Goal: Task Accomplishment & Management: Complete application form

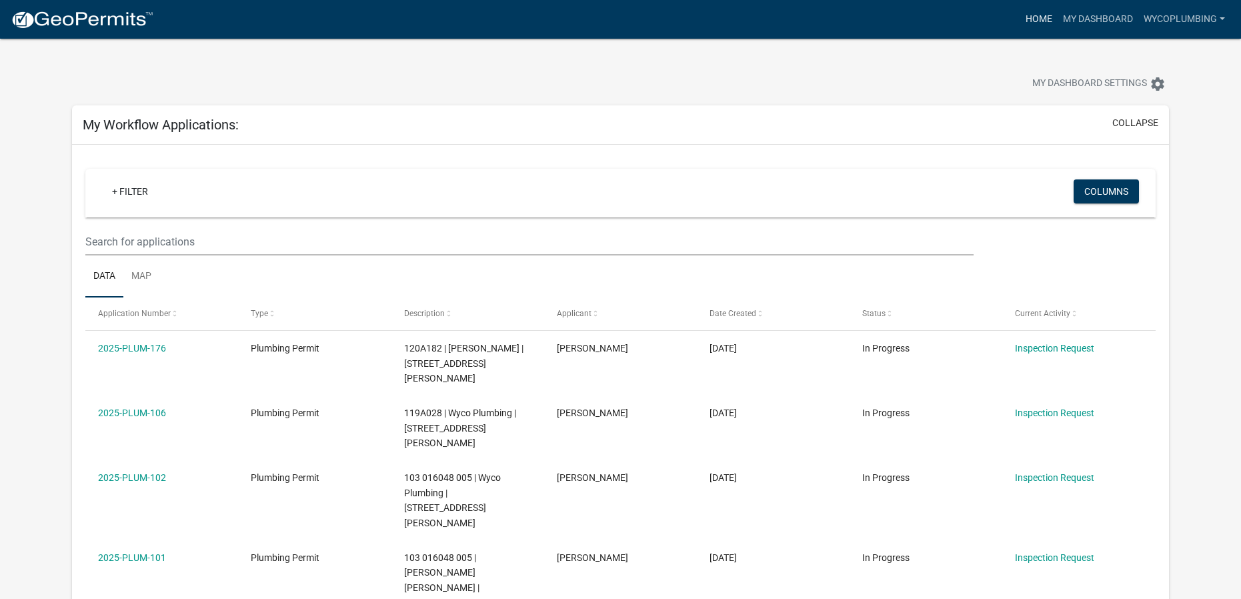
click at [1031, 18] on link "Home" at bounding box center [1039, 19] width 37 height 25
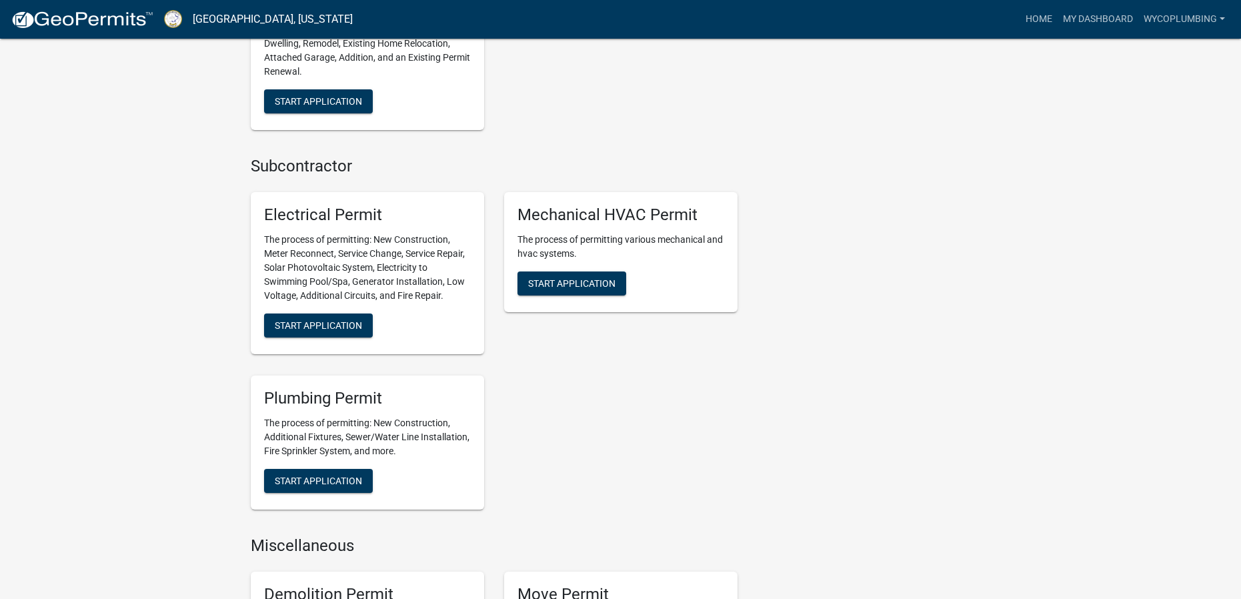
scroll to position [734, 0]
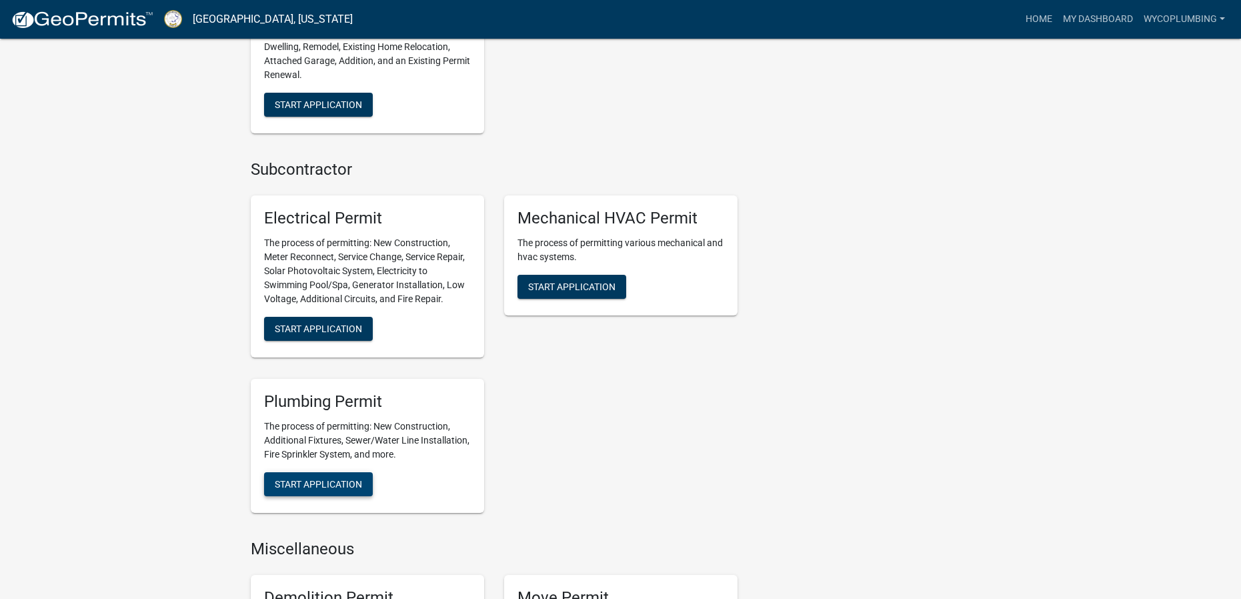
click at [333, 476] on button "Start Application" at bounding box center [318, 484] width 109 height 24
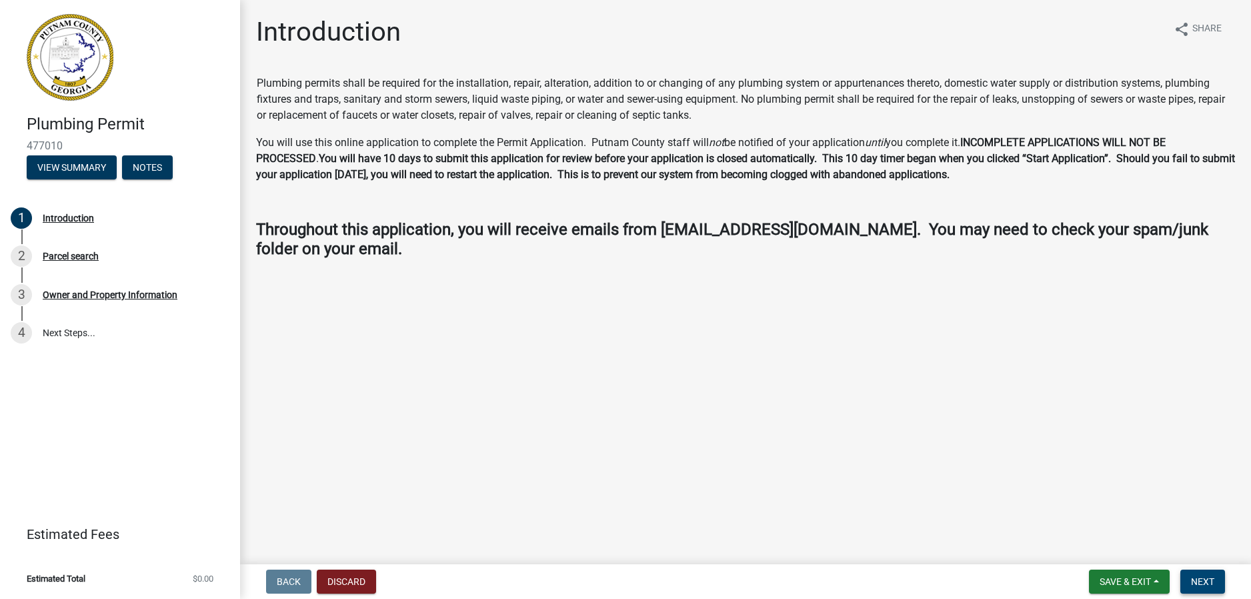
click at [1207, 585] on span "Next" at bounding box center [1202, 581] width 23 height 11
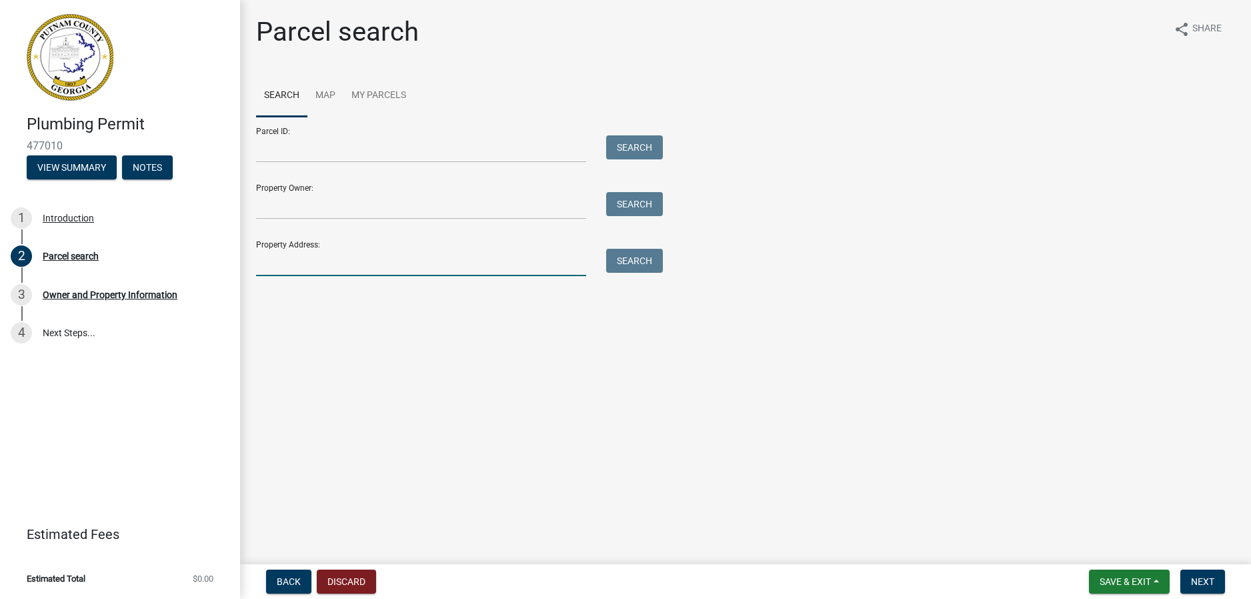
click at [293, 265] on input "Property Address:" at bounding box center [421, 262] width 330 height 27
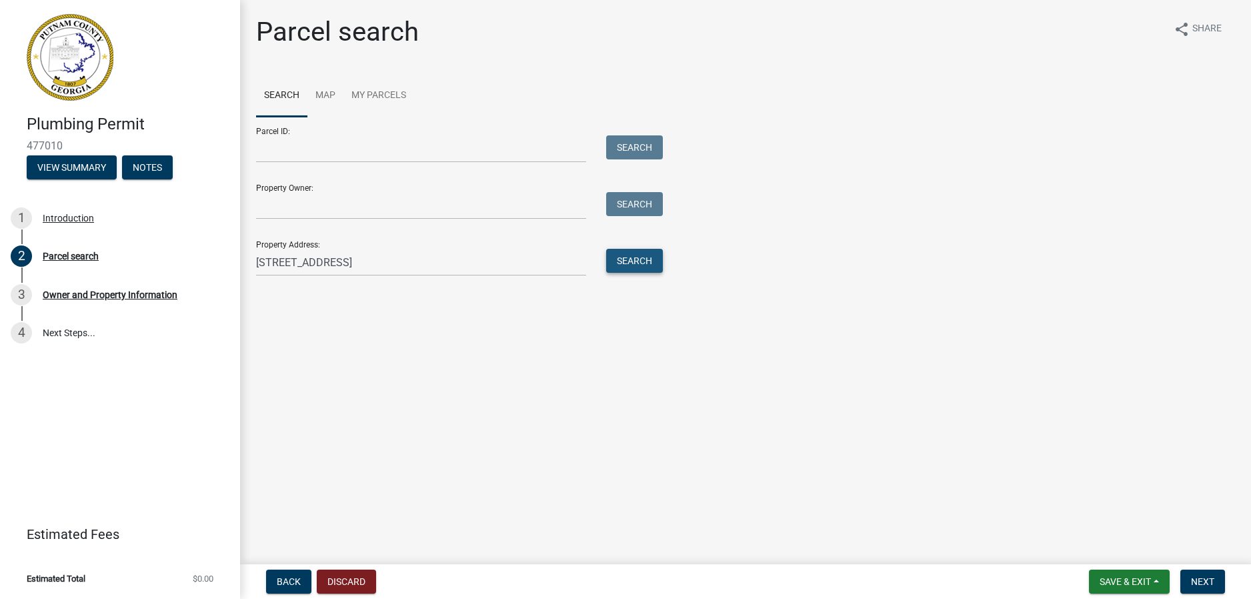
click at [619, 257] on button "Search" at bounding box center [634, 261] width 57 height 24
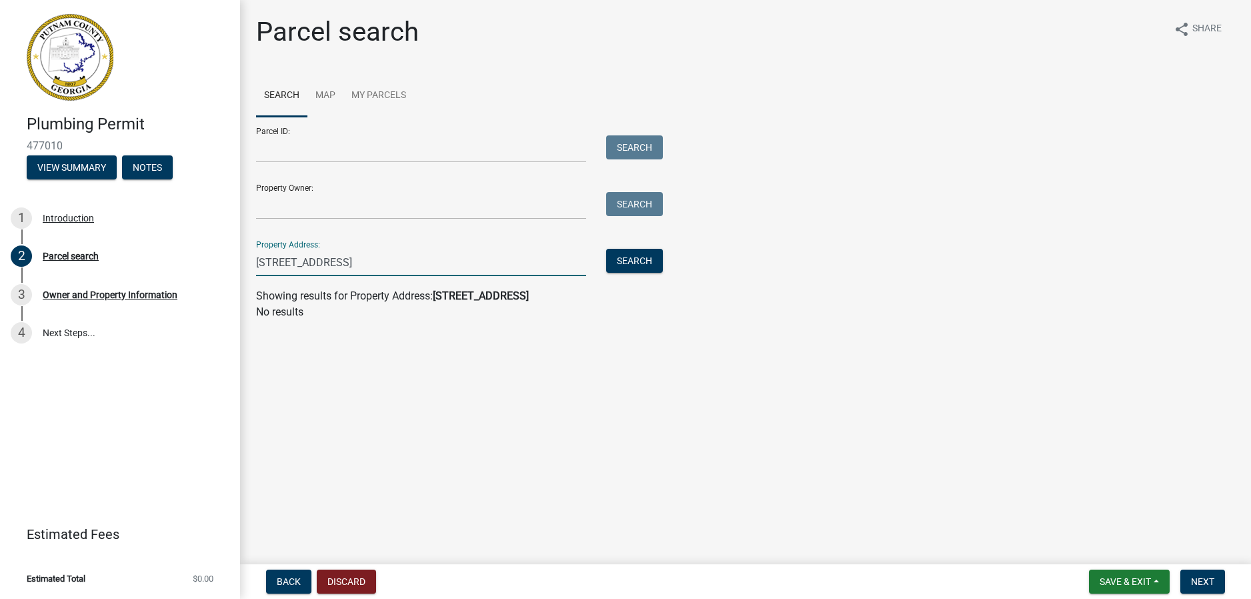
click at [294, 261] on input "[STREET_ADDRESS]" at bounding box center [421, 262] width 330 height 27
type input "[STREET_ADDRESS]"
click at [622, 255] on button "Search" at bounding box center [634, 261] width 57 height 24
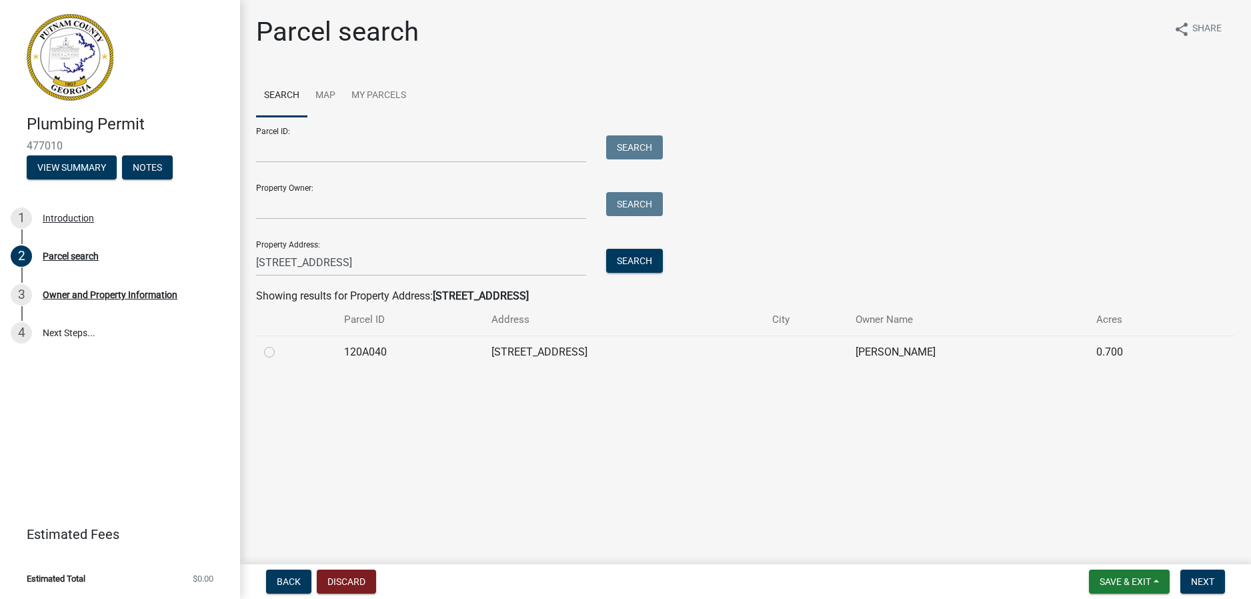
click at [272, 344] on div at bounding box center [296, 352] width 64 height 16
click at [280, 344] on label at bounding box center [280, 344] width 0 height 0
click at [280, 352] on input "radio" at bounding box center [284, 348] width 9 height 9
radio input "true"
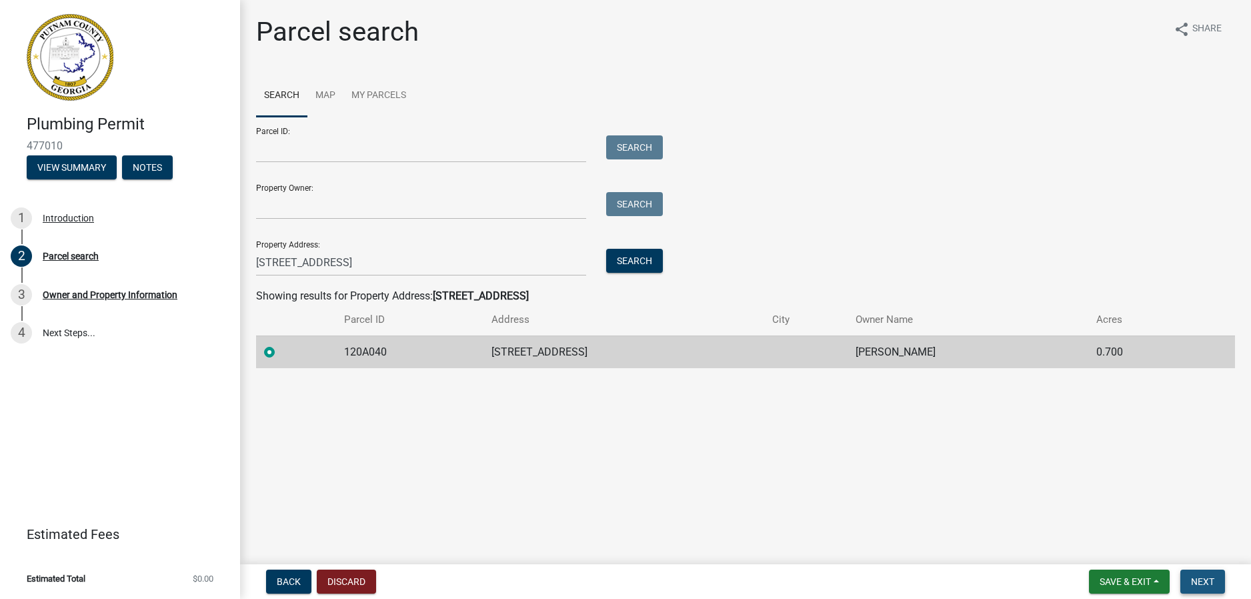
click at [1203, 580] on span "Next" at bounding box center [1202, 581] width 23 height 11
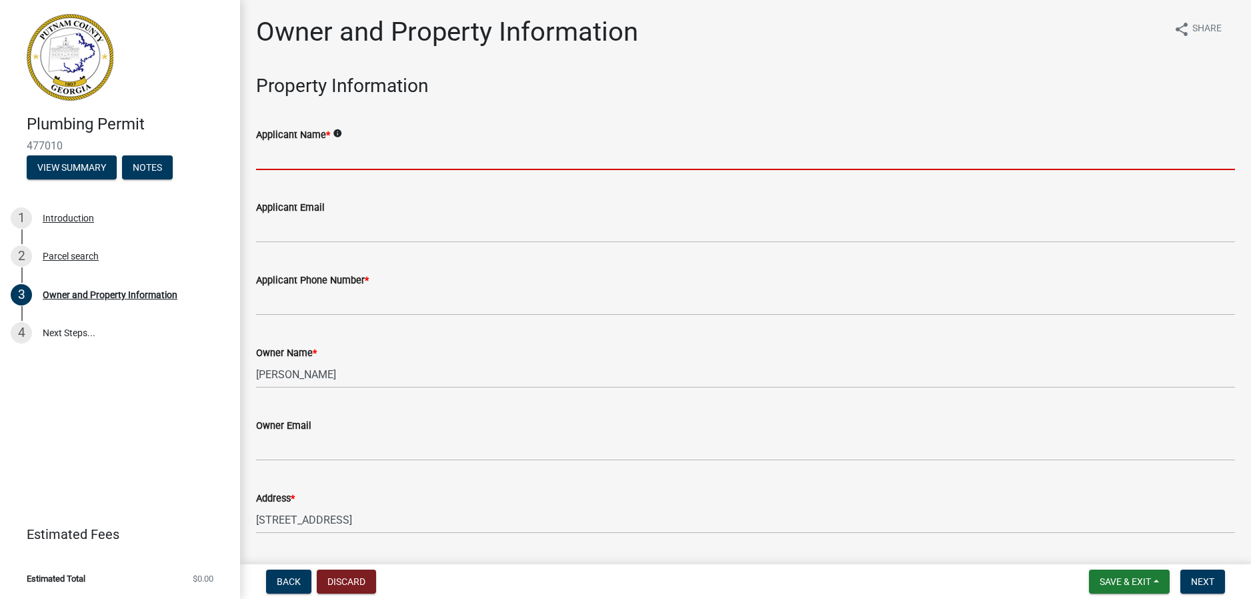
click at [336, 149] on input "Applicant Name *" at bounding box center [745, 156] width 979 height 27
click at [422, 103] on wm-data-entity-input "Property Information" at bounding box center [745, 91] width 979 height 33
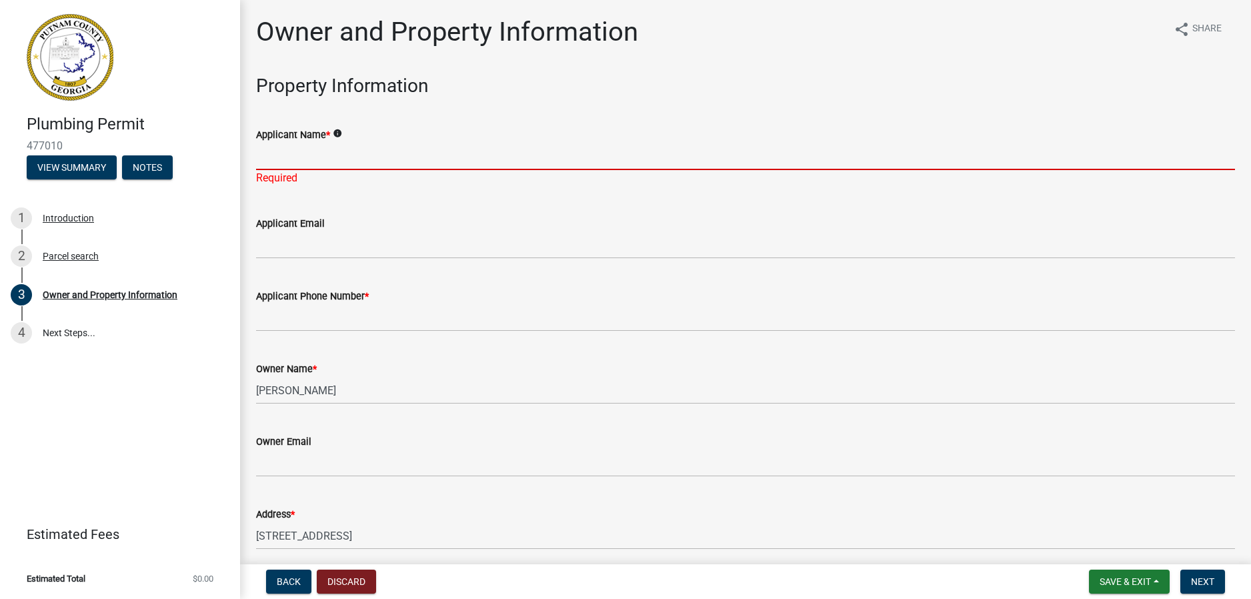
click at [361, 146] on input "Applicant Name *" at bounding box center [745, 156] width 979 height 27
type input "[PERSON_NAME]"
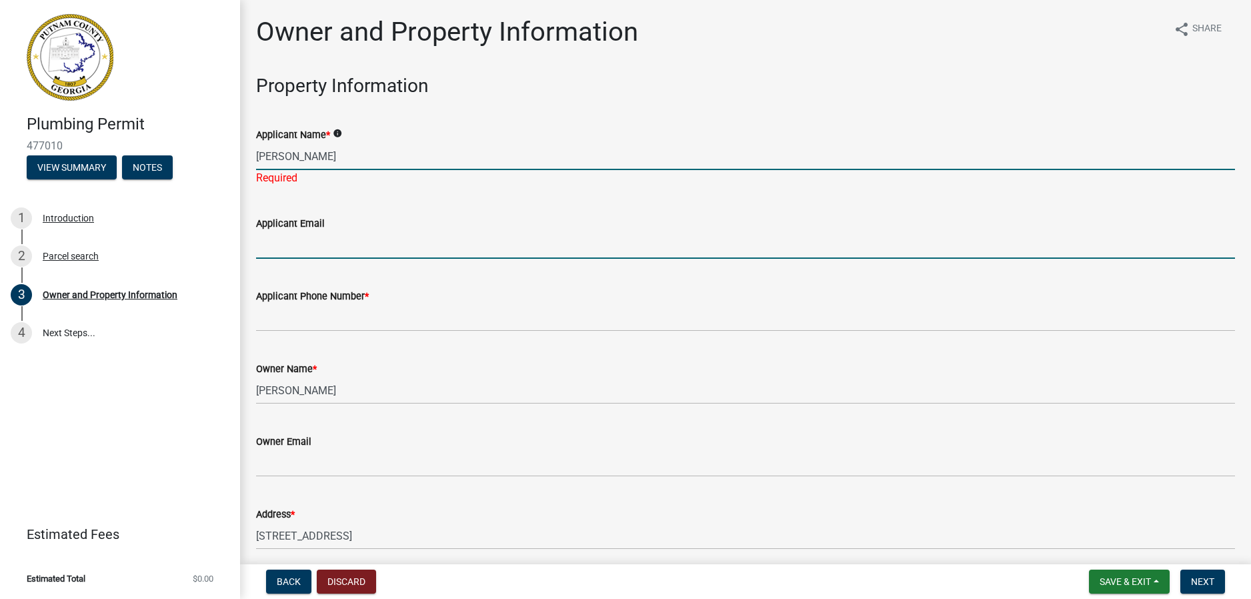
type input "[EMAIL_ADDRESS][DOMAIN_NAME]"
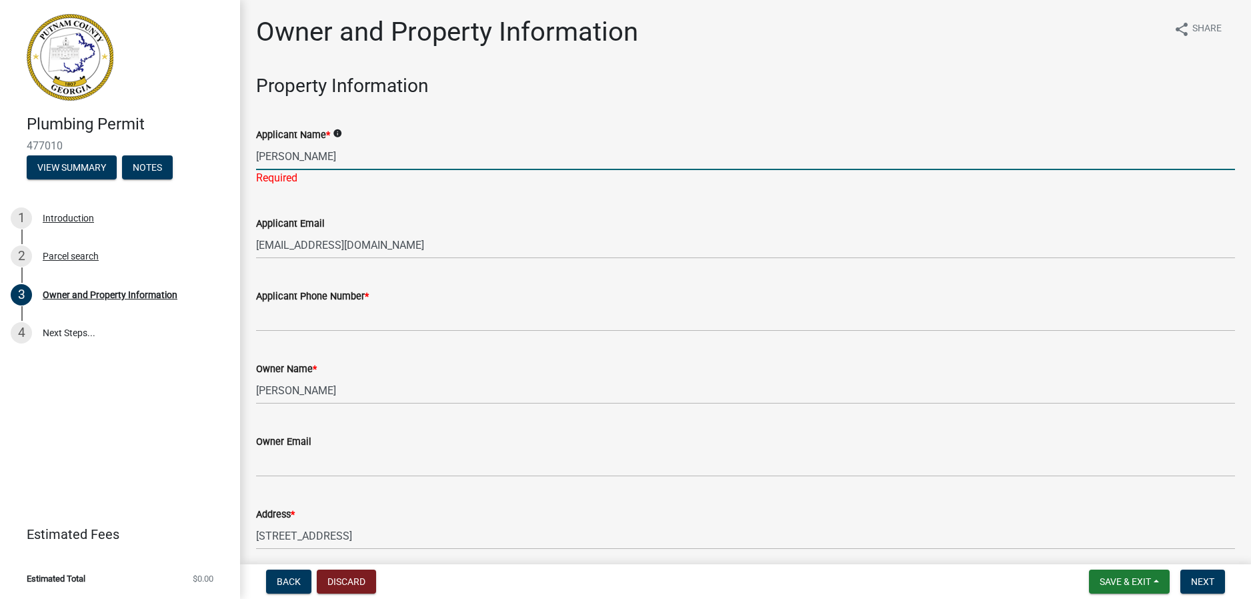
type input "7704838564"
type input "Eatonton"
type input "[STREET_ADDRESS][PERSON_NAME]"
type input "[PERSON_NAME]"
type input "GA"
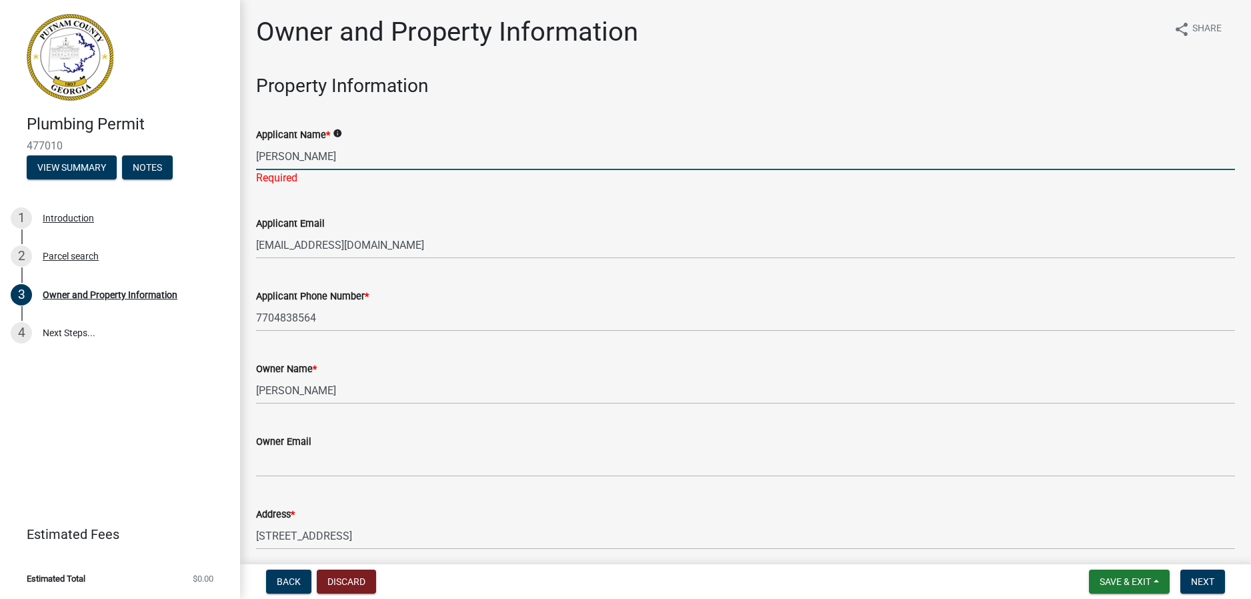
type input "30012"
type input "WYCO Plumbing"
type input "7704838564"
type input "[STREET_ADDRESS][PERSON_NAME]"
type input "[PERSON_NAME]"
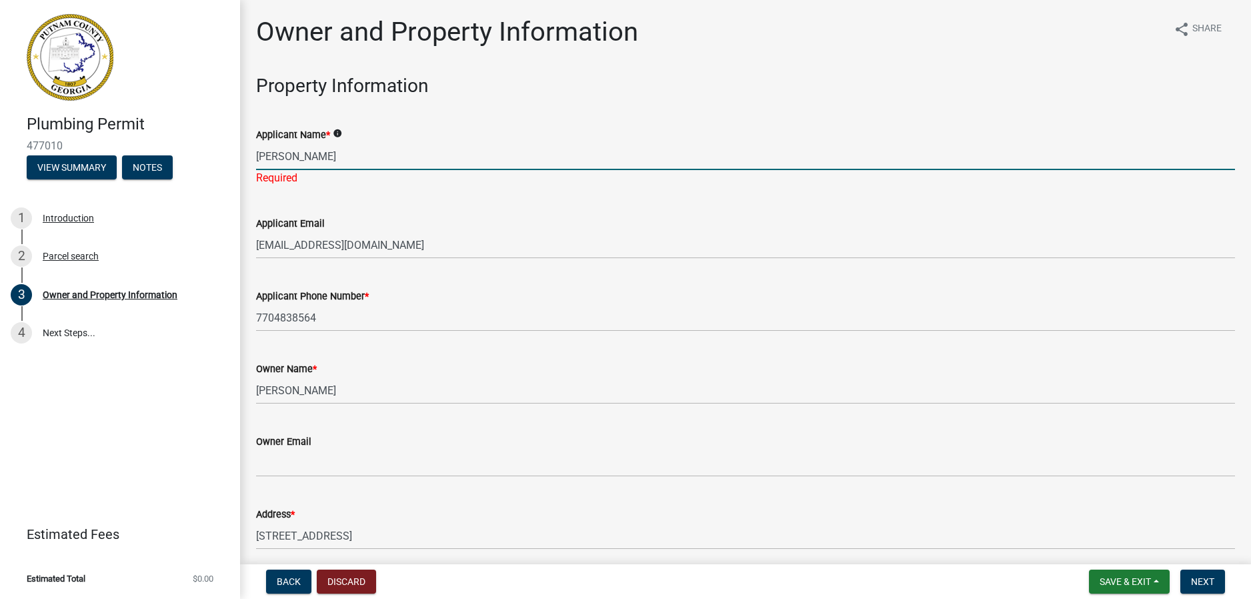
type input "GA"
type input "30012"
type input "[EMAIL_ADDRESS][DOMAIN_NAME]"
type input "GA"
type input "[DATE]"
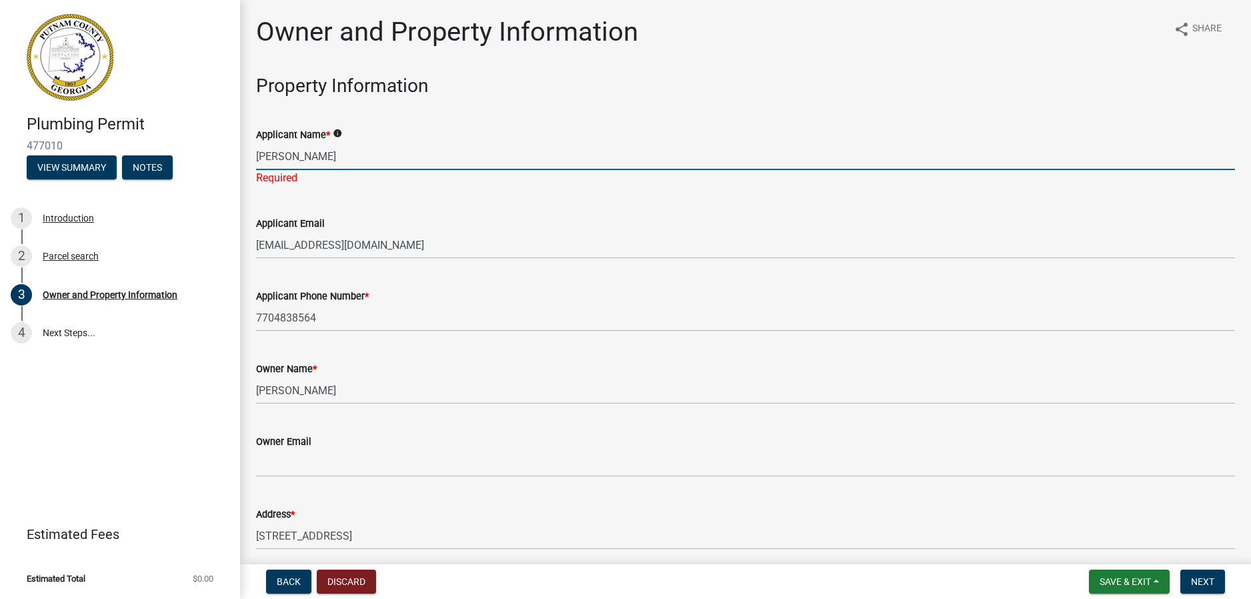
type input "WYCO Plumbing llc"
type input "[DATE]"
type input "GA"
type input "[PERSON_NAME]"
type input "[PHONE_NUMBER]"
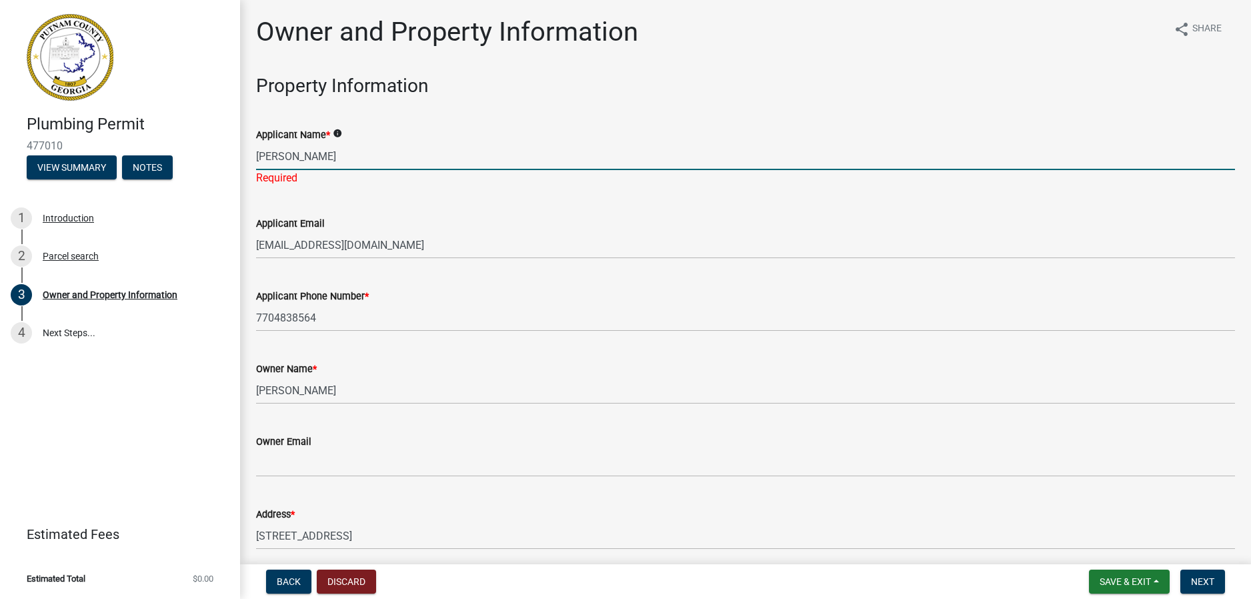
select select "9"
select select "2025"
select select "9"
select select "2025"
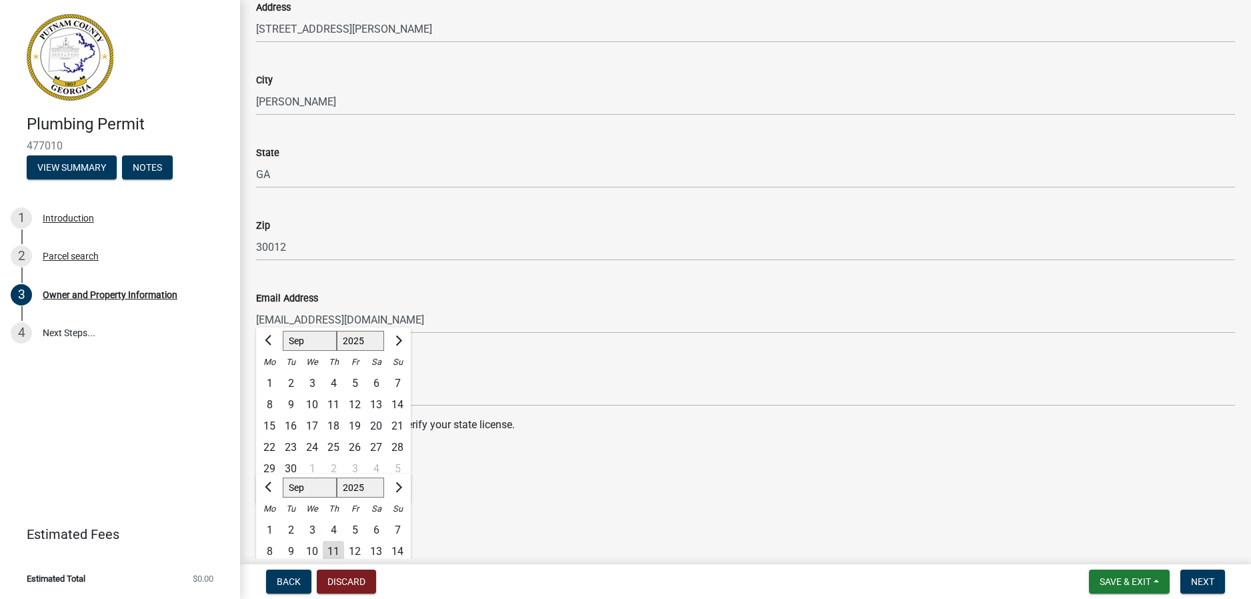
scroll to position [1467, 0]
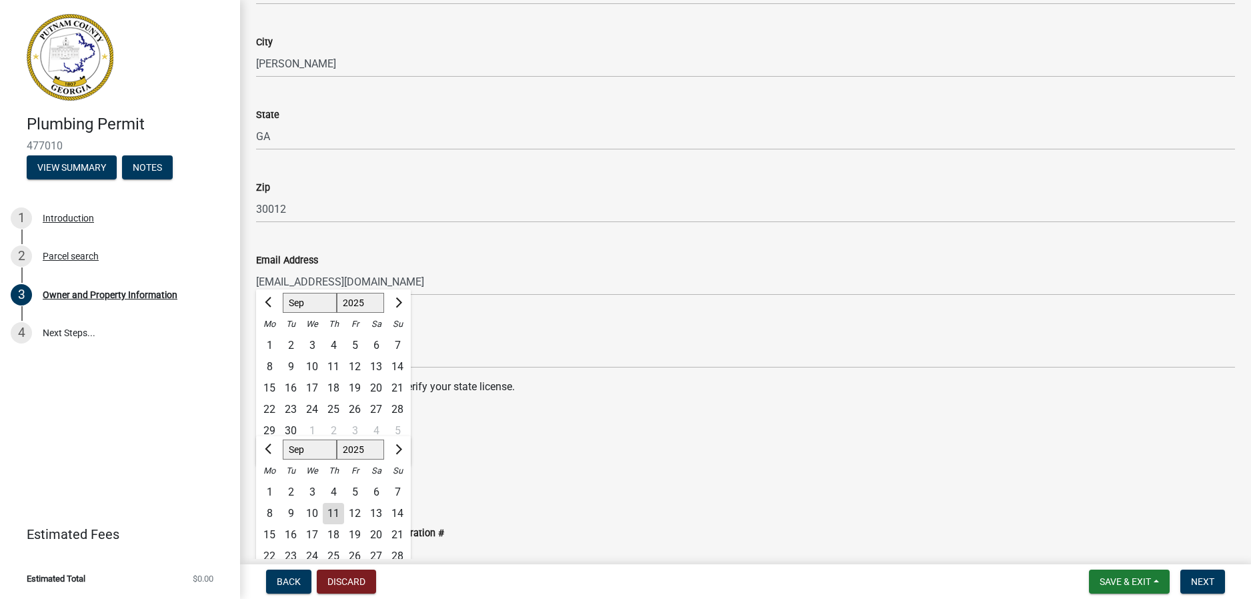
click at [474, 436] on div "State License Expiration Date [DATE] Jan Feb Mar Apr May Jun [DATE] Aug Sep Oct…" at bounding box center [745, 463] width 979 height 62
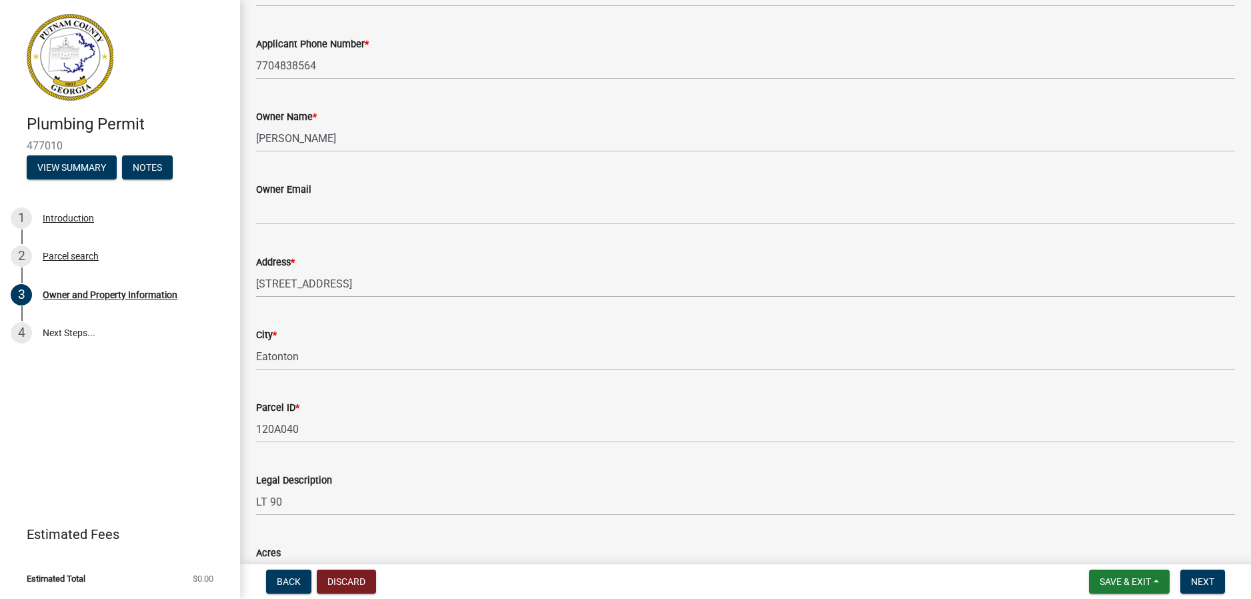
scroll to position [0, 0]
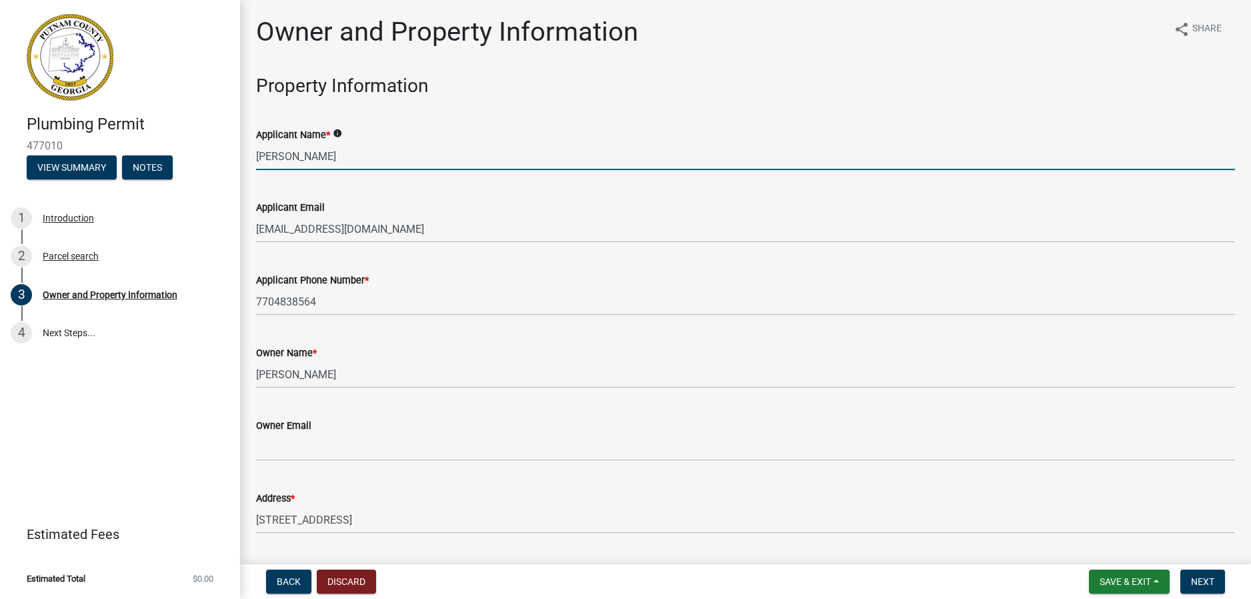
click at [353, 151] on input "[PERSON_NAME]" at bounding box center [745, 156] width 979 height 27
drag, startPoint x: 350, startPoint y: 154, endPoint x: 207, endPoint y: 145, distance: 143.0
click at [207, 145] on div "Plumbing Permit 477010 View Summary Notes 1 Introduction 2 Parcel search 3 Owne…" at bounding box center [625, 299] width 1251 height 599
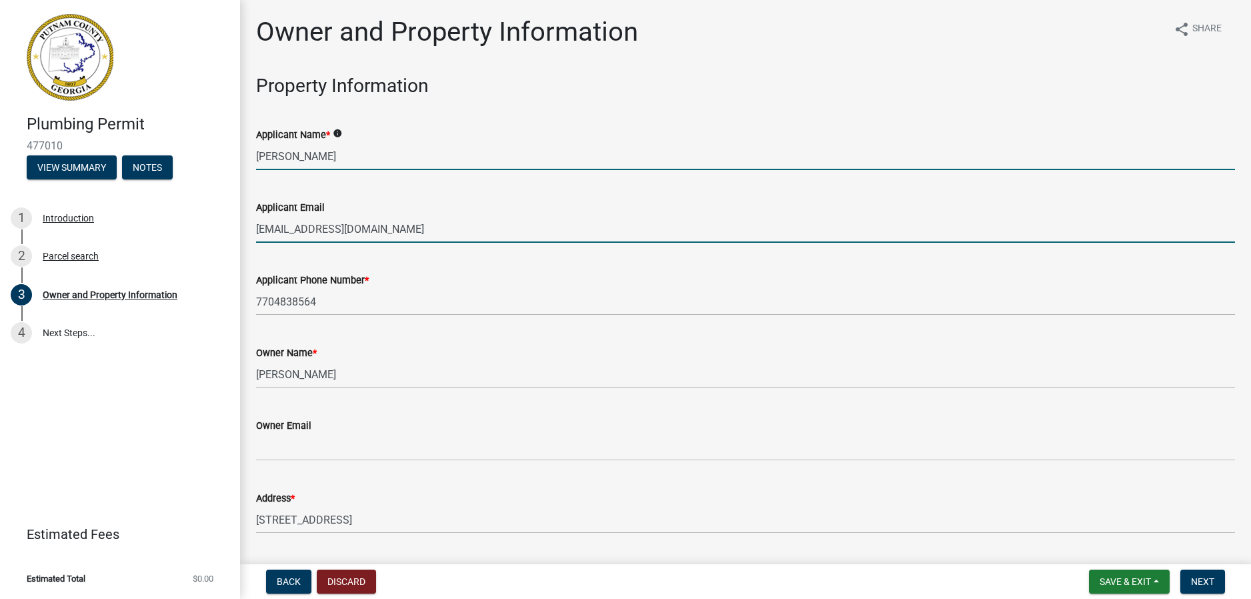
click at [454, 234] on input "[EMAIL_ADDRESS][DOMAIN_NAME]" at bounding box center [745, 228] width 979 height 27
click at [330, 149] on input "[PERSON_NAME]" at bounding box center [745, 156] width 979 height 27
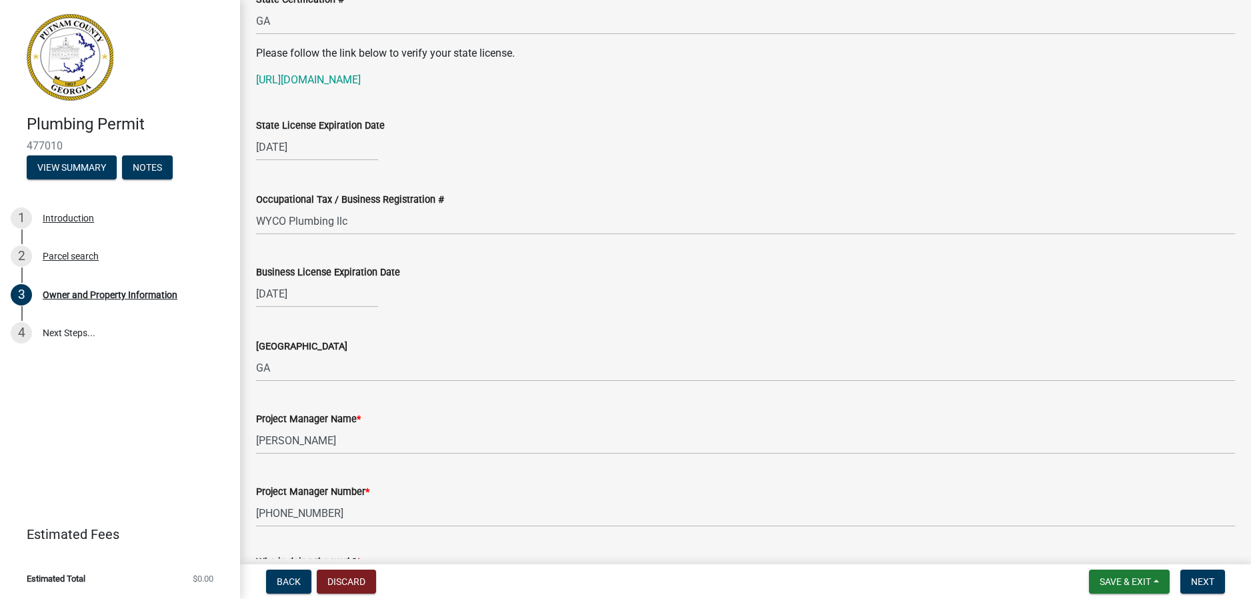
scroll to position [2201, 0]
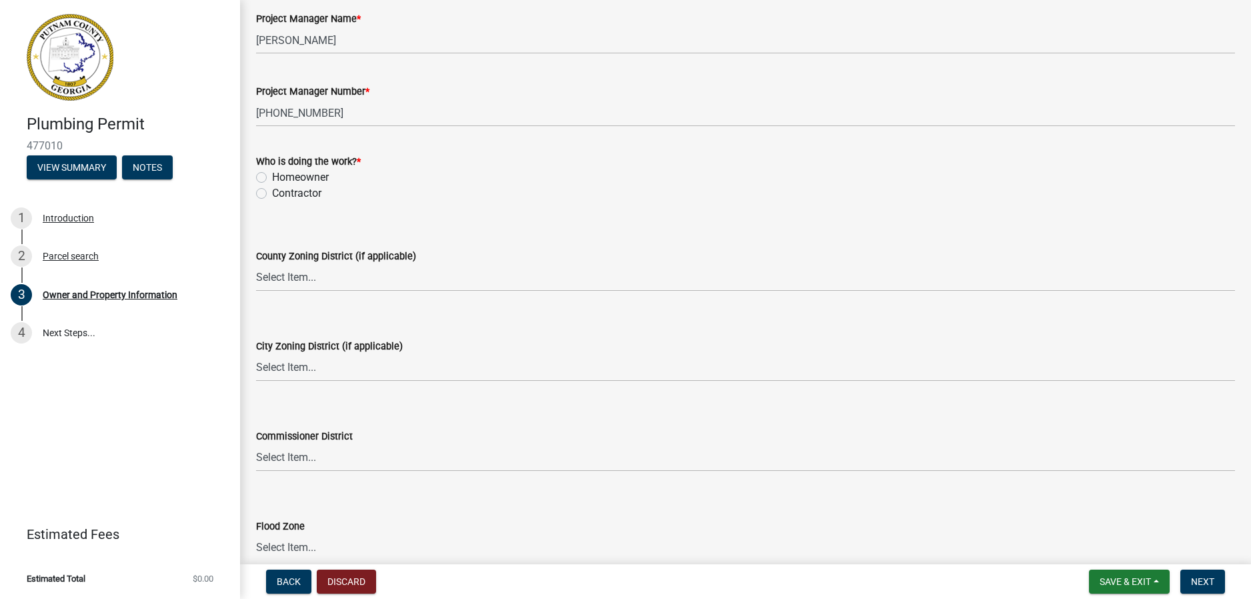
click at [289, 194] on label "Contractor" at bounding box center [296, 193] width 49 height 16
click at [281, 194] on input "Contractor" at bounding box center [276, 189] width 9 height 9
radio input "true"
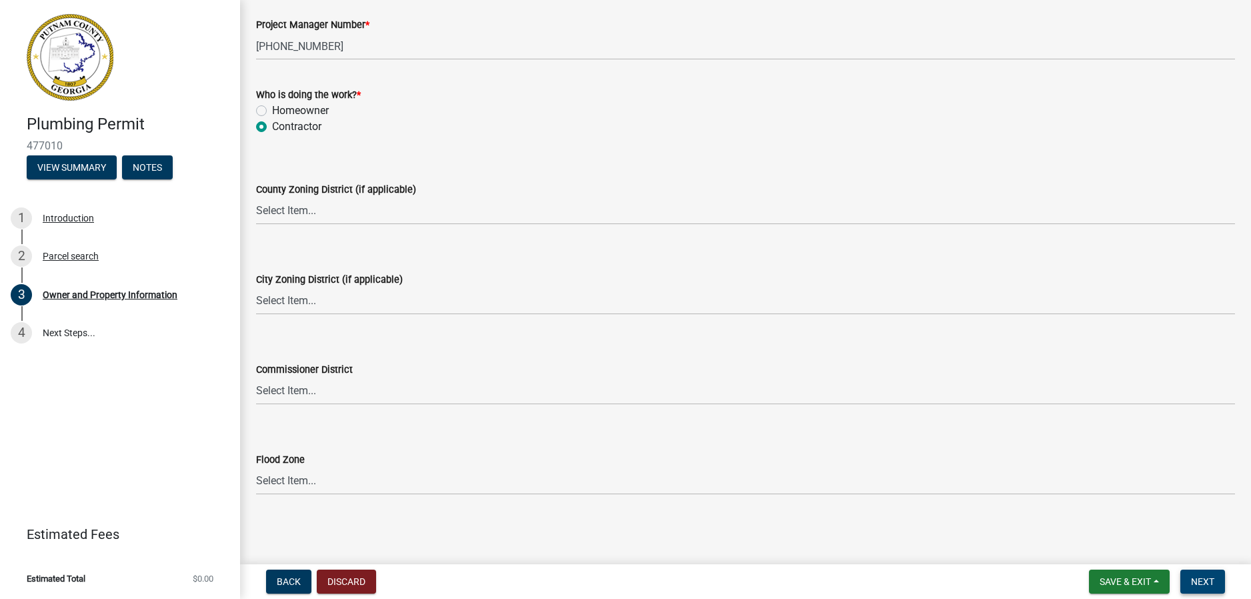
click at [1217, 574] on button "Next" at bounding box center [1203, 582] width 45 height 24
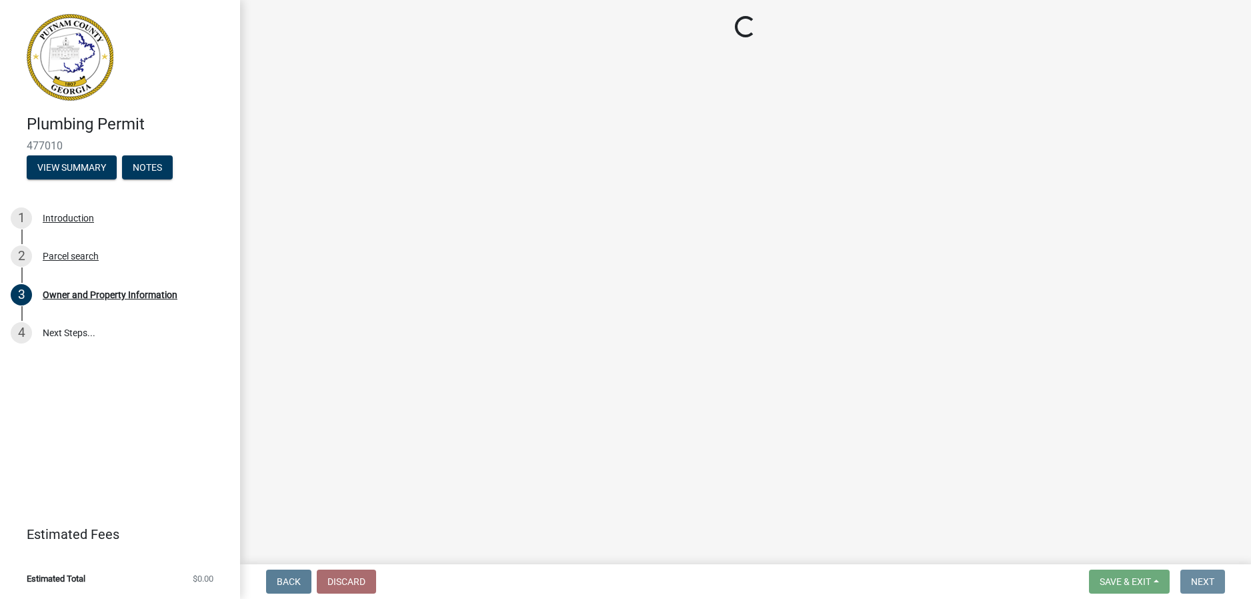
scroll to position [0, 0]
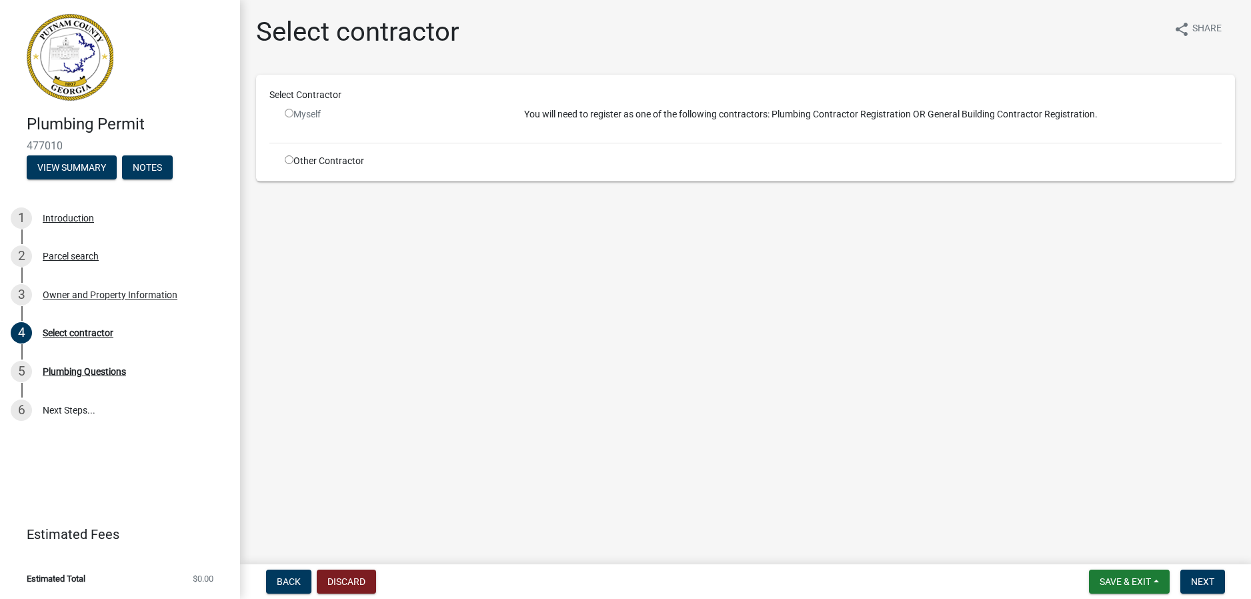
click at [293, 113] on input "radio" at bounding box center [289, 113] width 9 height 9
click at [291, 113] on input "radio" at bounding box center [289, 113] width 9 height 9
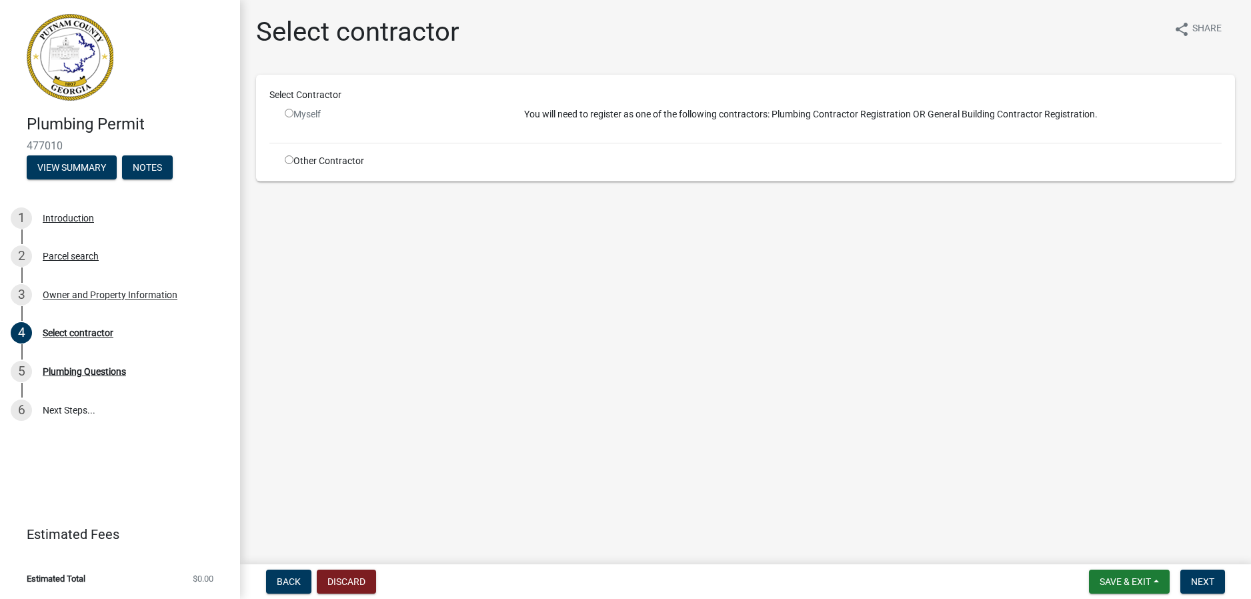
click at [291, 113] on input "radio" at bounding box center [289, 113] width 9 height 9
click at [291, 112] on input "radio" at bounding box center [289, 113] width 9 height 9
radio input "false"
click at [287, 158] on input "radio" at bounding box center [289, 159] width 9 height 9
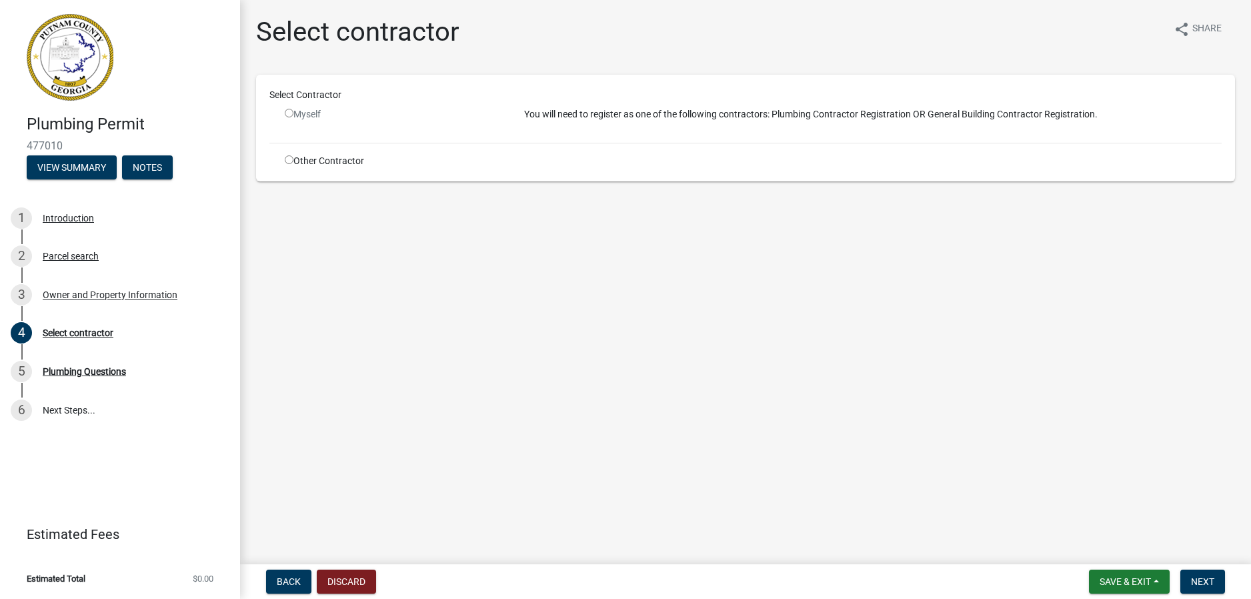
radio input "true"
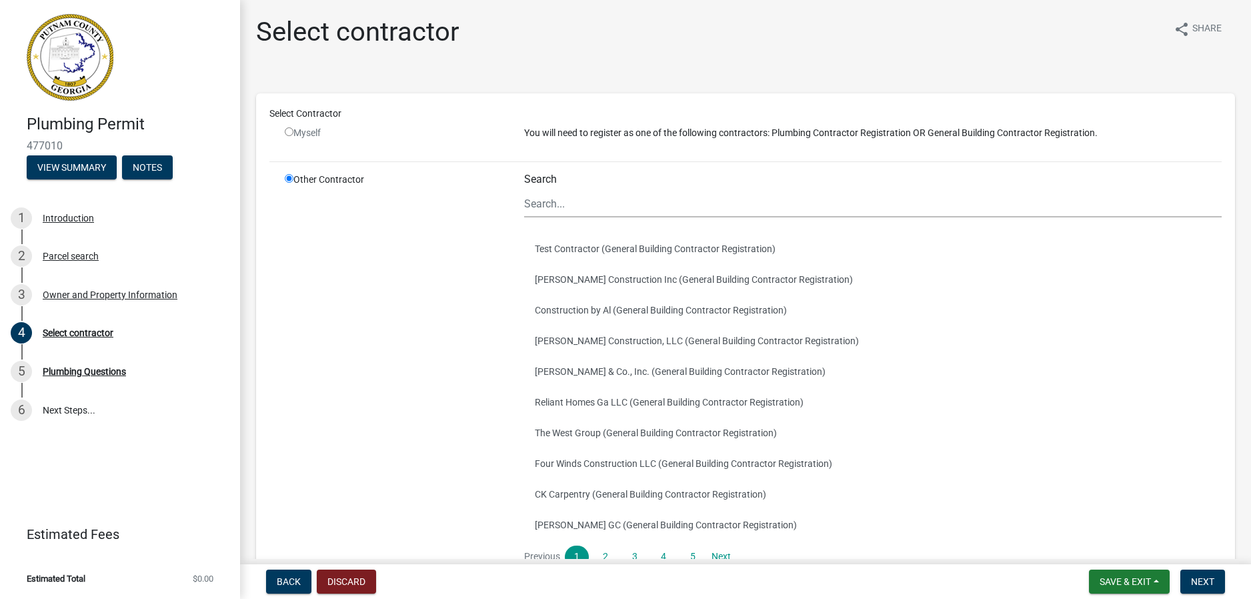
click at [286, 179] on input "radio" at bounding box center [289, 178] width 9 height 9
click at [582, 209] on input "Search" at bounding box center [873, 203] width 698 height 27
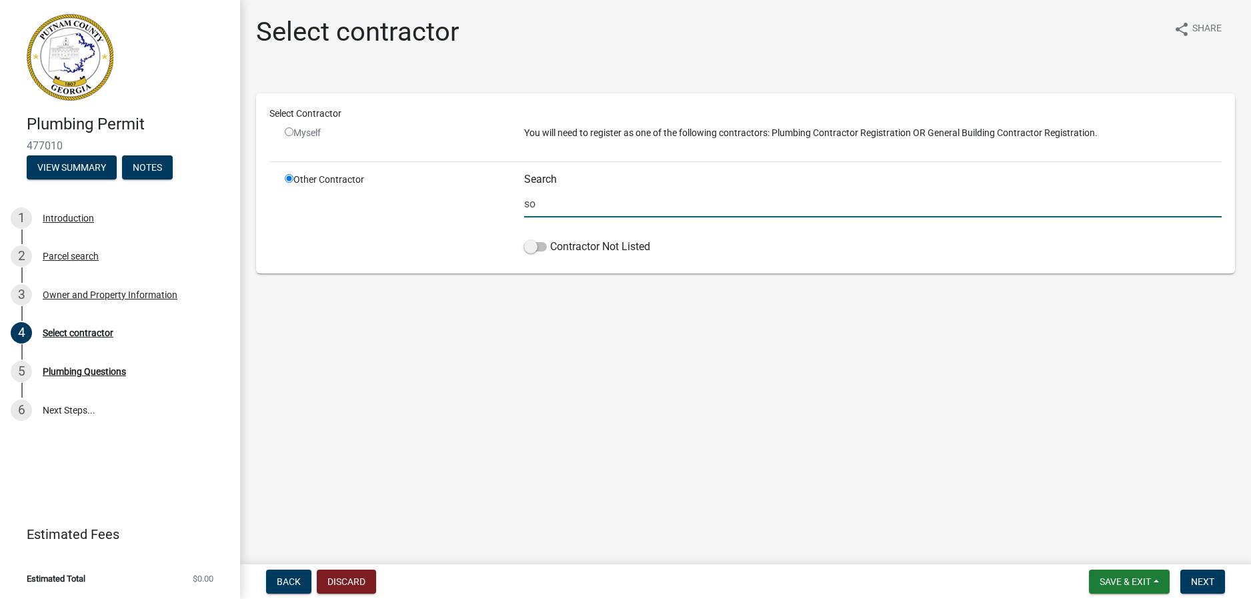
type input "s"
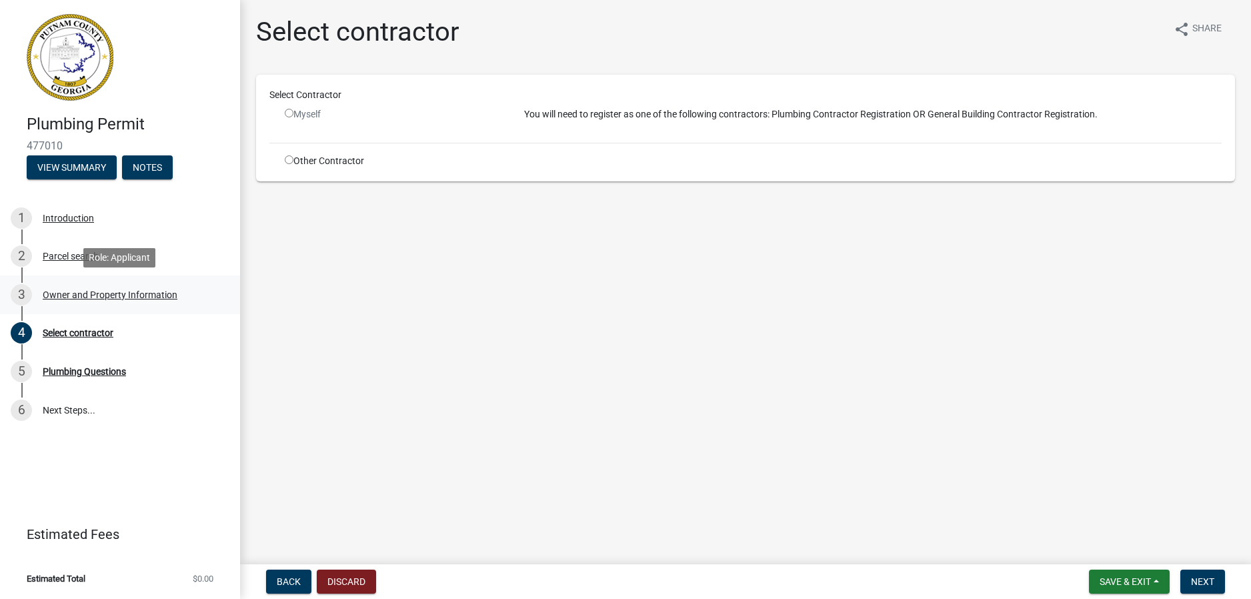
click at [119, 290] on div "Owner and Property Information" at bounding box center [110, 294] width 135 height 9
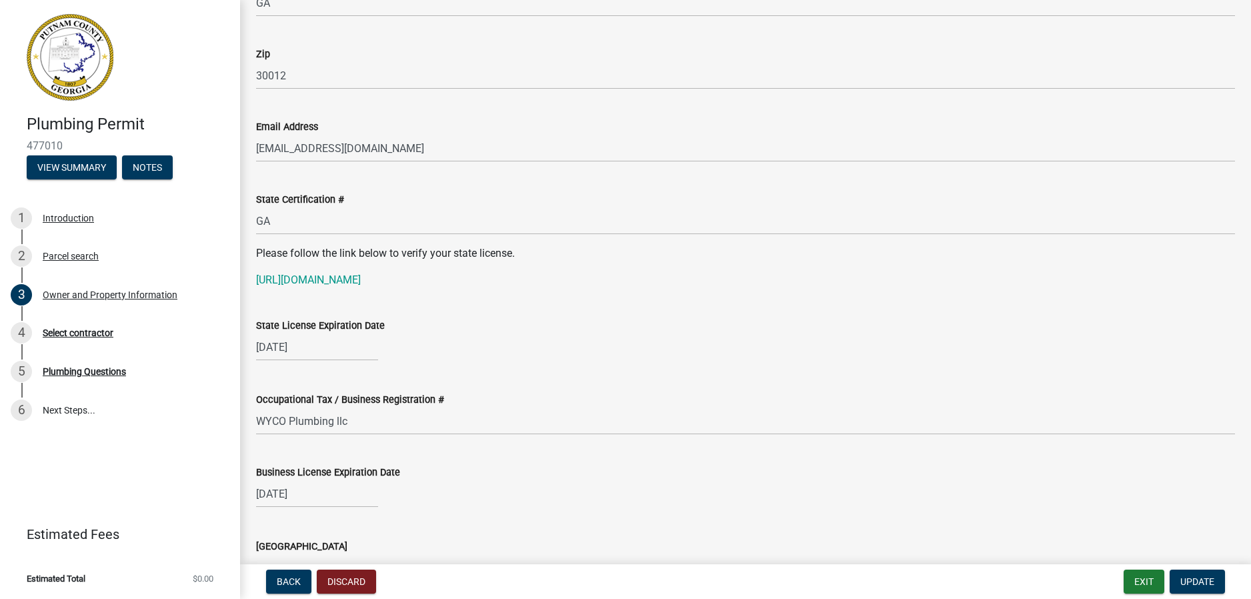
scroll to position [2068, 0]
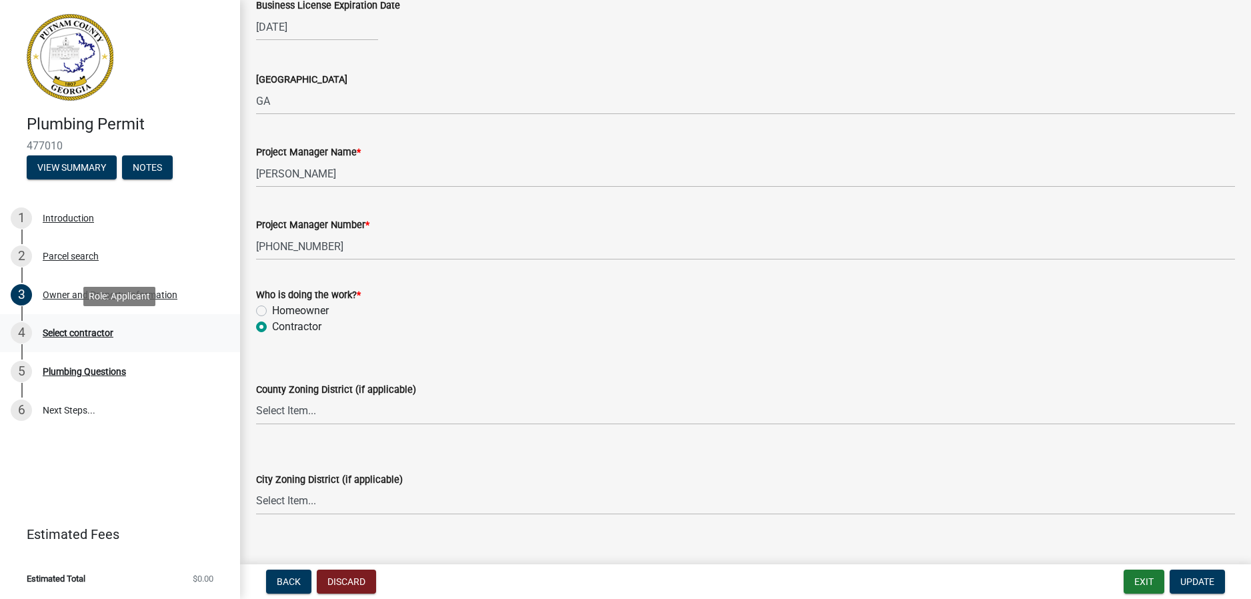
click at [60, 332] on div "Select contractor" at bounding box center [78, 332] width 71 height 9
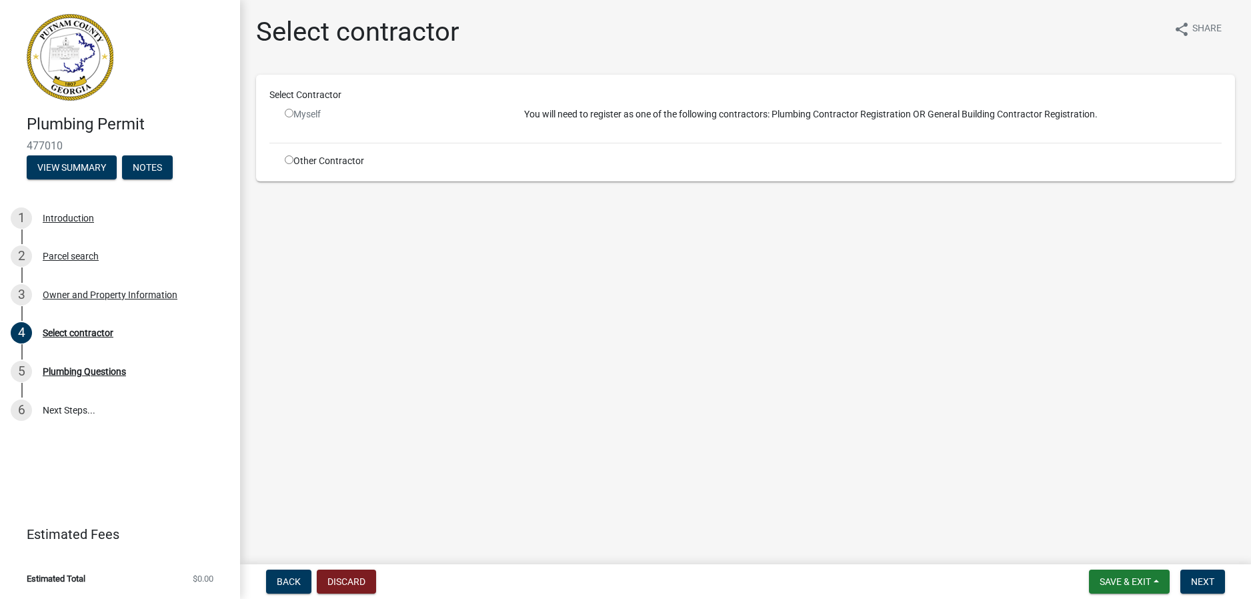
click at [288, 160] on input "radio" at bounding box center [289, 159] width 9 height 9
radio input "true"
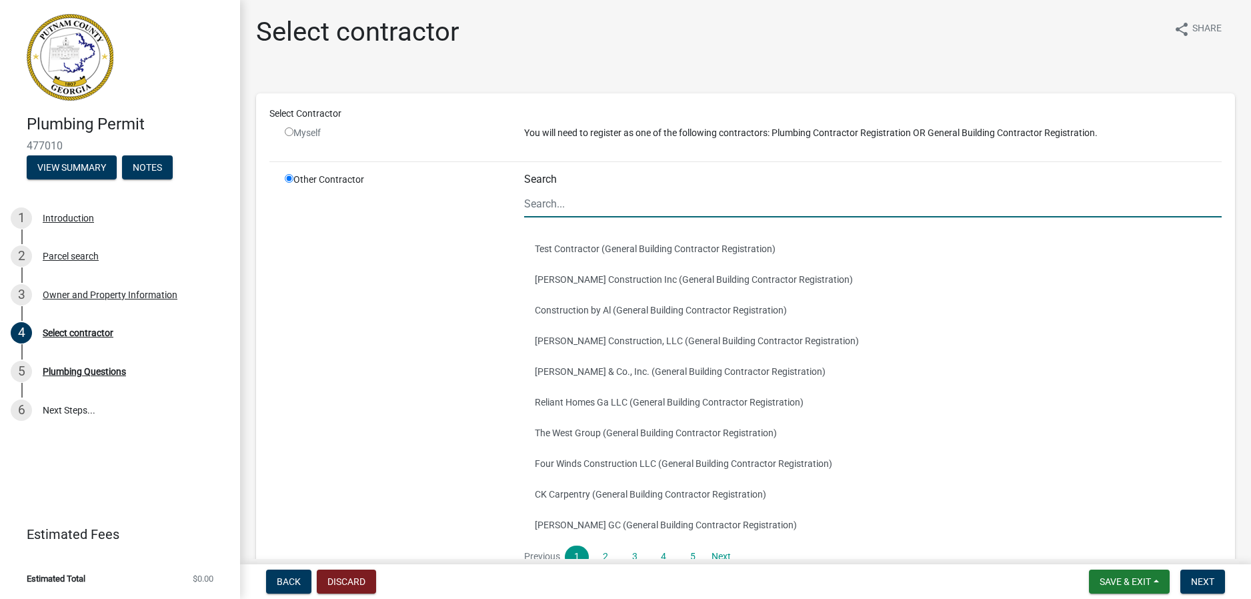
click at [672, 207] on input "Search" at bounding box center [873, 203] width 698 height 27
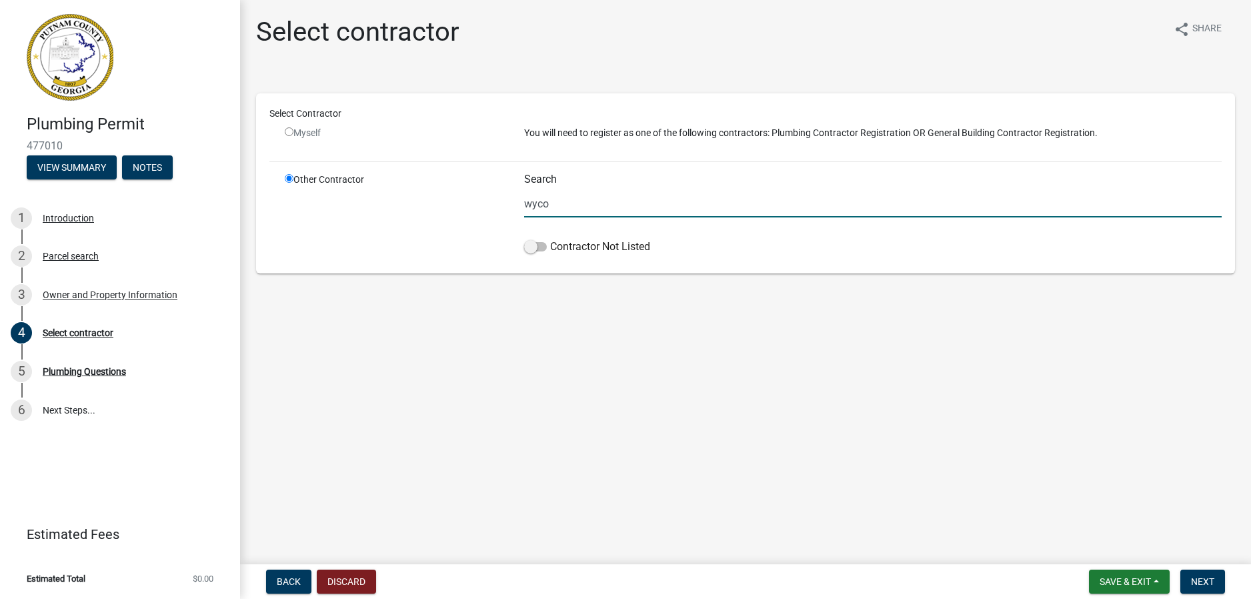
type input "WYCO Plumbing, LLC"
click at [736, 281] on wm-data-entity-input "Select Contractor Myself You will need to register as one of the following cont…" at bounding box center [745, 179] width 979 height 209
click at [536, 249] on span at bounding box center [535, 246] width 23 height 9
click at [550, 239] on input "Contractor Not Listed" at bounding box center [550, 239] width 0 height 0
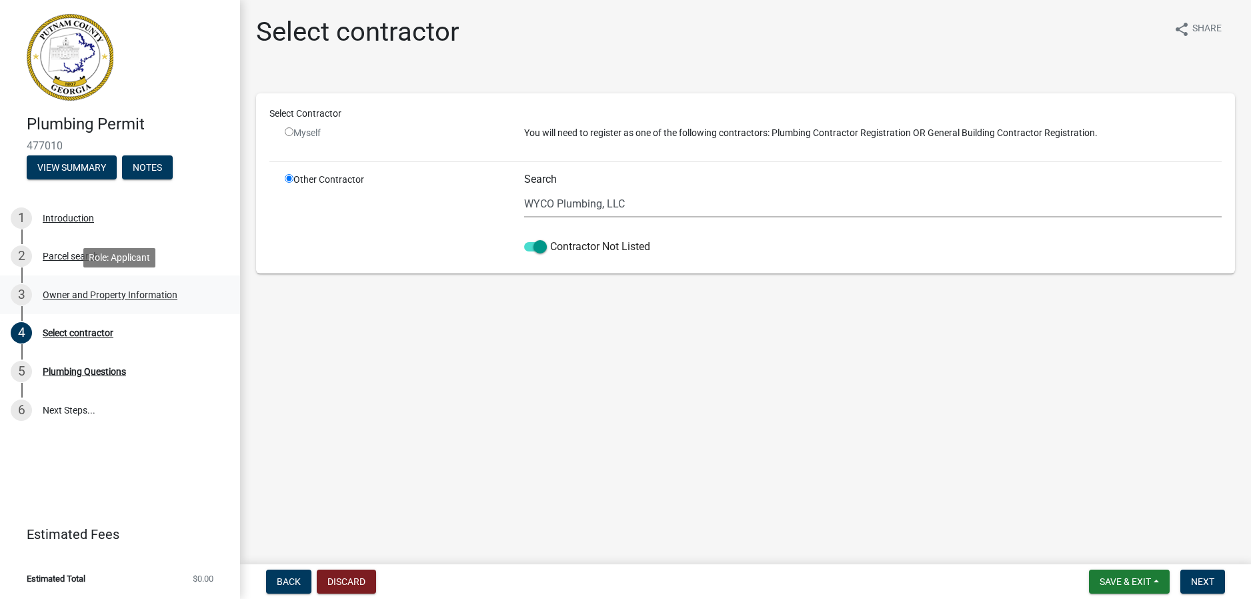
click at [136, 284] on div "3 Owner and Property Information" at bounding box center [115, 294] width 208 height 21
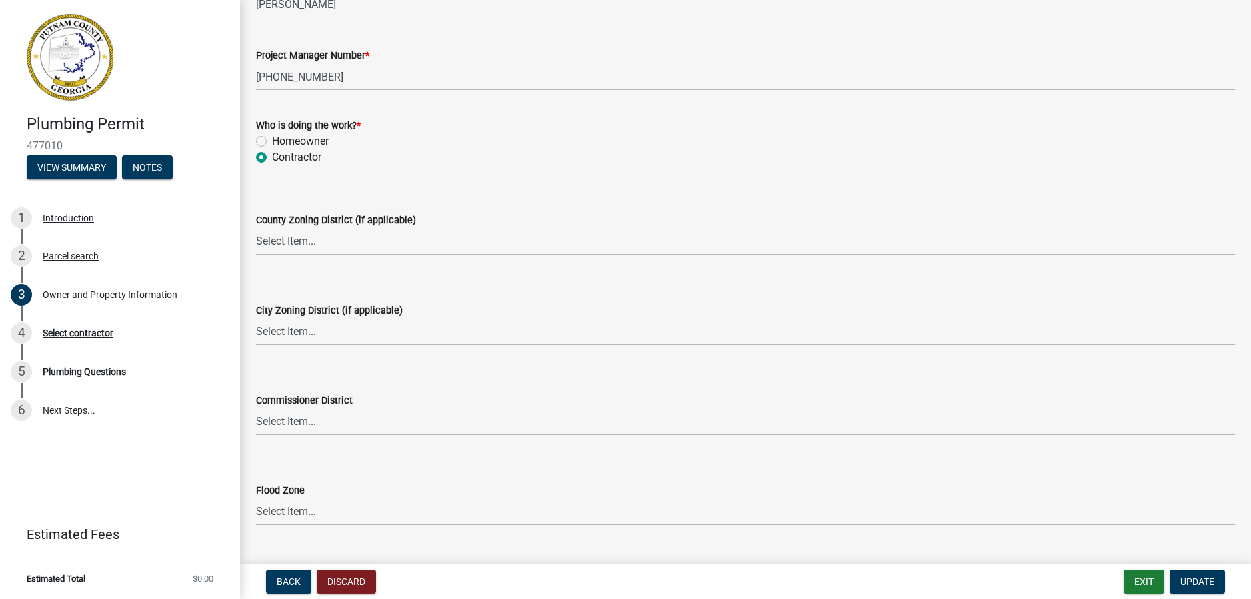
scroll to position [2268, 0]
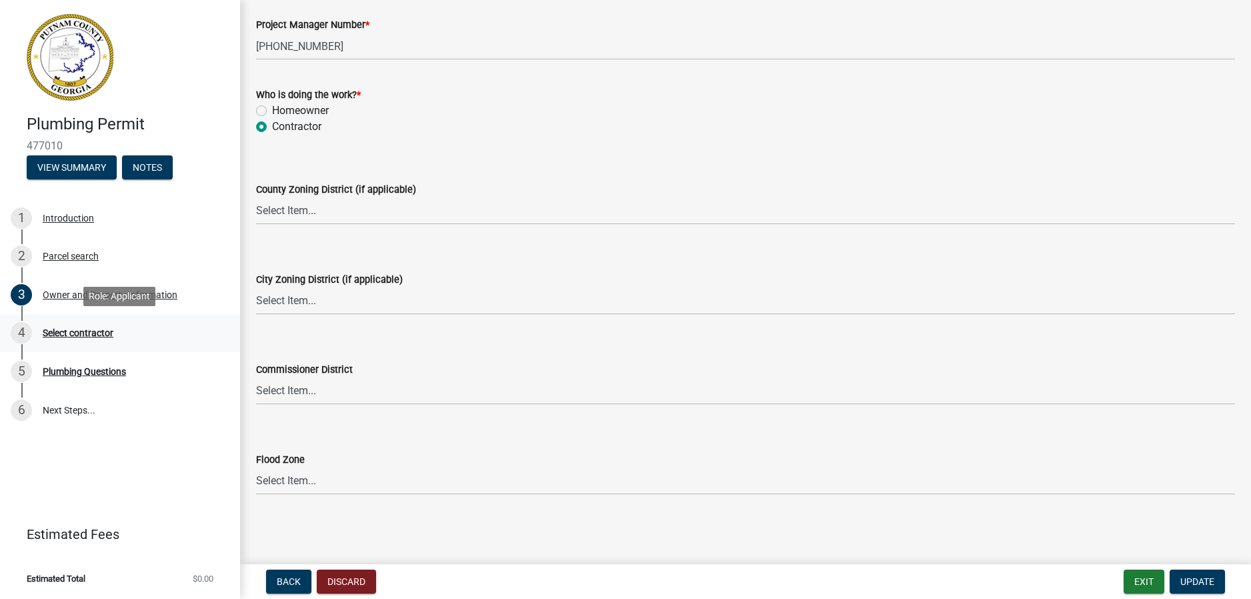
click at [89, 330] on div "Select contractor" at bounding box center [78, 332] width 71 height 9
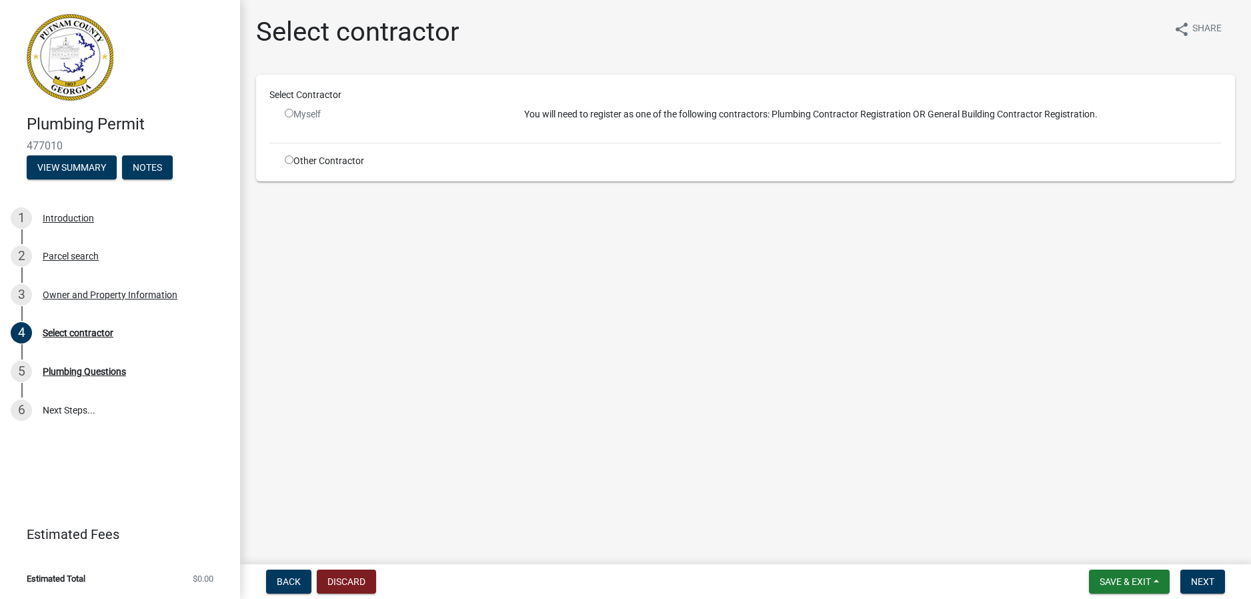
click at [293, 163] on div "Other Contractor" at bounding box center [394, 161] width 239 height 14
click at [287, 159] on input "radio" at bounding box center [289, 159] width 9 height 9
radio input "true"
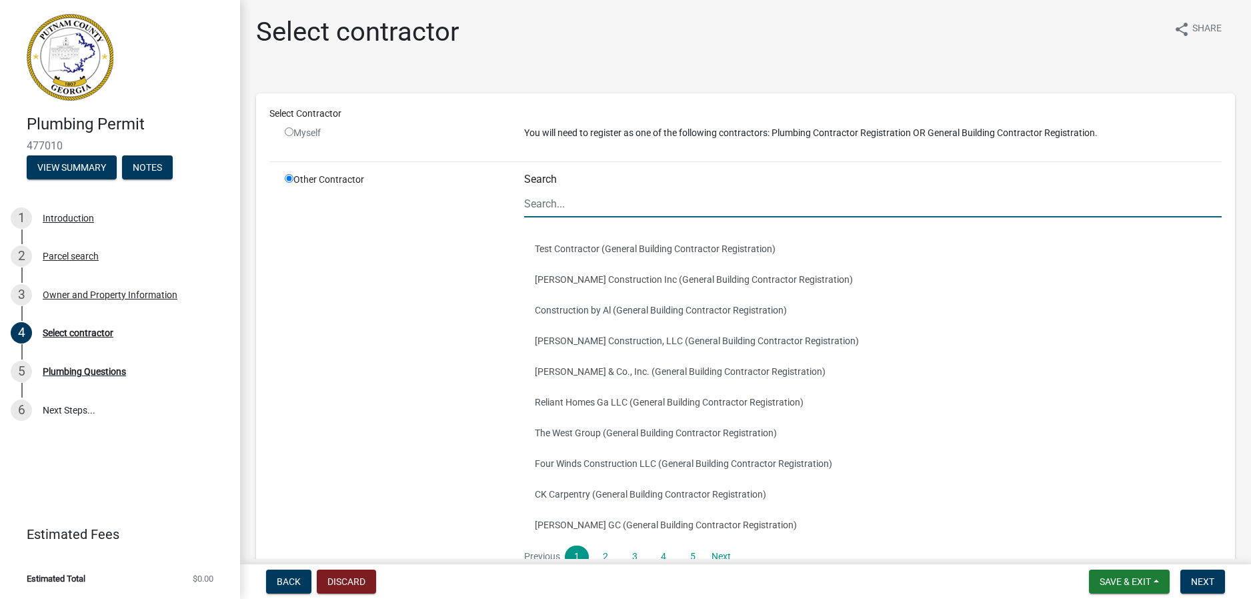
click at [680, 205] on input "Search" at bounding box center [873, 203] width 698 height 27
click at [1078, 292] on button "[PERSON_NAME] Construction Inc (General Building Contractor Registration)" at bounding box center [873, 279] width 698 height 31
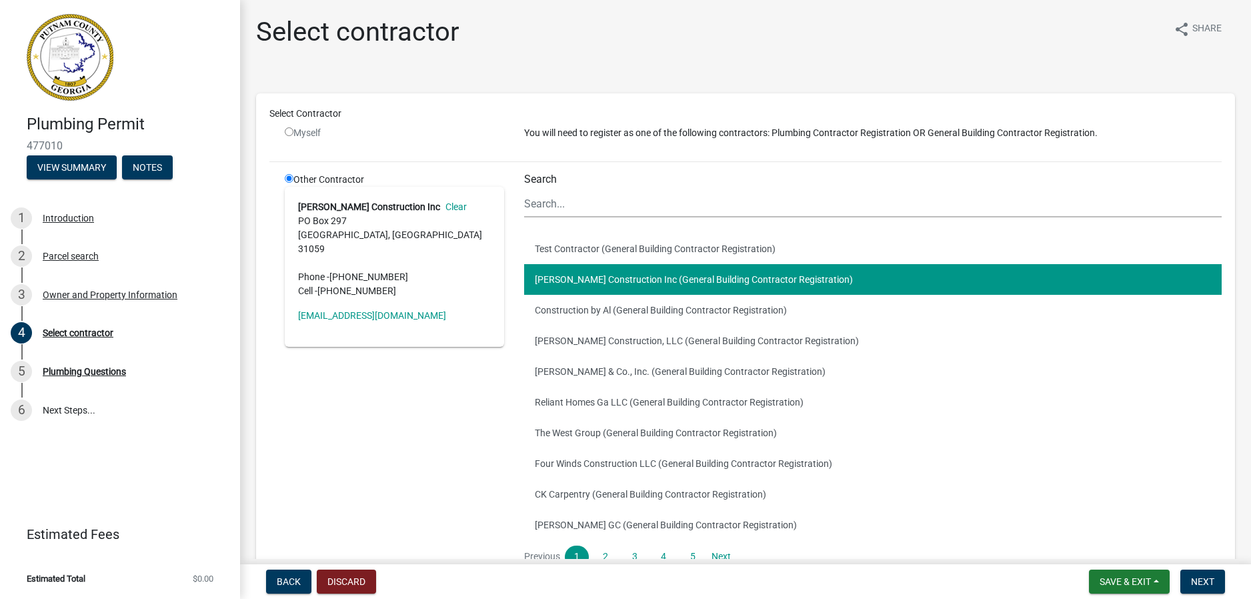
click at [692, 279] on button "[PERSON_NAME] Construction Inc (General Building Contractor Registration)" at bounding box center [873, 279] width 698 height 31
click at [422, 410] on div "Other Contractor [PERSON_NAME] Construction Inc Clear [STREET_ADDRESS] Phone - …" at bounding box center [394, 387] width 239 height 428
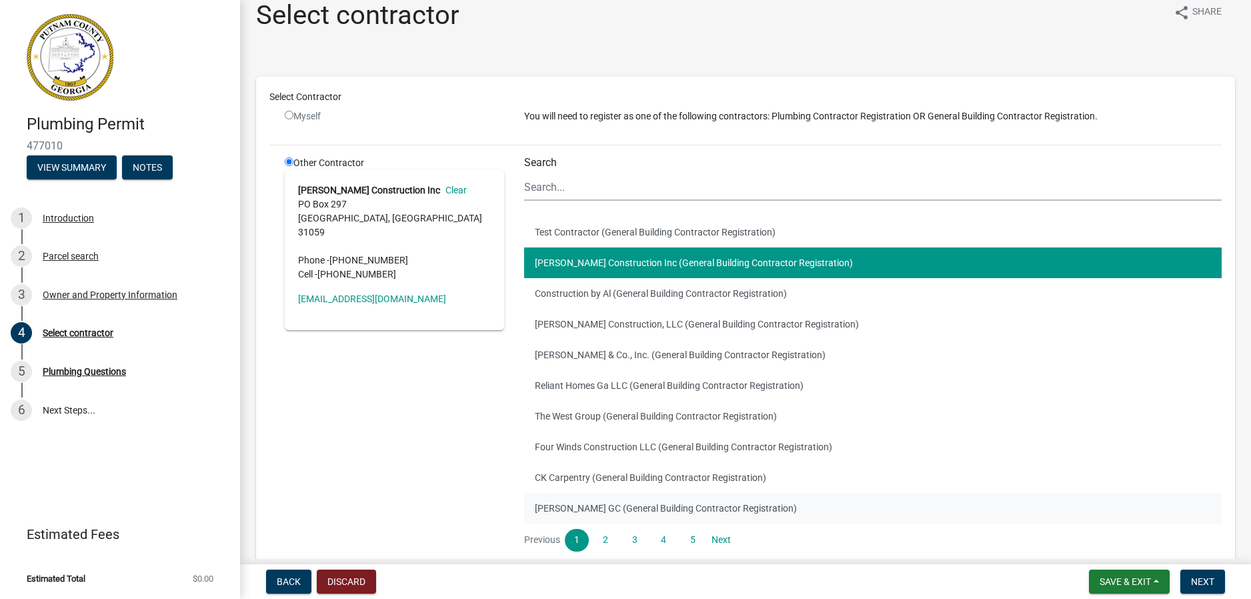
scroll to position [67, 0]
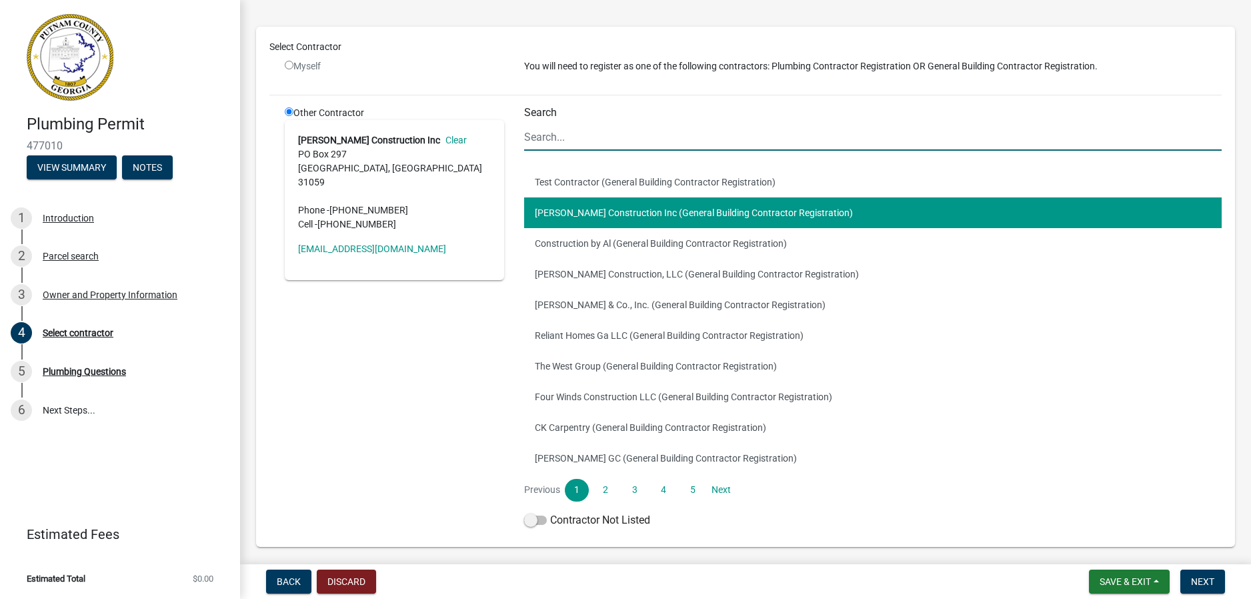
click at [570, 145] on input "Search" at bounding box center [873, 136] width 698 height 27
click at [340, 440] on div "Other Contractor [PERSON_NAME] Construction Inc Clear [STREET_ADDRESS] Phone - …" at bounding box center [394, 320] width 239 height 428
click at [335, 393] on div "Other Contractor [PERSON_NAME] Construction Inc Clear [STREET_ADDRESS] Phone - …" at bounding box center [394, 320] width 239 height 428
click at [384, 74] on div "Myself" at bounding box center [394, 71] width 239 height 25
click at [568, 139] on input "Search" at bounding box center [873, 136] width 698 height 27
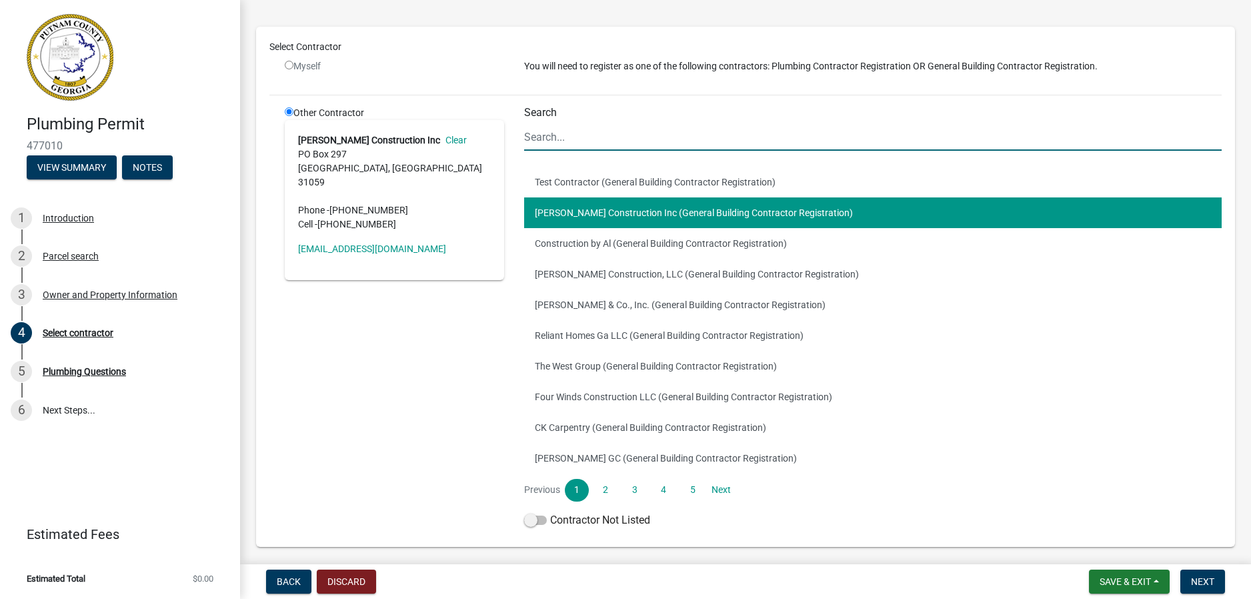
click at [450, 342] on div "Other Contractor [PERSON_NAME] Construction Inc Clear [STREET_ADDRESS] Phone - …" at bounding box center [394, 320] width 239 height 428
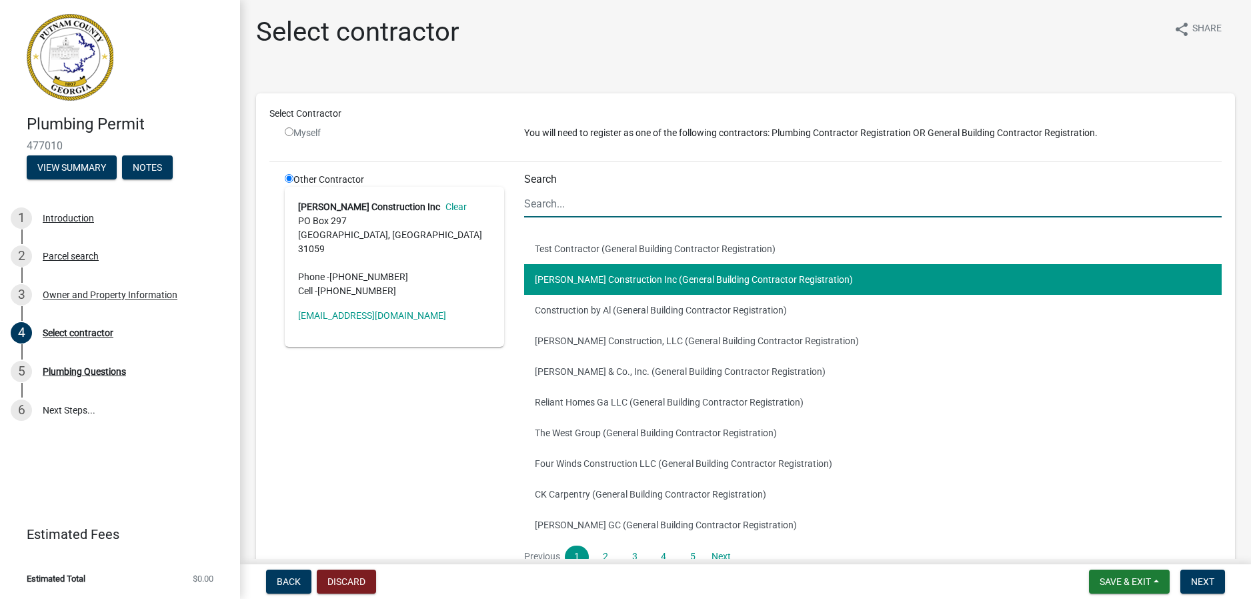
click at [539, 199] on input "Search" at bounding box center [873, 203] width 698 height 27
click at [512, 155] on div "Select Contractor Myself You will need to register as one of the following cont…" at bounding box center [745, 354] width 953 height 494
click at [544, 205] on input "Search" at bounding box center [873, 203] width 698 height 27
click at [111, 334] on div "Select contractor" at bounding box center [78, 332] width 71 height 9
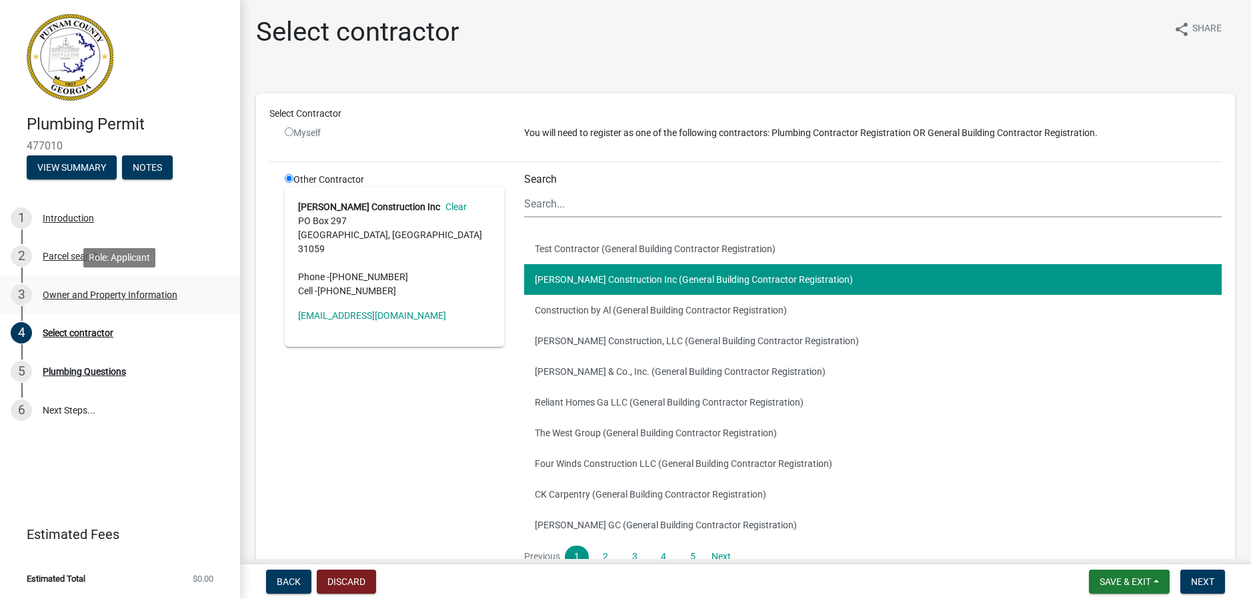
click at [79, 296] on div "Owner and Property Information" at bounding box center [110, 294] width 135 height 9
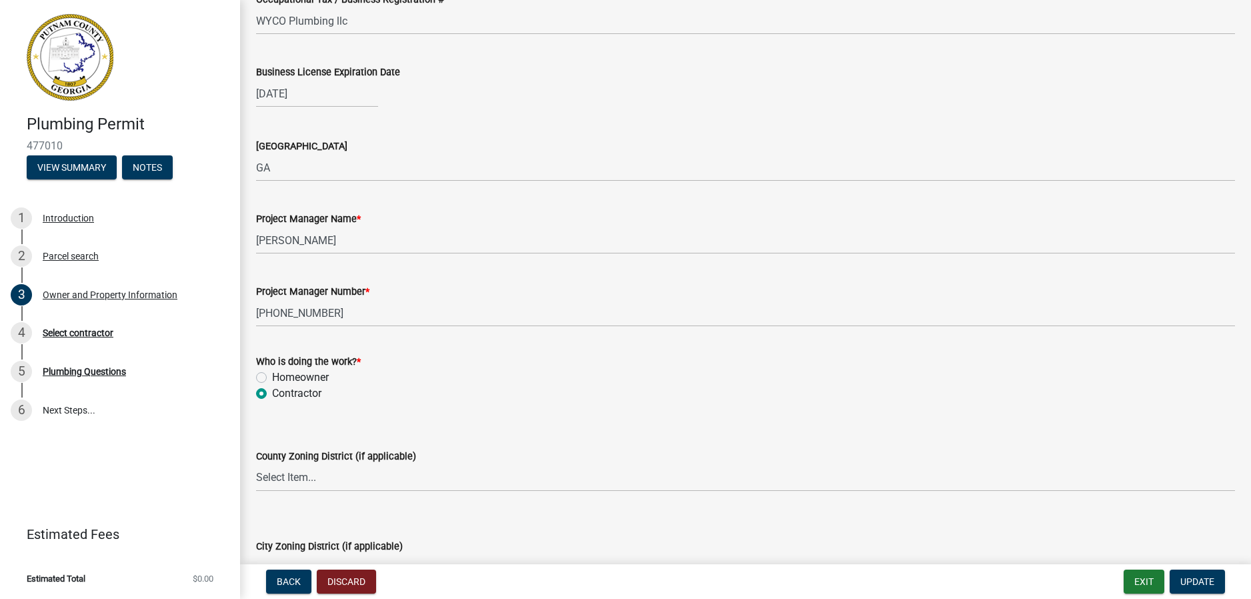
scroll to position [2068, 0]
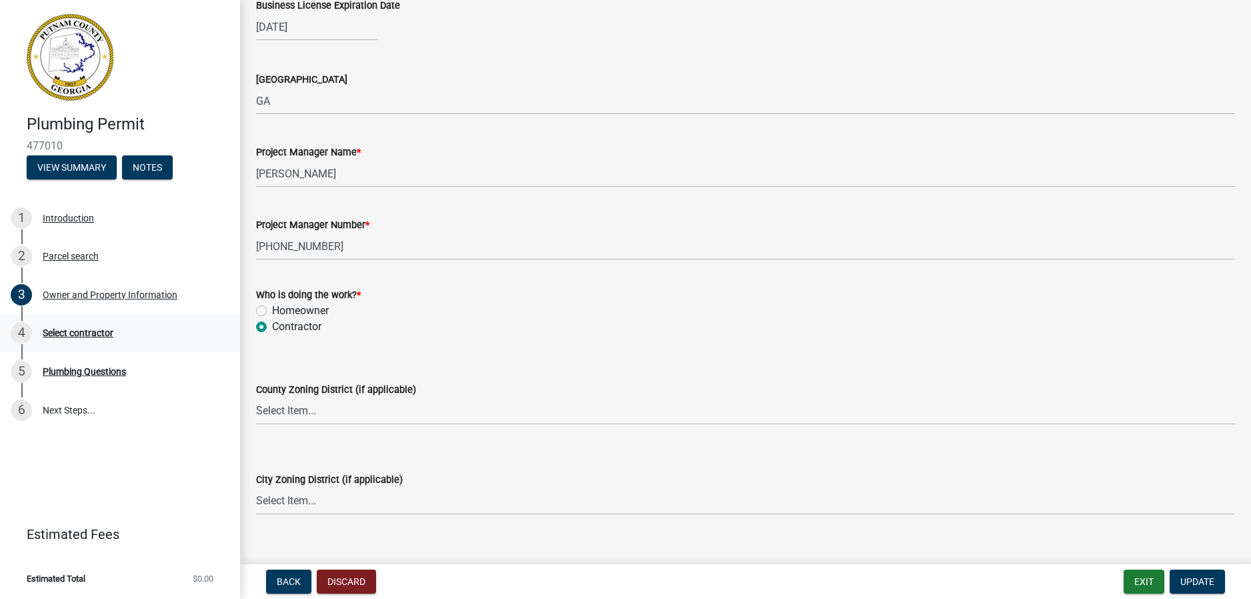
click at [92, 336] on div "Select contractor" at bounding box center [78, 332] width 71 height 9
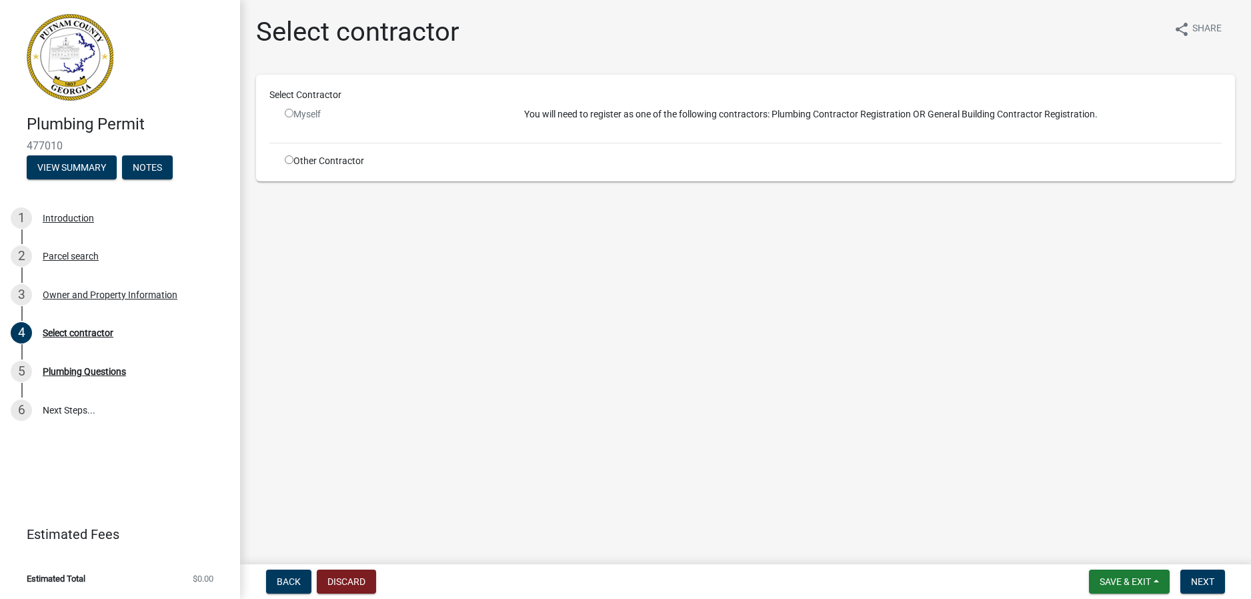
click at [290, 158] on input "radio" at bounding box center [289, 159] width 9 height 9
radio input "true"
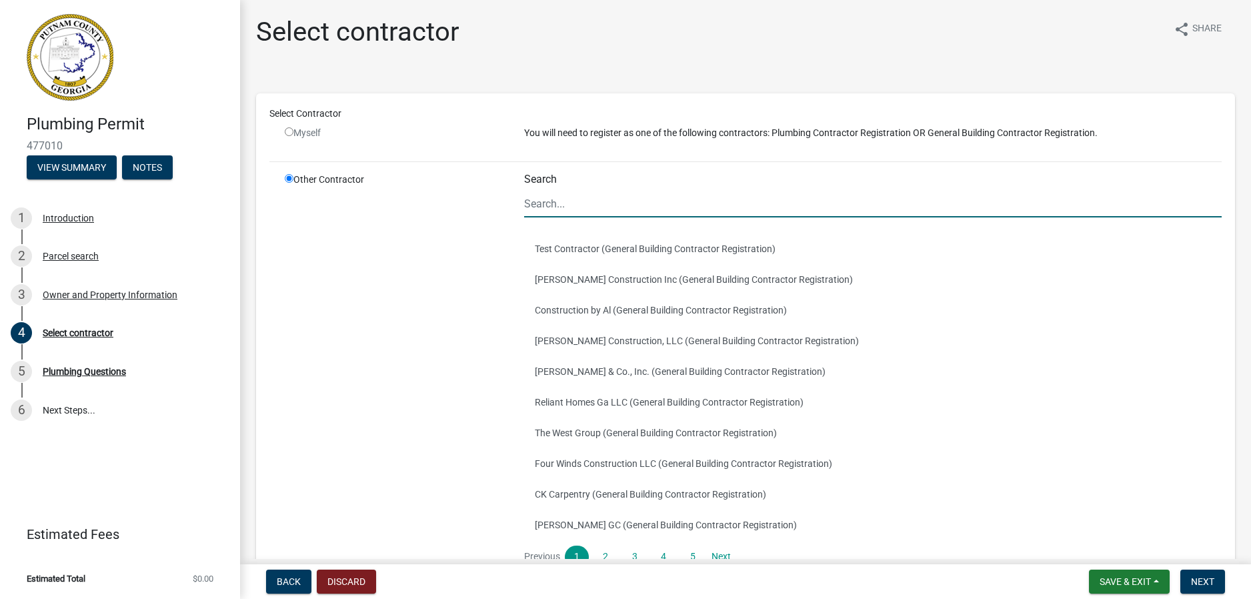
click at [562, 203] on input "Search" at bounding box center [873, 203] width 698 height 27
click at [536, 205] on input "Search" at bounding box center [873, 203] width 698 height 27
click at [568, 204] on input "Search" at bounding box center [873, 203] width 698 height 27
click at [306, 133] on div "Myself" at bounding box center [394, 133] width 219 height 14
drag, startPoint x: 306, startPoint y: 133, endPoint x: 291, endPoint y: 131, distance: 14.1
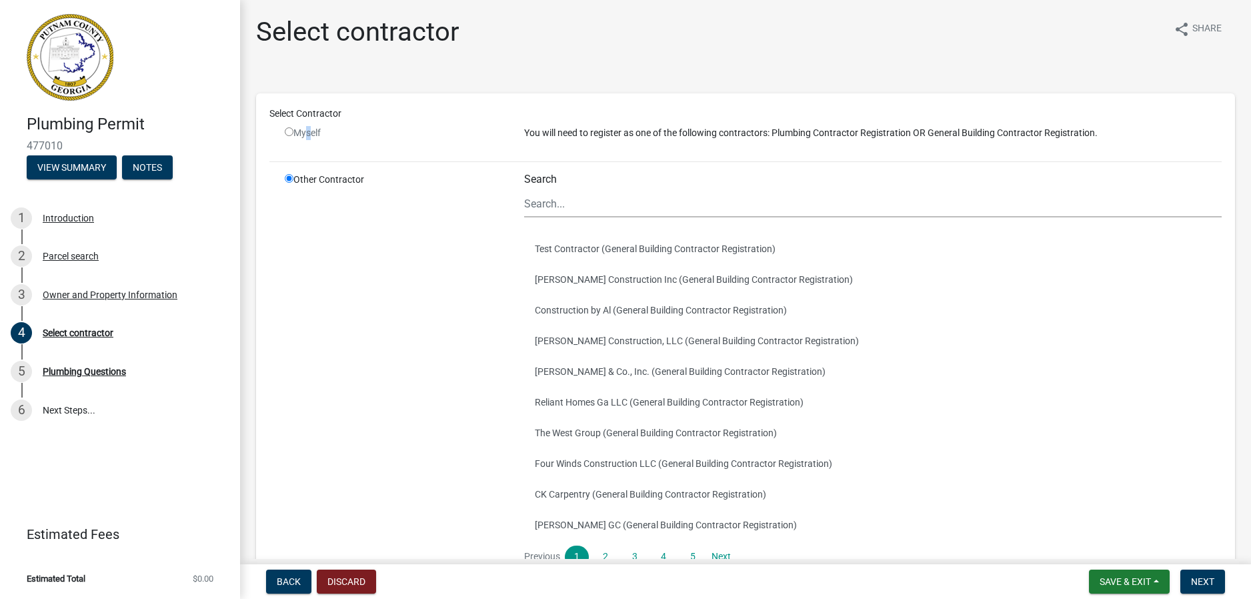
click at [291, 131] on input "radio" at bounding box center [289, 131] width 9 height 9
radio input "false"
radio input "true"
click at [291, 131] on input "radio" at bounding box center [289, 131] width 9 height 9
radio input "false"
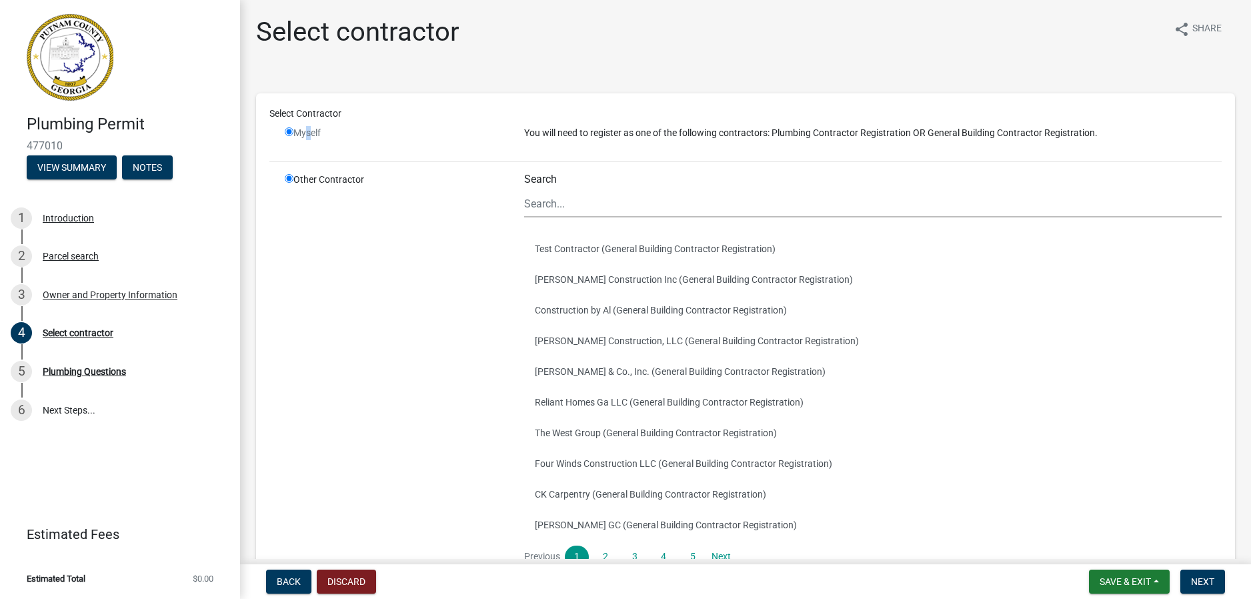
radio input "true"
click at [289, 131] on input "radio" at bounding box center [289, 131] width 9 height 9
radio input "false"
radio input "true"
click at [289, 129] on input "radio" at bounding box center [289, 131] width 9 height 9
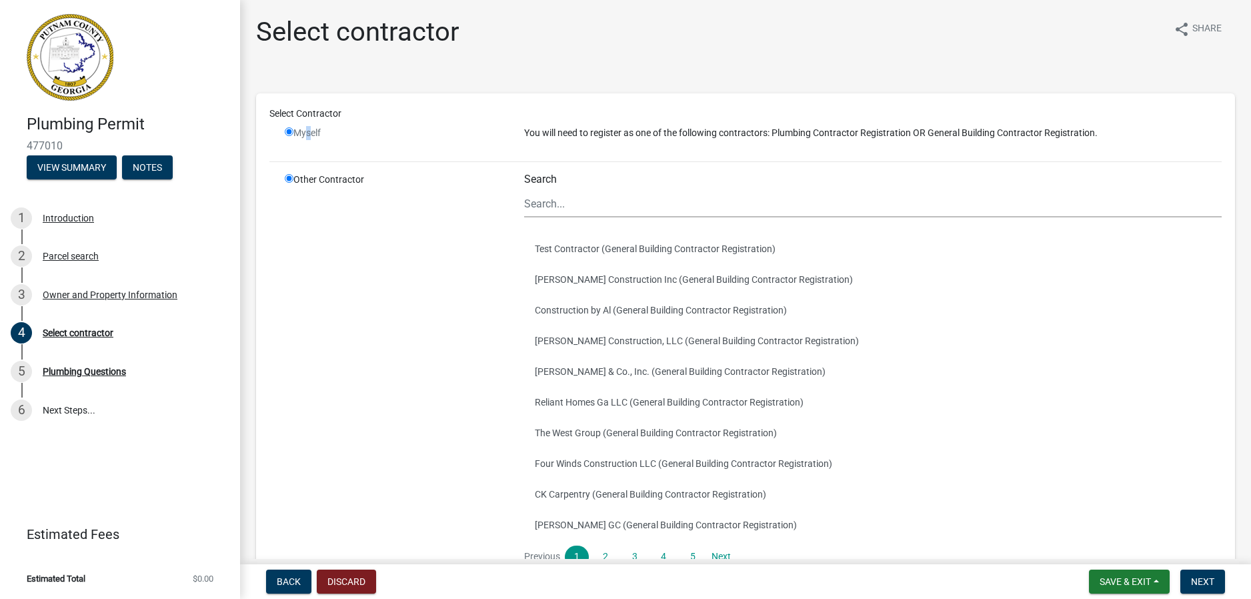
radio input "false"
radio input "true"
click at [289, 129] on input "radio" at bounding box center [289, 131] width 9 height 9
radio input "false"
radio input "true"
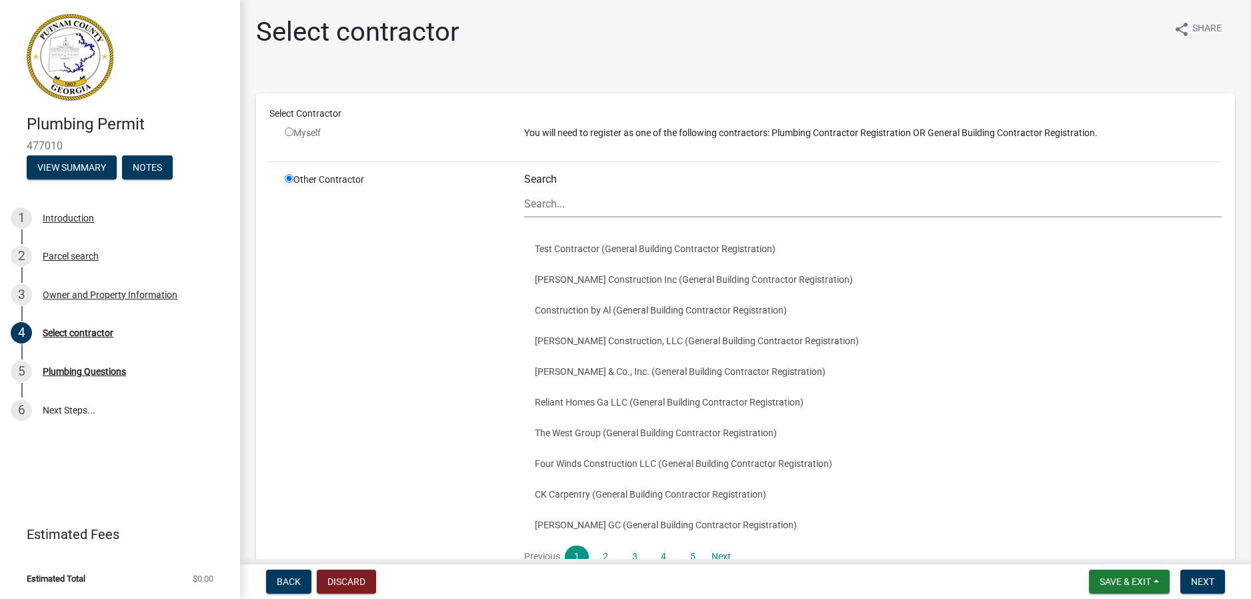
drag, startPoint x: 289, startPoint y: 129, endPoint x: 320, endPoint y: 145, distance: 34.6
click at [346, 153] on div "Select Contractor Myself You will need to register as one of the following cont…" at bounding box center [745, 354] width 953 height 494
click at [285, 131] on input "radio" at bounding box center [289, 131] width 9 height 9
radio input "false"
radio input "true"
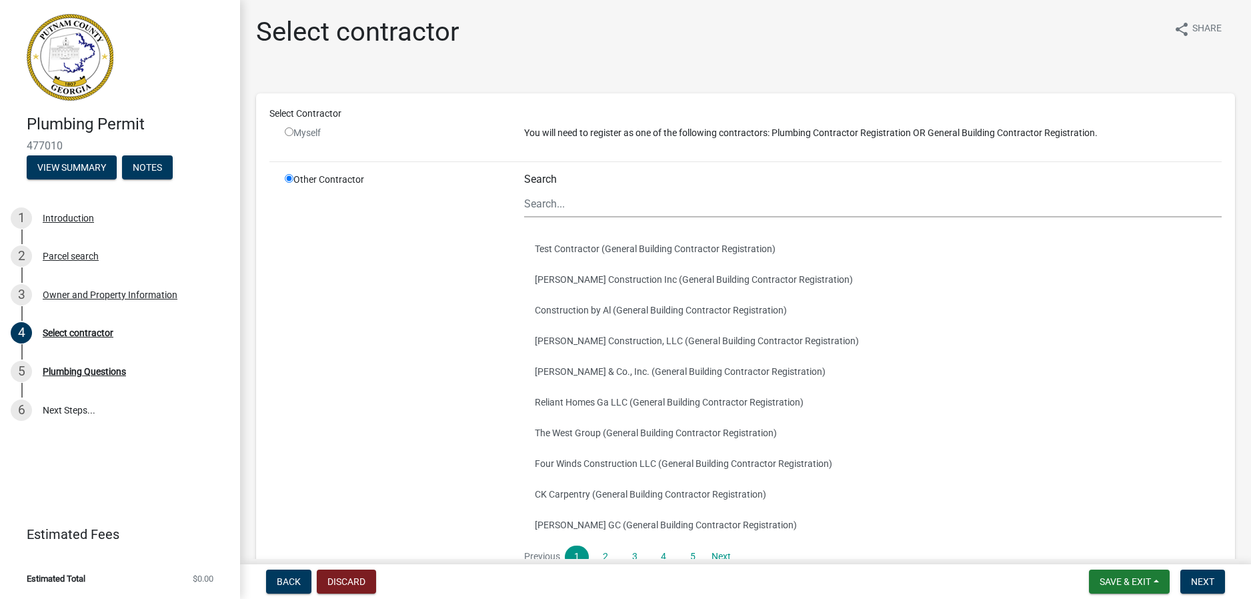
click at [286, 131] on input "radio" at bounding box center [289, 131] width 9 height 9
radio input "false"
radio input "true"
click at [570, 207] on input "Search" at bounding box center [873, 203] width 698 height 27
type input "WYCO Plumbing, LLC"
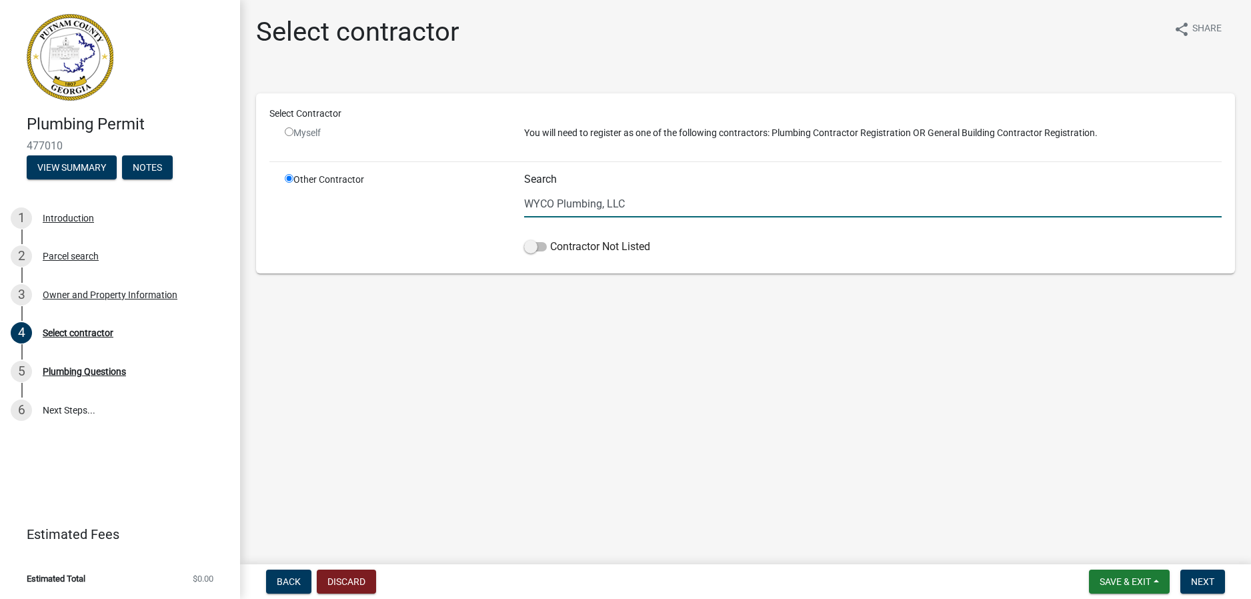
drag, startPoint x: 665, startPoint y: 201, endPoint x: 381, endPoint y: 200, distance: 284.2
click at [381, 200] on div "Other Contractor Search WYCO Plumbing, LLC Contractor Not Listed" at bounding box center [753, 216] width 957 height 87
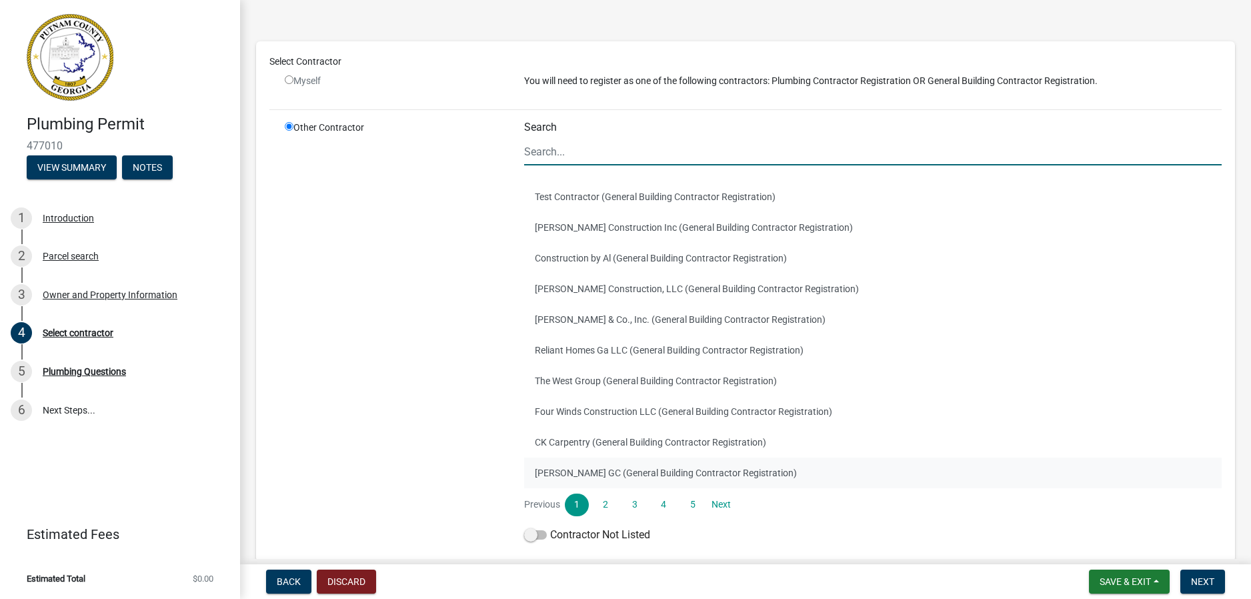
scroll to position [117, 0]
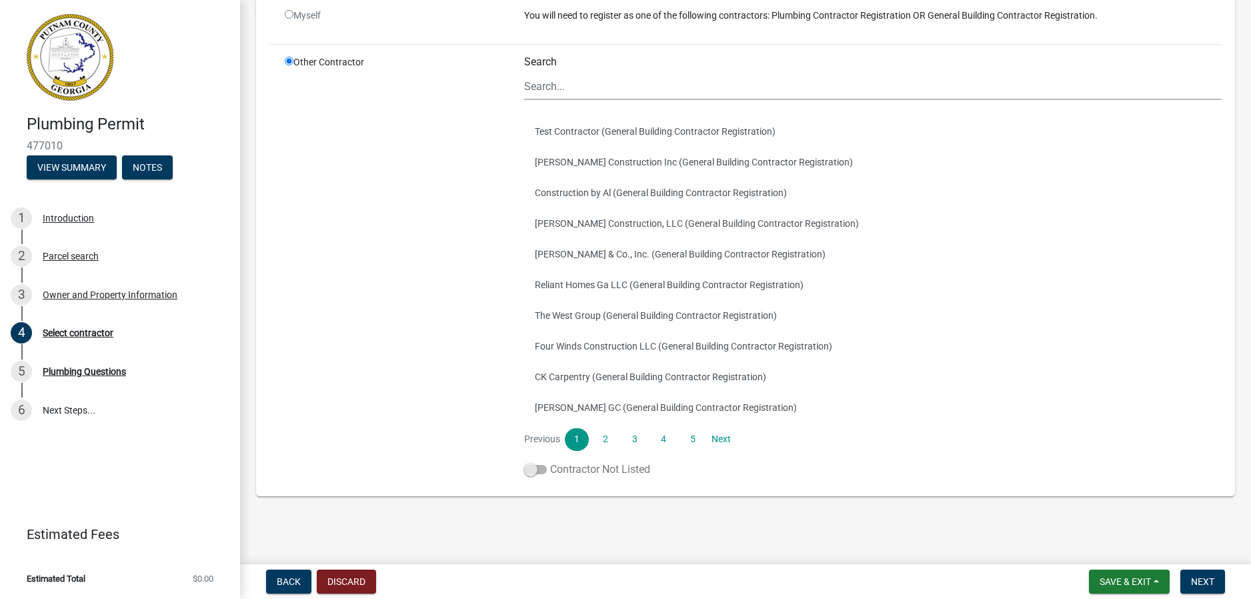
click at [532, 468] on span at bounding box center [535, 469] width 23 height 9
click at [550, 462] on input "Contractor Not Listed" at bounding box center [550, 462] width 0 height 0
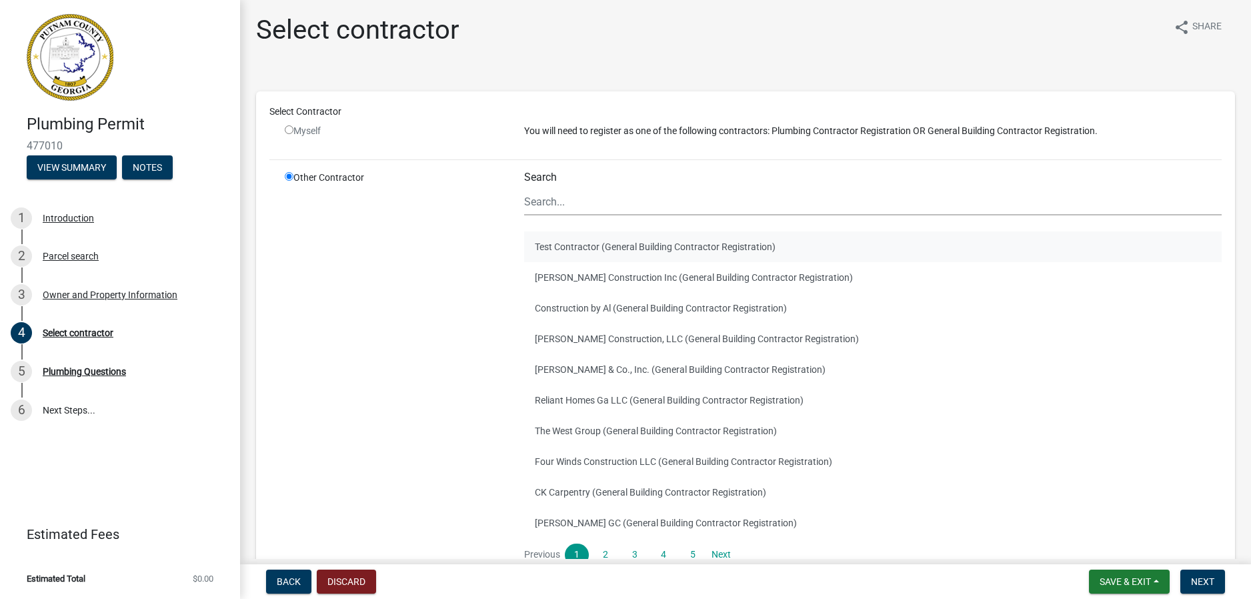
scroll to position [0, 0]
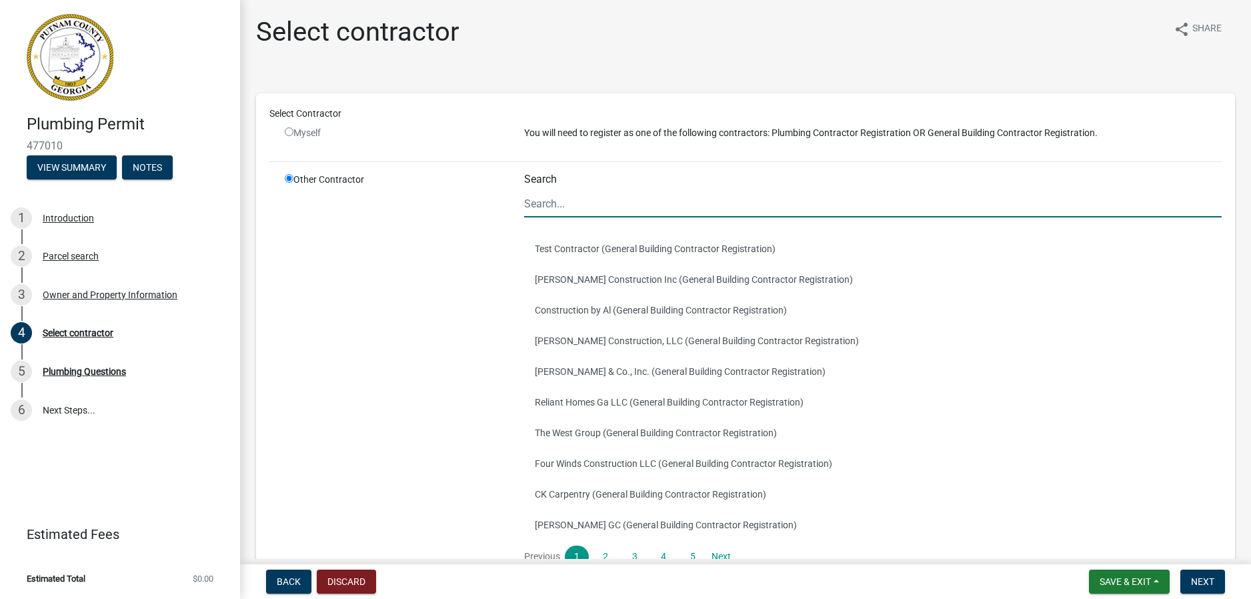
click at [602, 203] on input "Search" at bounding box center [873, 203] width 698 height 27
type input "WYCO Plumbing, LLC"
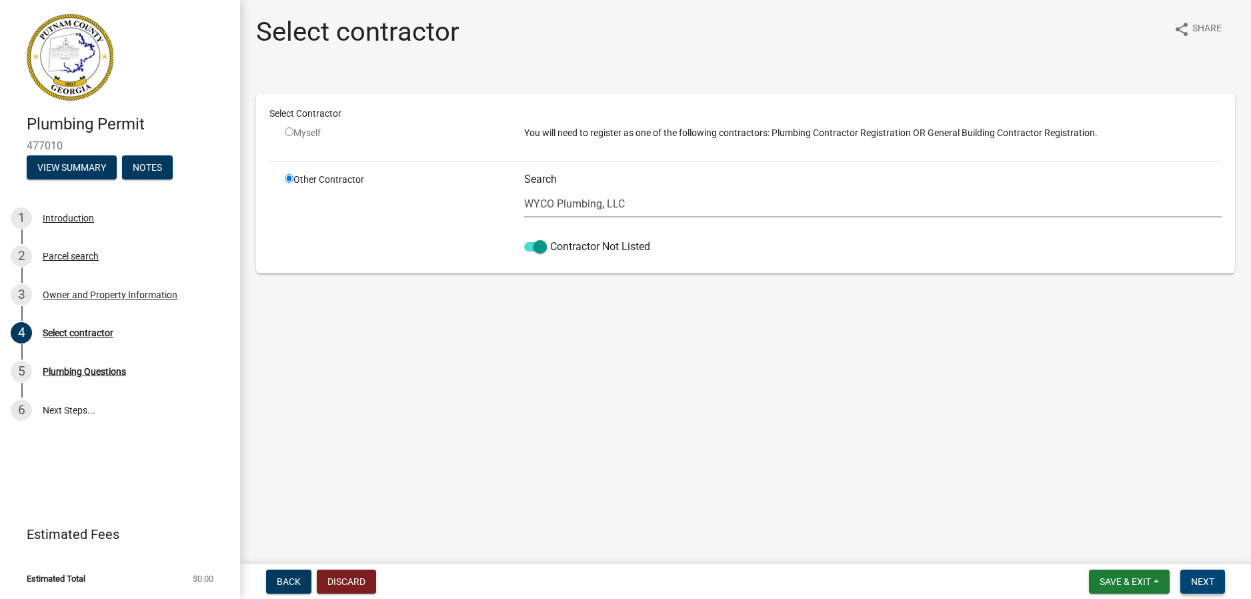
click at [1196, 590] on button "Next" at bounding box center [1203, 582] width 45 height 24
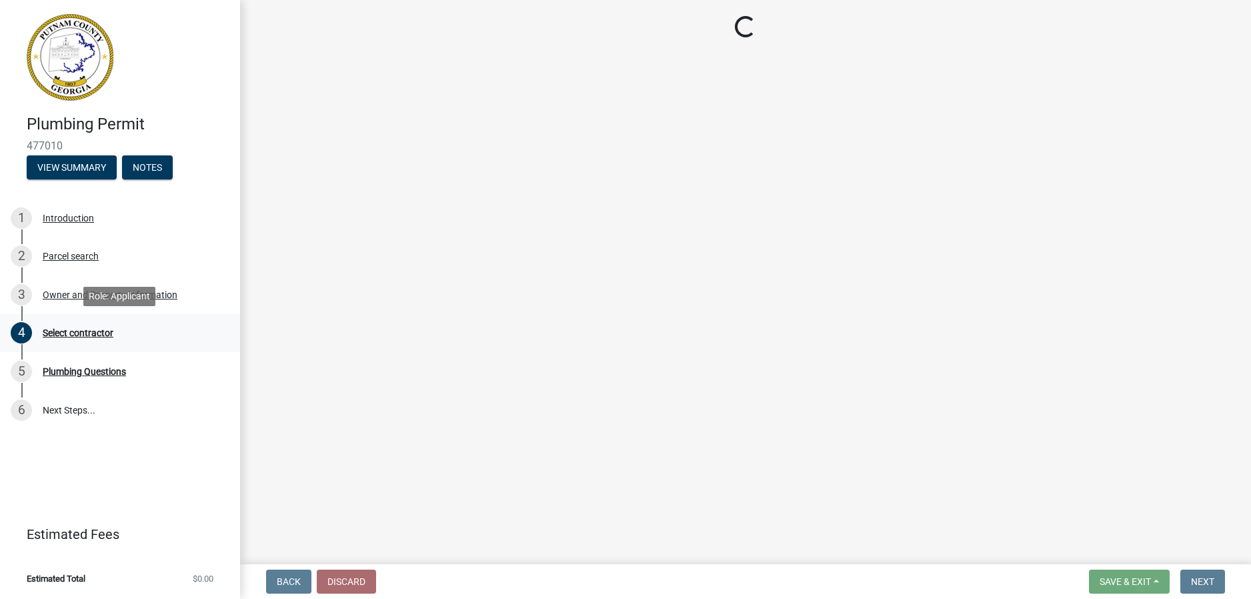
click at [56, 335] on div "Select contractor" at bounding box center [78, 332] width 71 height 9
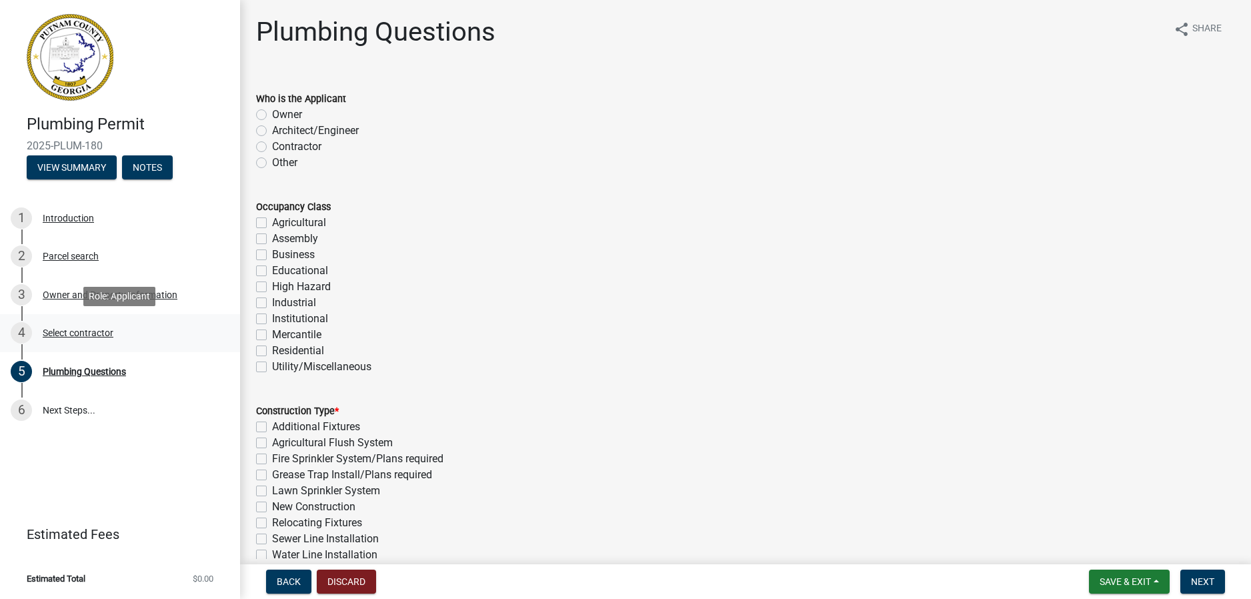
click at [78, 330] on div "Select contractor" at bounding box center [78, 332] width 71 height 9
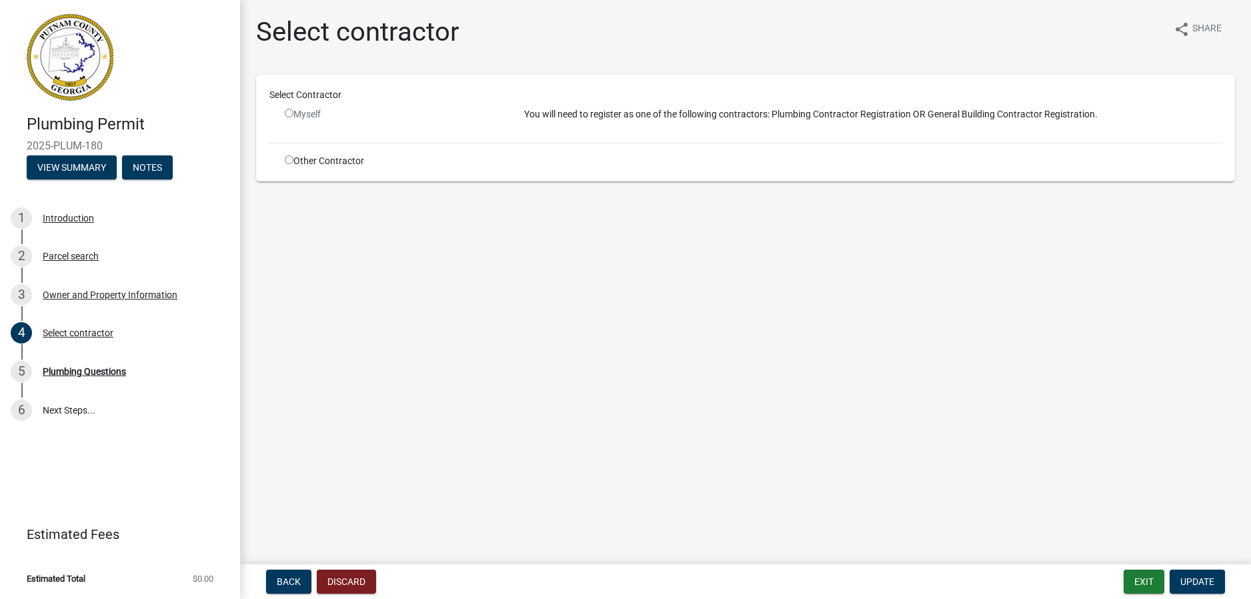
click at [289, 161] on input "radio" at bounding box center [289, 159] width 9 height 9
radio input "true"
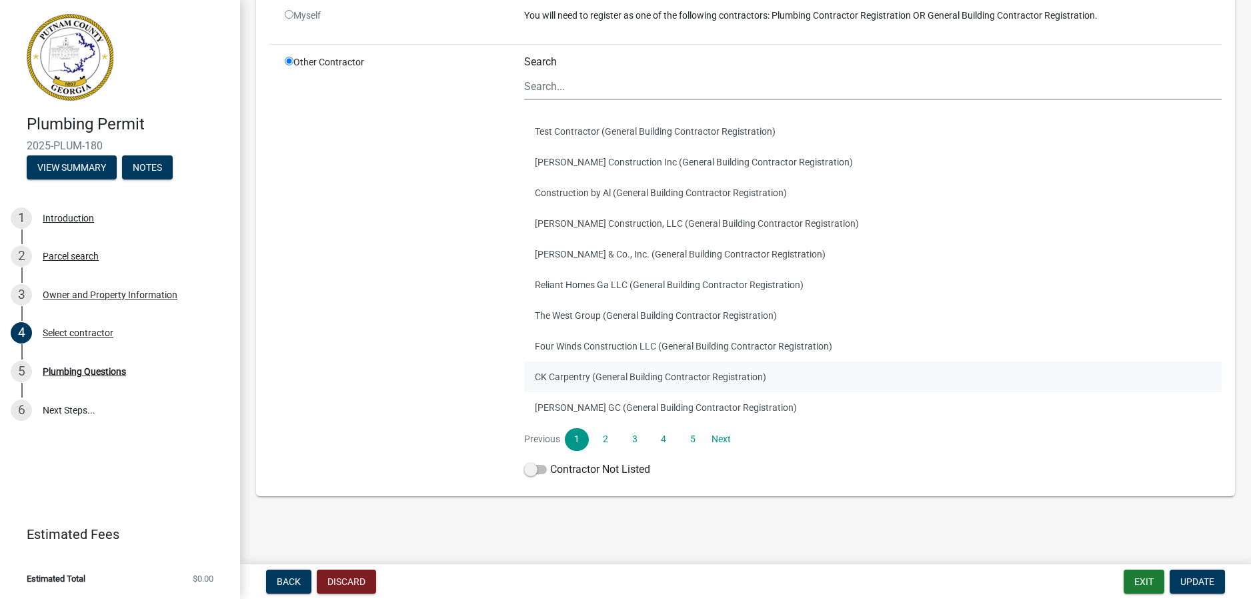
scroll to position [51, 0]
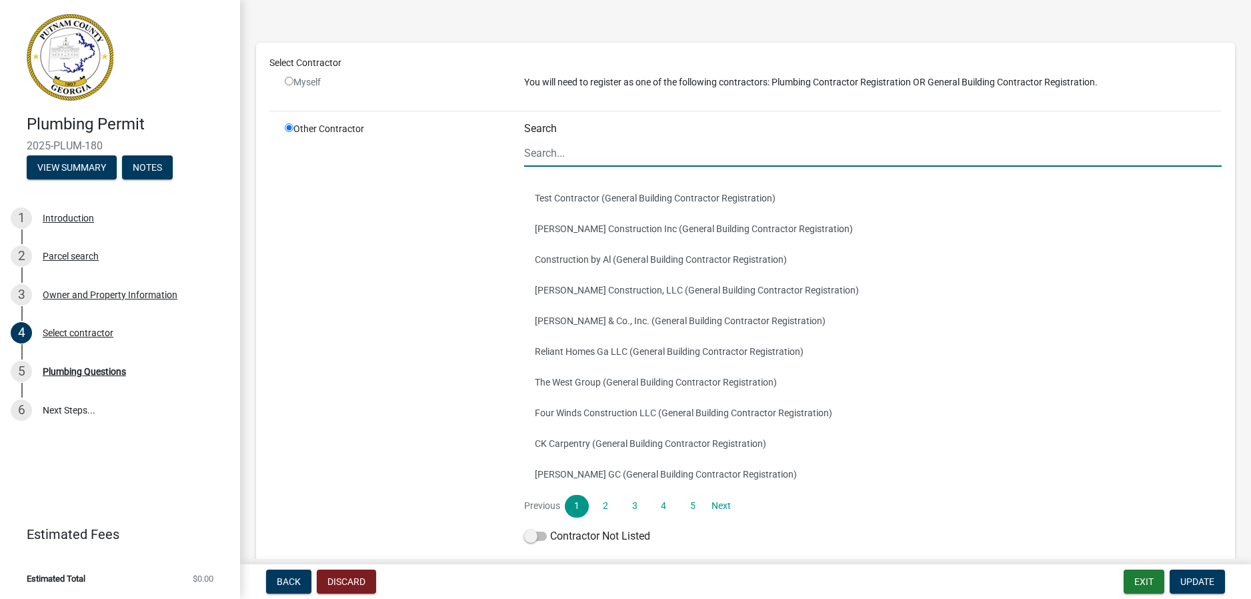
click at [578, 155] on input "Search" at bounding box center [873, 152] width 698 height 27
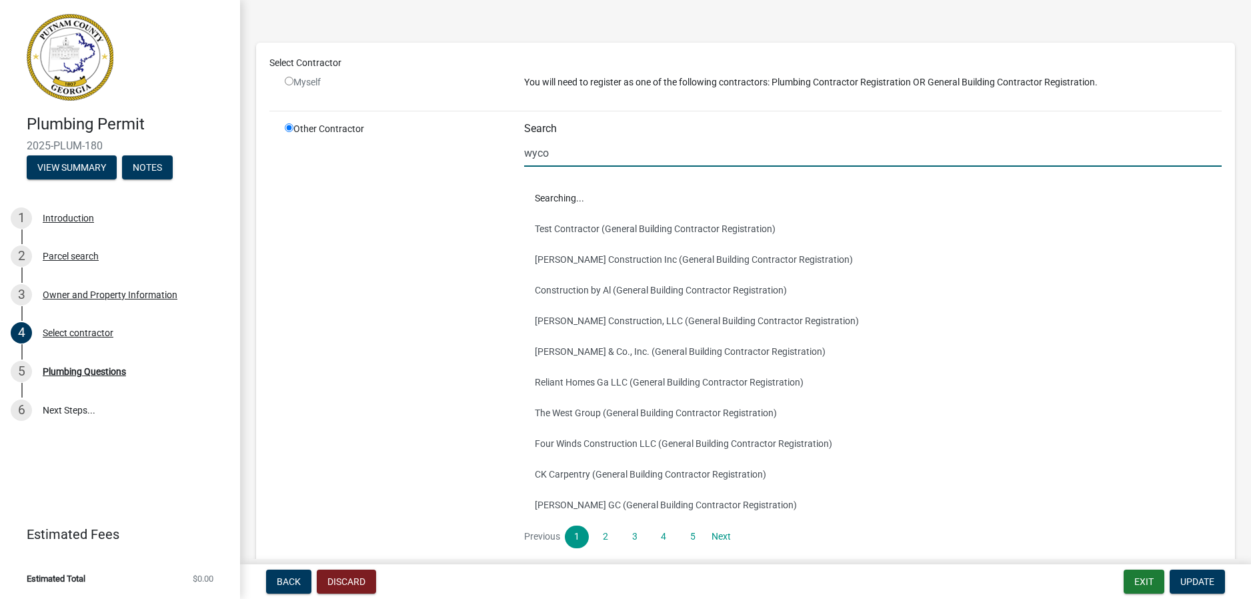
scroll to position [0, 0]
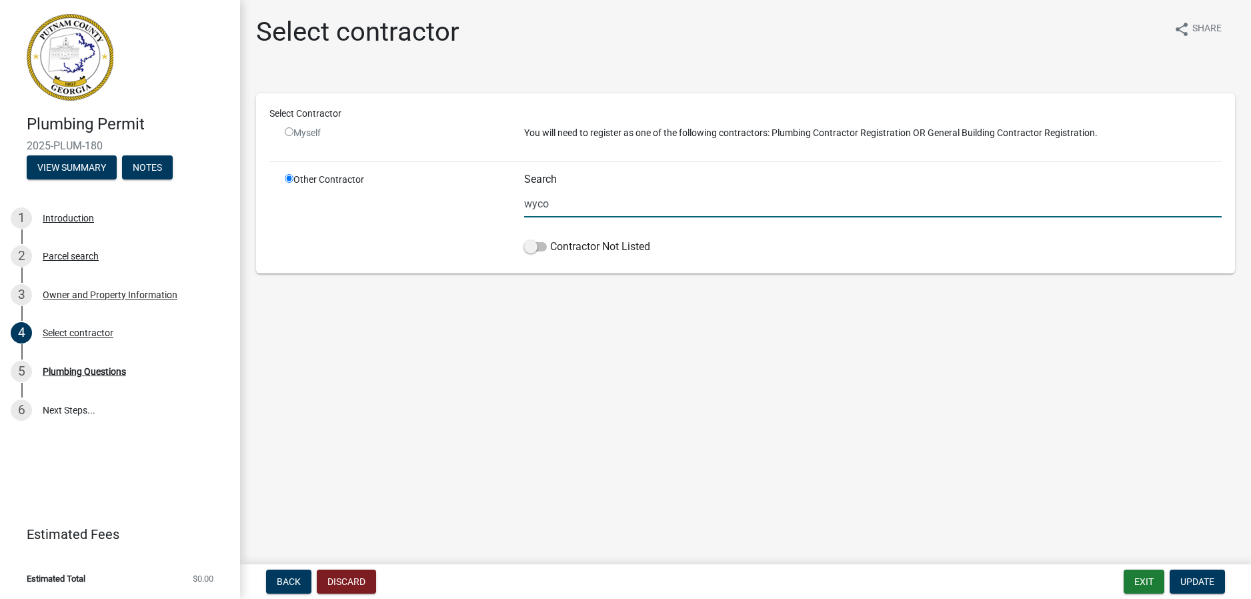
type input "WYCO Plumbing, LLC"
click at [537, 249] on span at bounding box center [535, 246] width 23 height 9
click at [550, 239] on input "Contractor Not Listed" at bounding box center [550, 239] width 0 height 0
drag, startPoint x: 641, startPoint y: 195, endPoint x: 448, endPoint y: 185, distance: 193.0
click at [448, 185] on div "Other Contractor Search WYCO Plumbing, LLC Contractor Not Listed" at bounding box center [753, 216] width 957 height 87
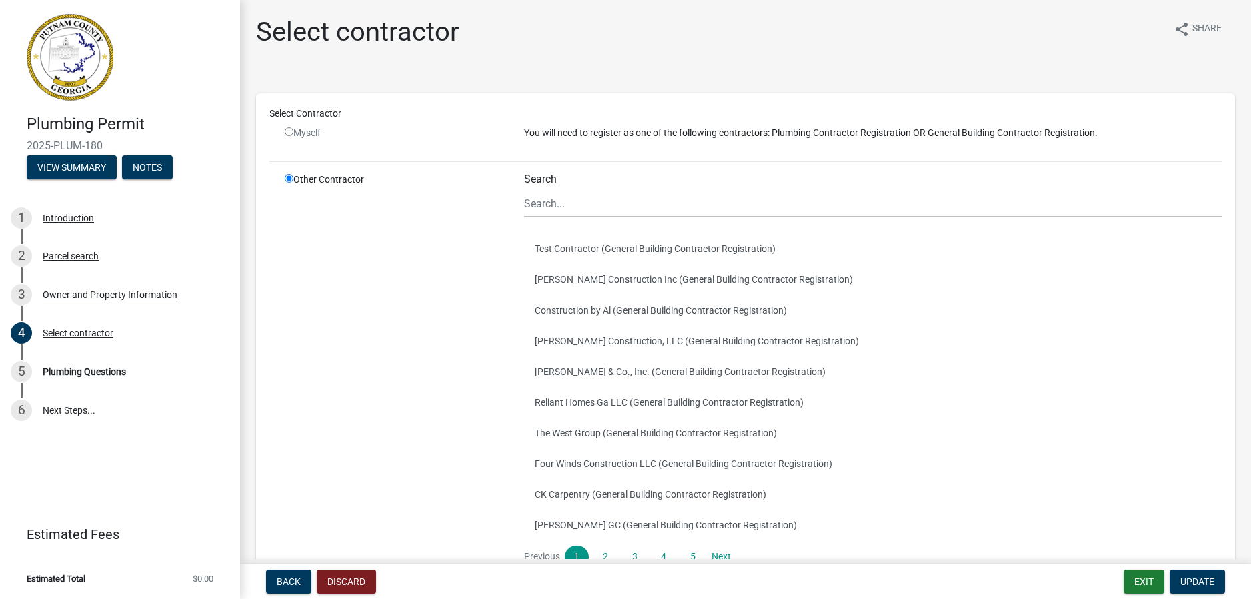
click at [587, 340] on main "Select contractor share Share Select Contractor Myself You will need to registe…" at bounding box center [745, 279] width 1011 height 559
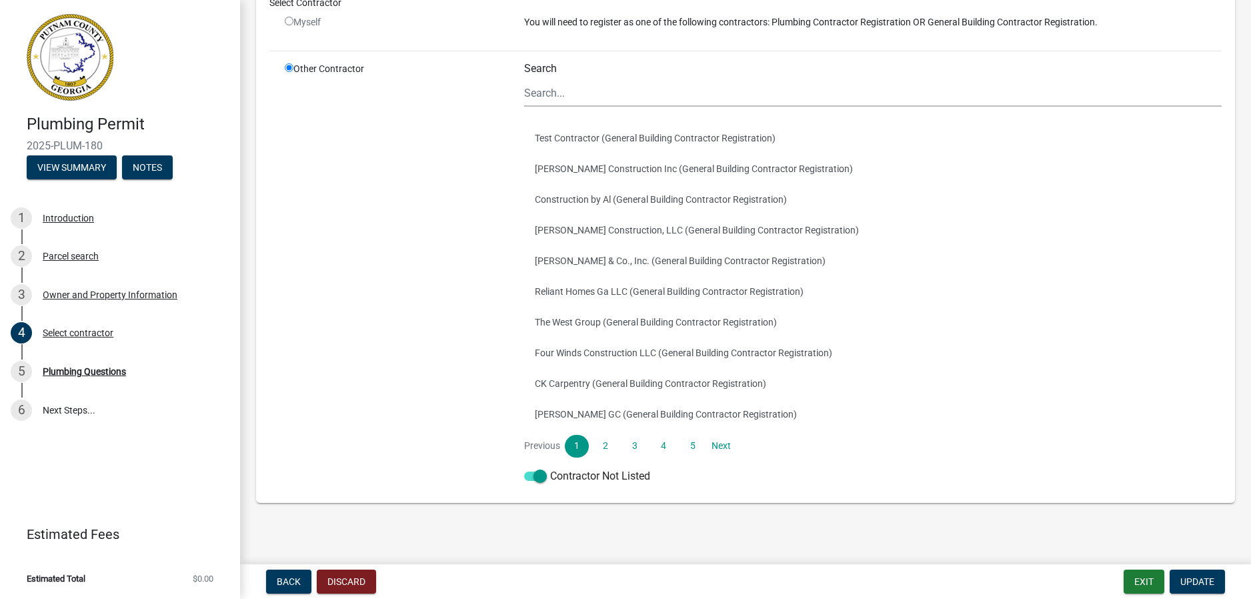
scroll to position [117, 0]
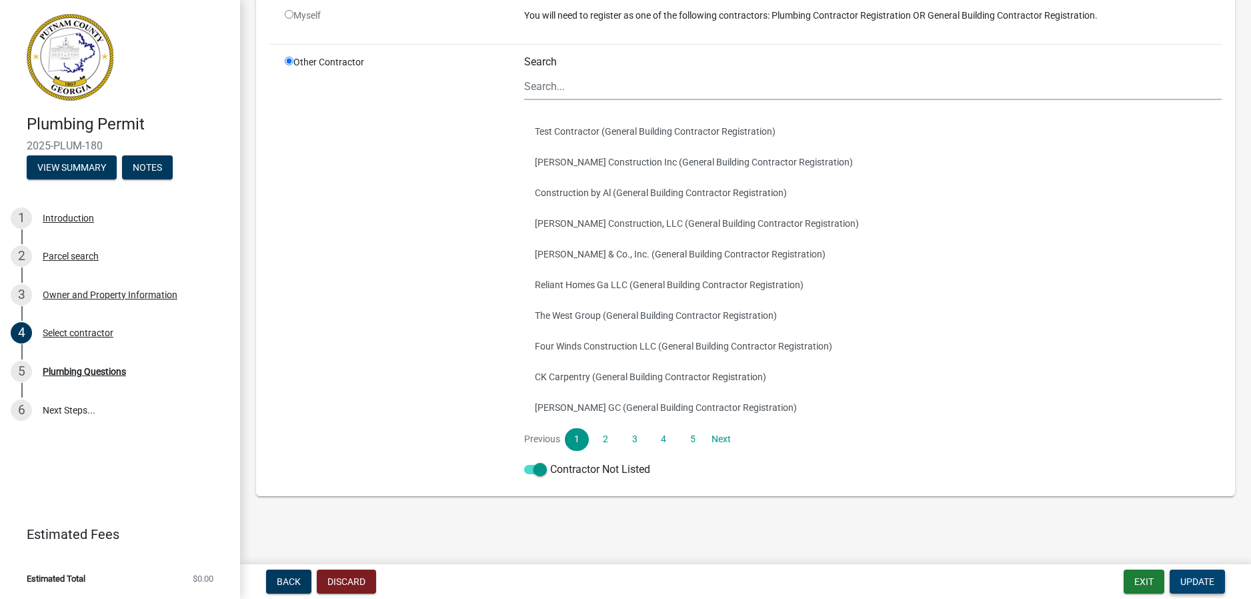
click at [1199, 589] on button "Update" at bounding box center [1197, 582] width 55 height 24
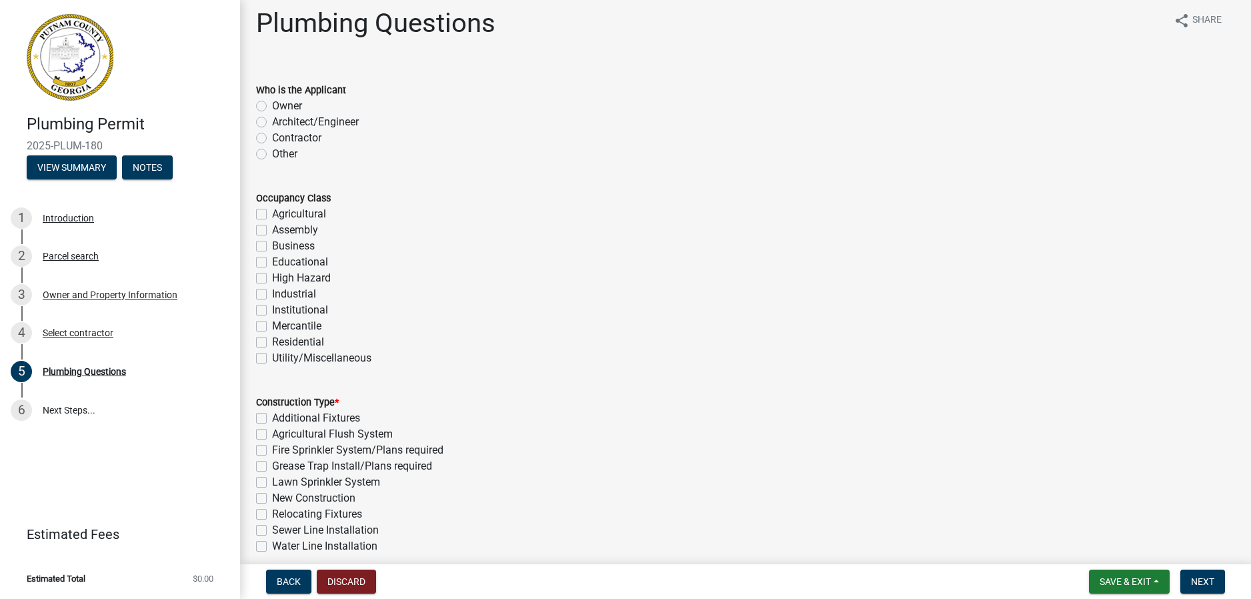
scroll to position [0, 0]
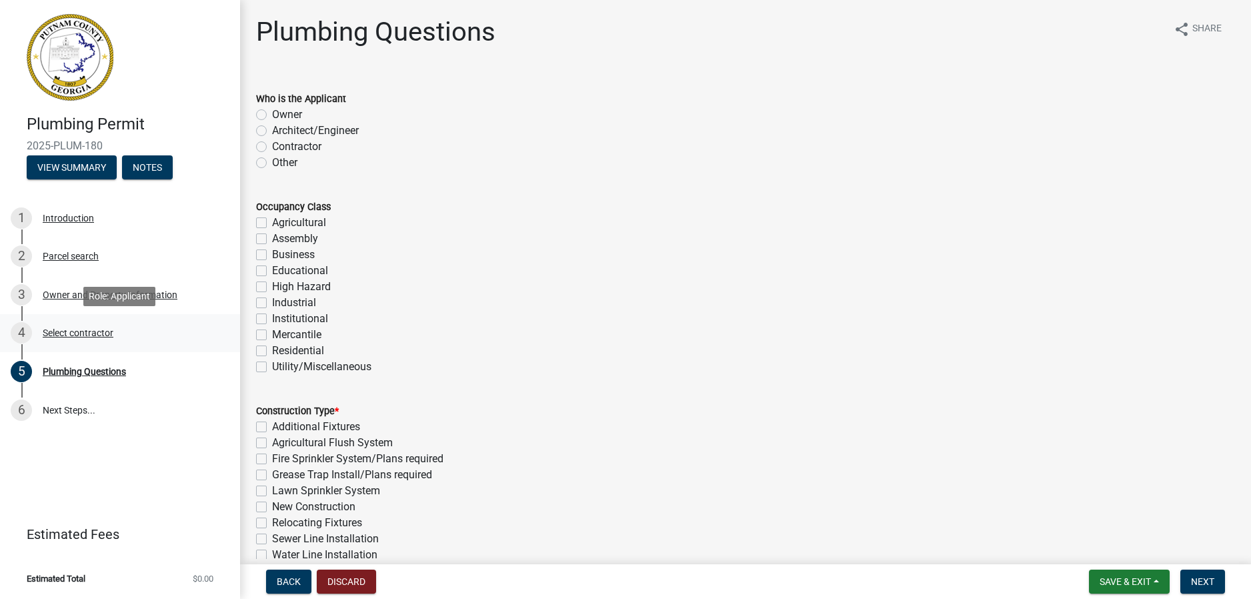
click at [109, 334] on div "Select contractor" at bounding box center [78, 332] width 71 height 9
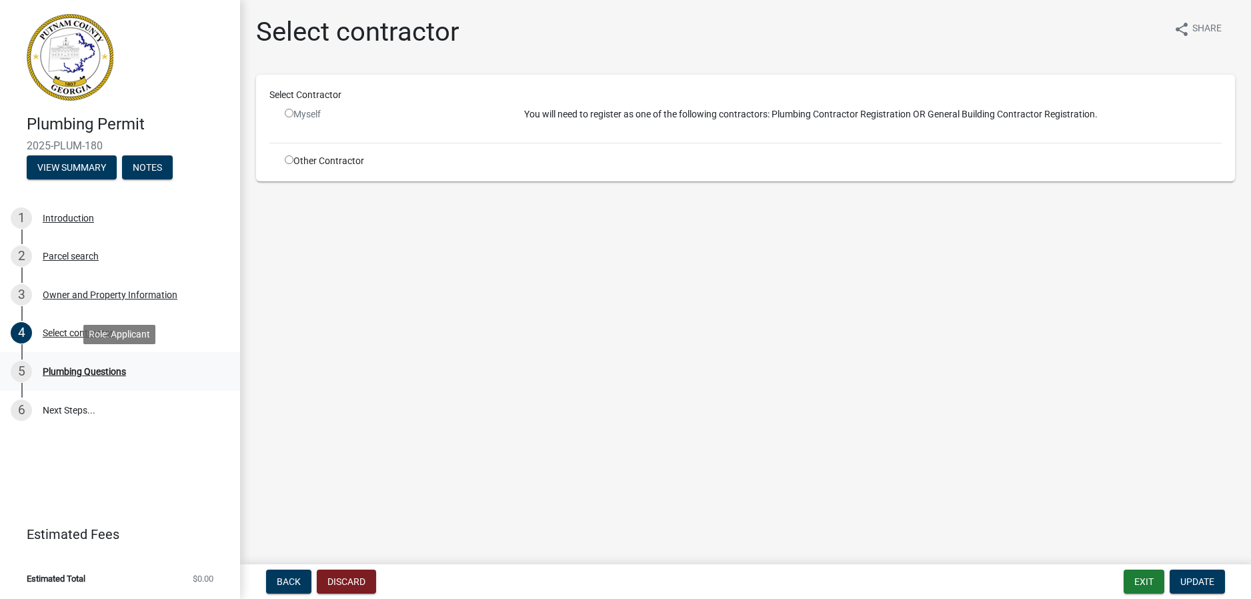
click at [85, 364] on div "5 Plumbing Questions" at bounding box center [115, 371] width 208 height 21
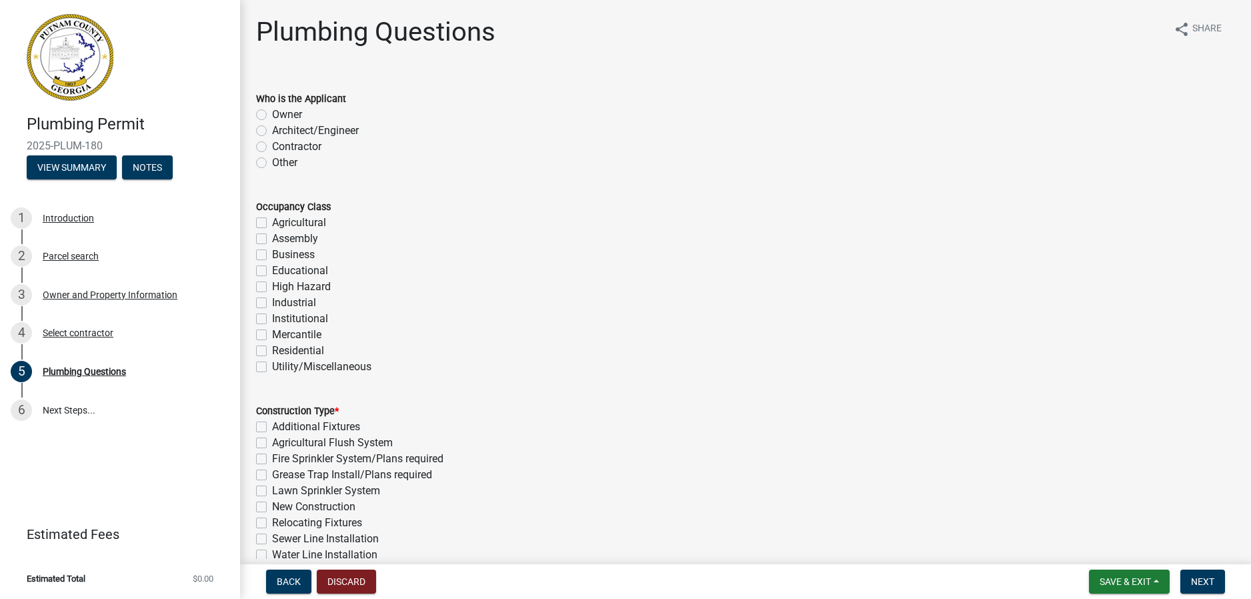
click at [305, 148] on label "Contractor" at bounding box center [296, 147] width 49 height 16
click at [281, 147] on input "Contractor" at bounding box center [276, 143] width 9 height 9
radio input "true"
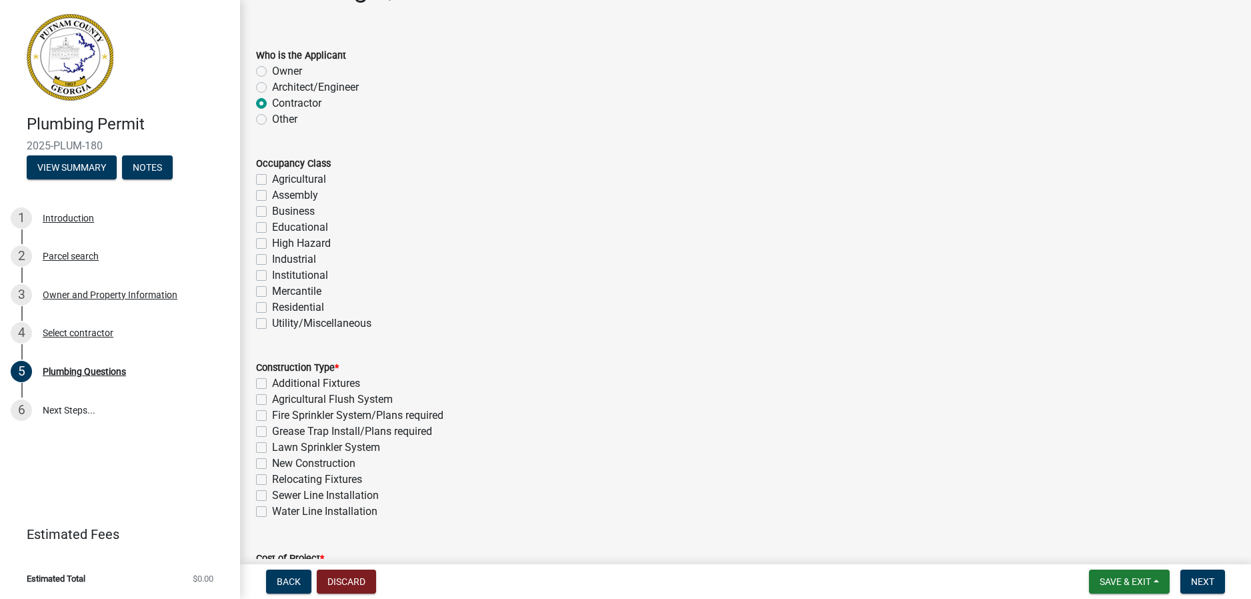
scroll to position [67, 0]
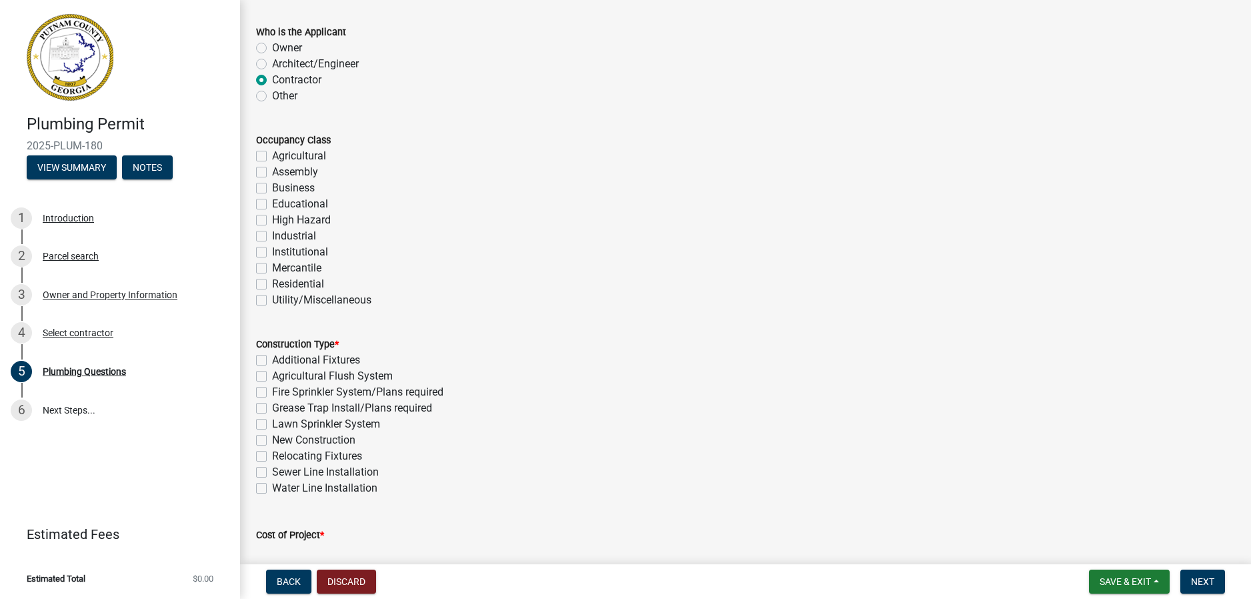
click at [314, 284] on label "Residential" at bounding box center [298, 284] width 52 height 16
click at [281, 284] on input "Residential" at bounding box center [276, 280] width 9 height 9
checkbox input "true"
checkbox input "false"
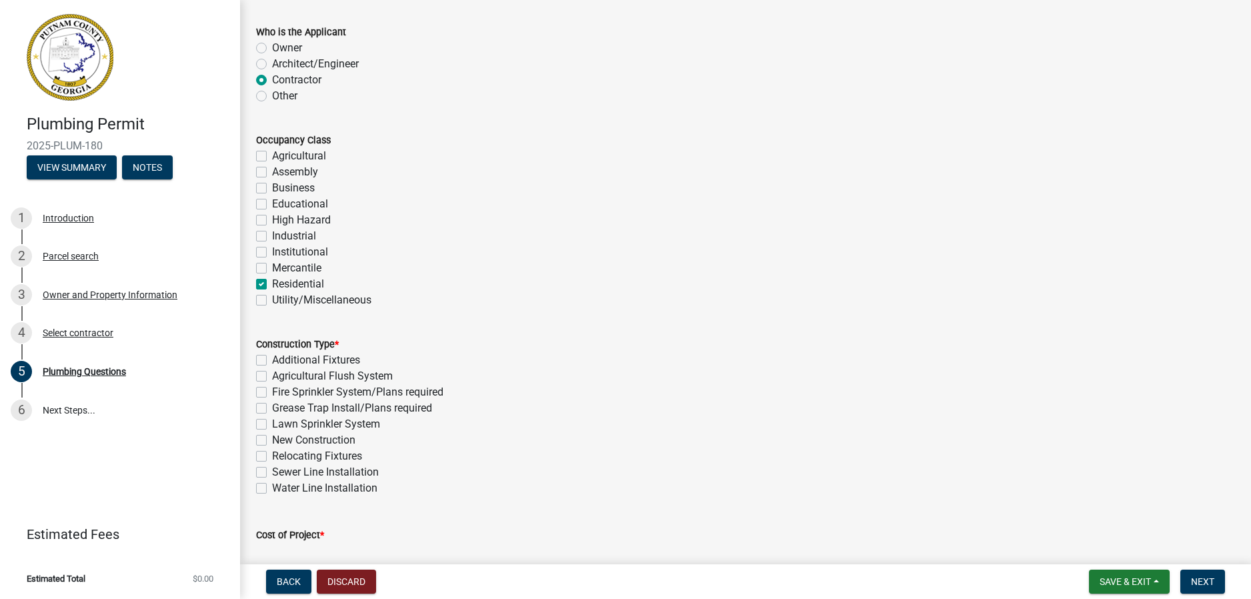
checkbox input "false"
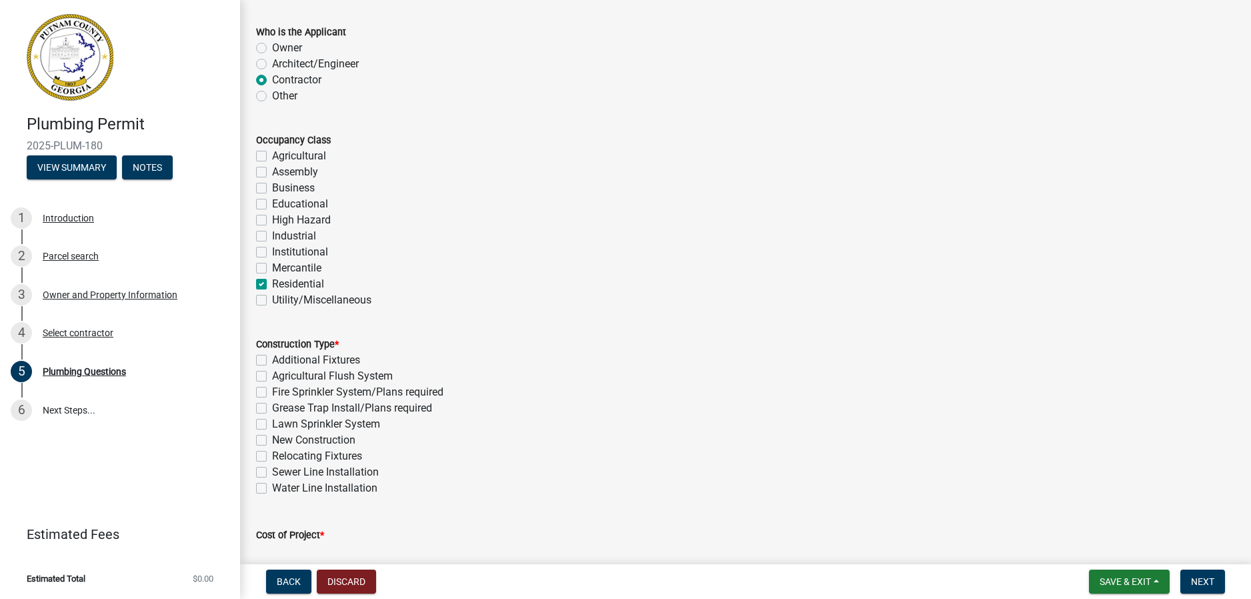
checkbox input "false"
checkbox input "true"
checkbox input "false"
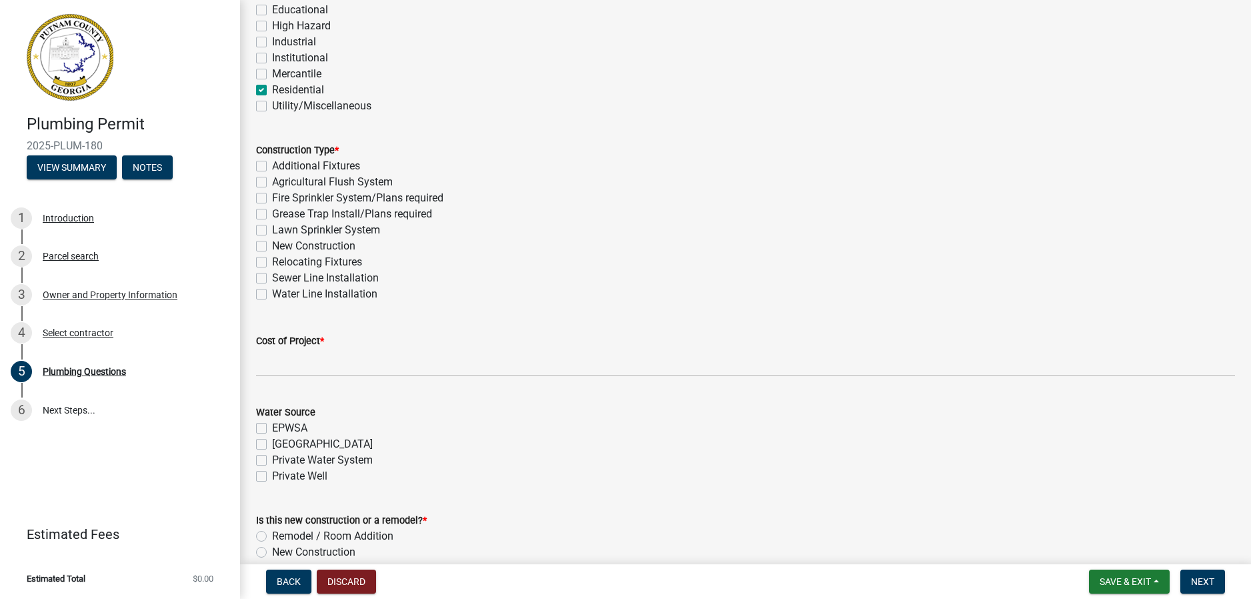
scroll to position [267, 0]
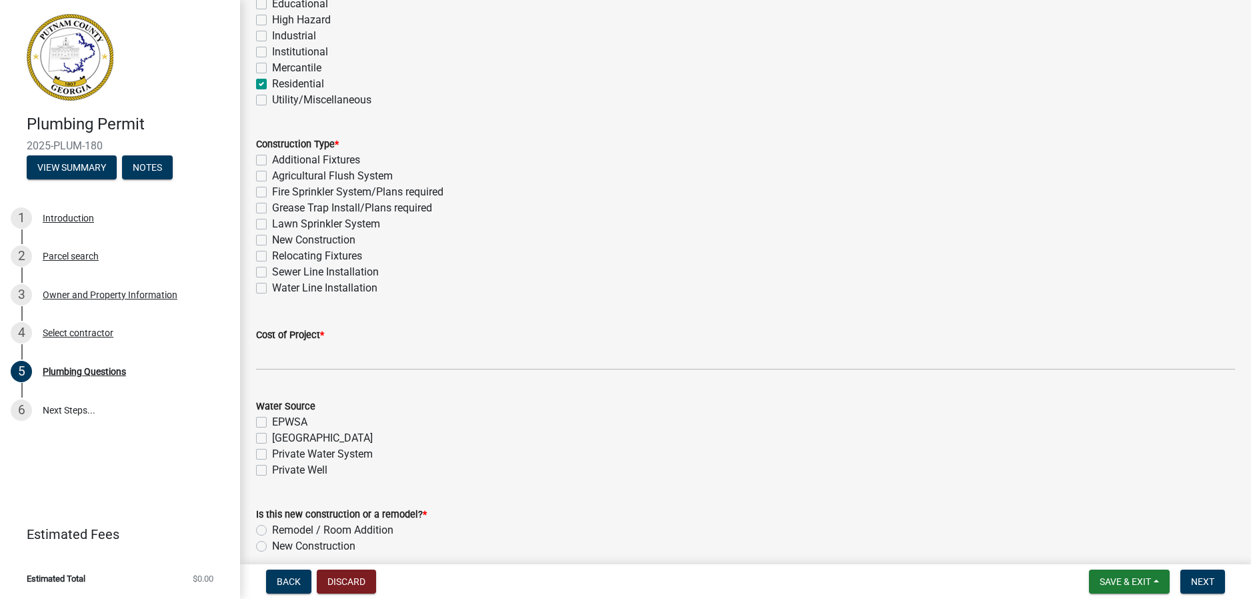
click at [344, 241] on label "New Construction" at bounding box center [313, 240] width 83 height 16
click at [281, 241] on input "New Construction" at bounding box center [276, 236] width 9 height 9
checkbox input "true"
checkbox input "false"
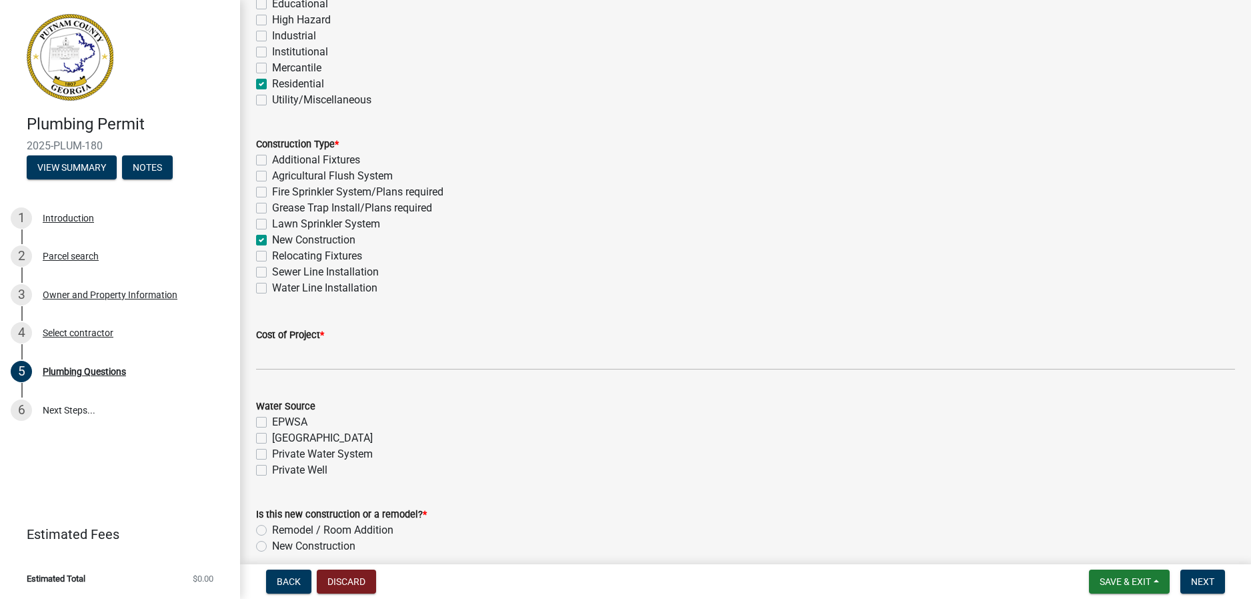
checkbox input "false"
checkbox input "true"
checkbox input "false"
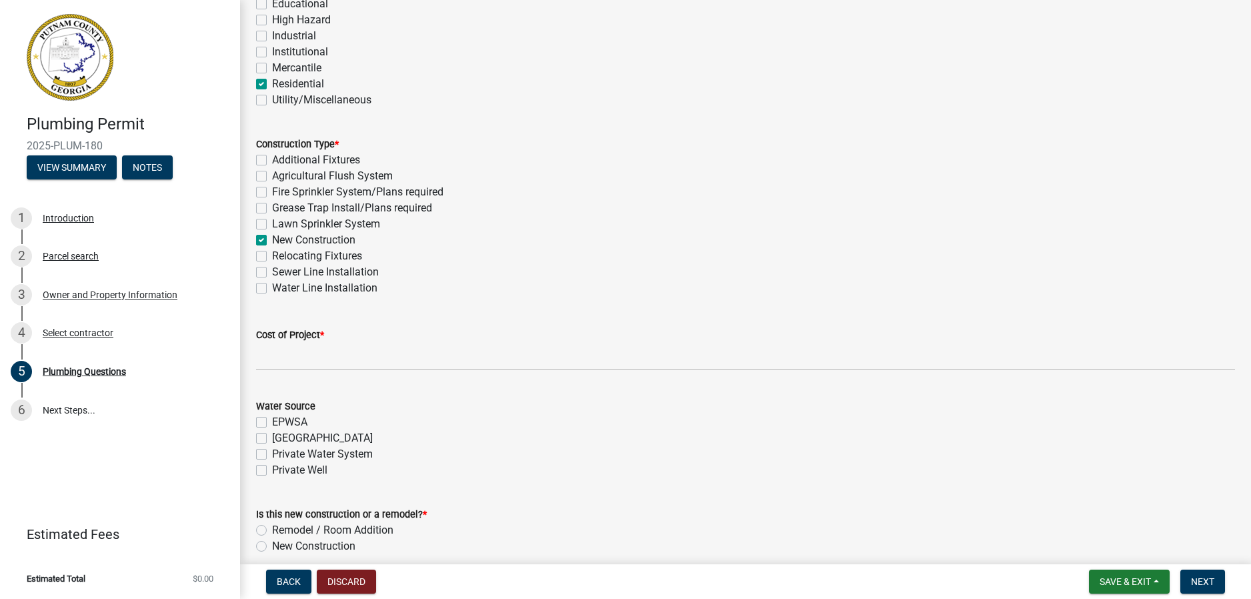
checkbox input "false"
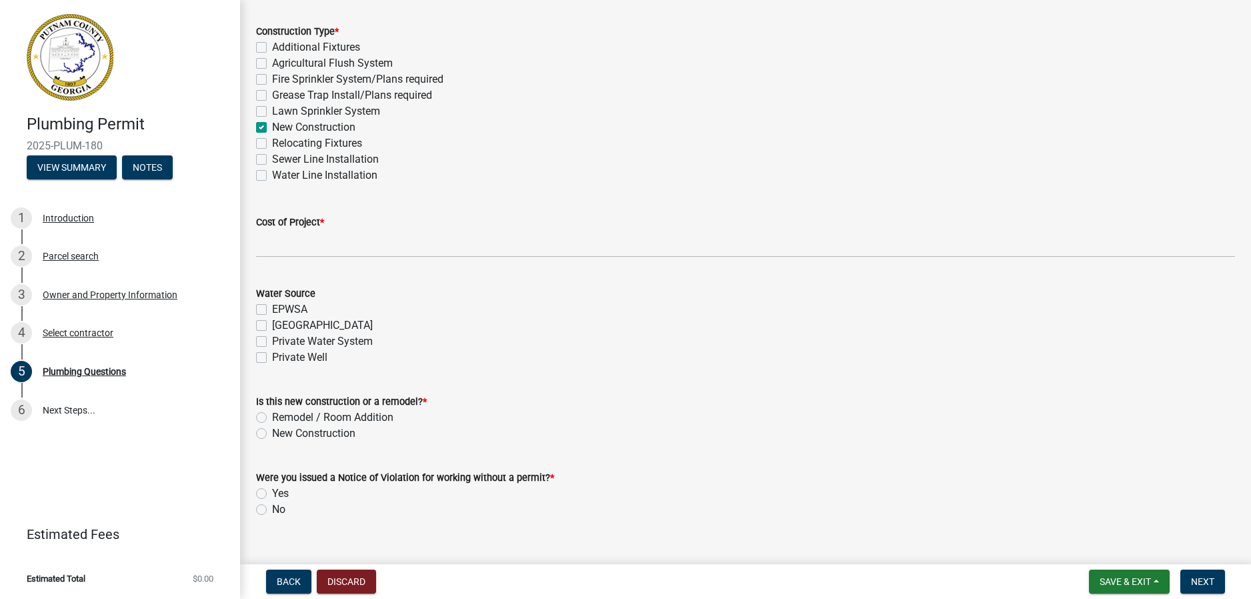
scroll to position [400, 0]
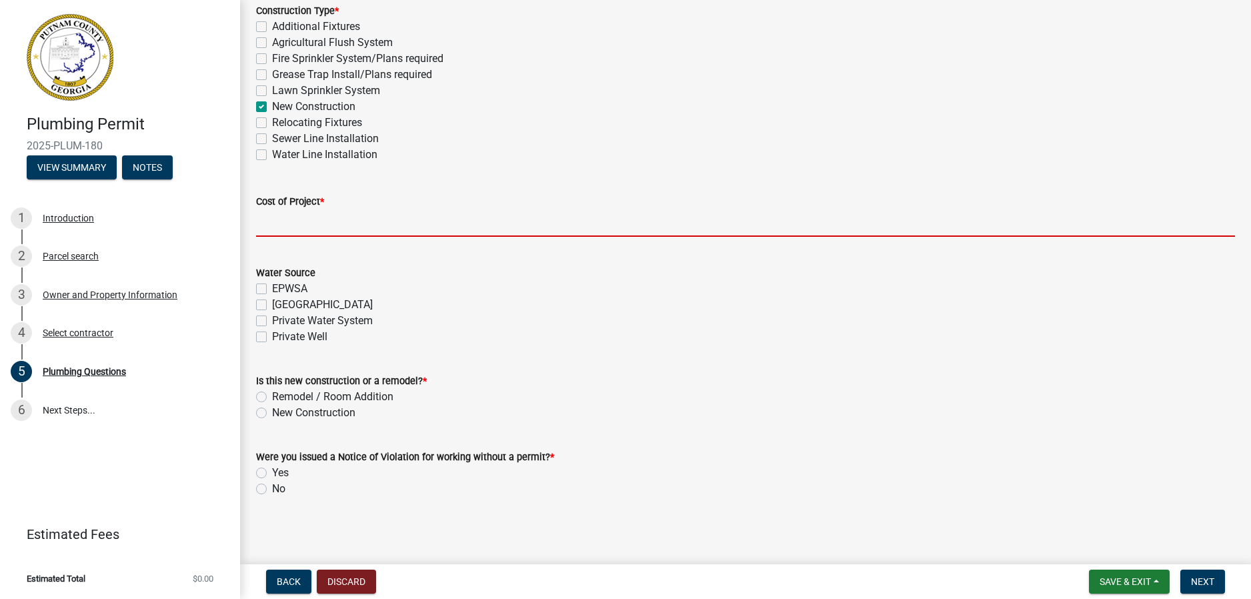
click at [330, 223] on input "text" at bounding box center [745, 222] width 979 height 27
click at [330, 395] on form "Is this new construction or a remodel? * Remodel / Room Addition New Constructi…" at bounding box center [745, 389] width 979 height 64
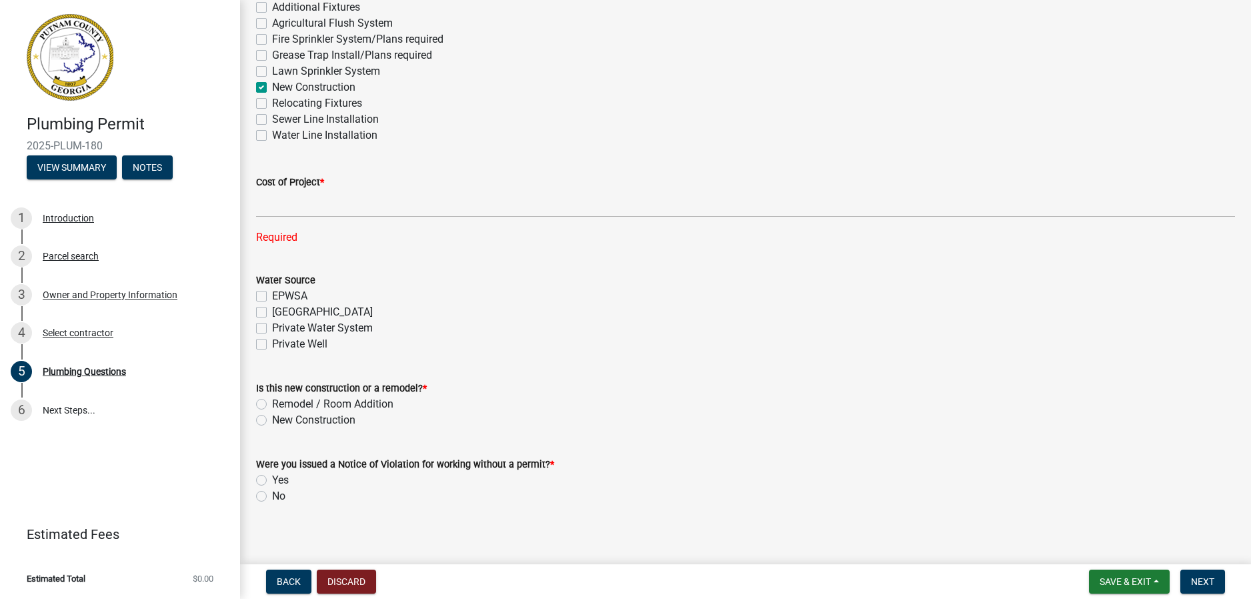
scroll to position [429, 0]
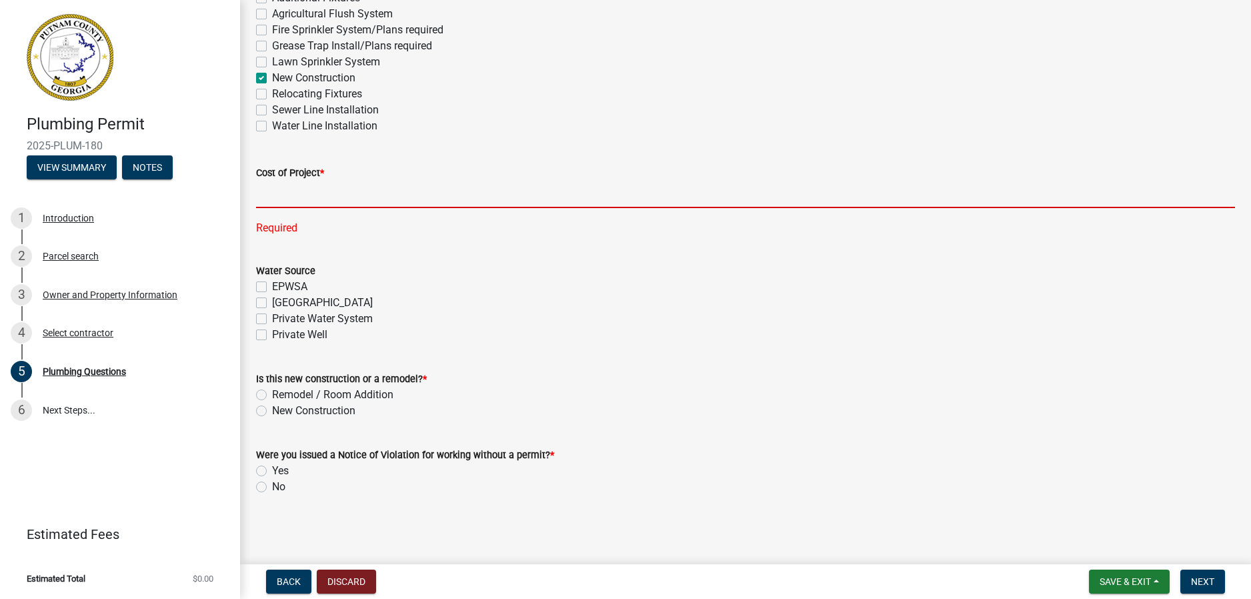
click at [302, 193] on input "text" at bounding box center [745, 194] width 979 height 27
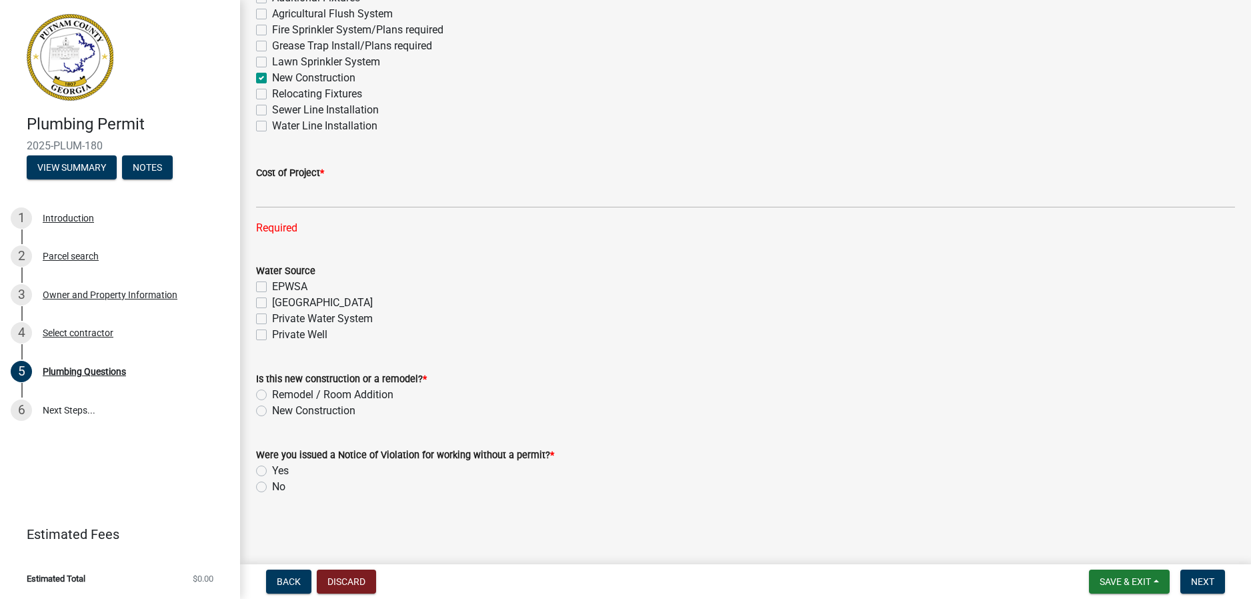
click at [297, 300] on label "[GEOGRAPHIC_DATA]" at bounding box center [322, 303] width 101 height 16
click at [281, 300] on input "[GEOGRAPHIC_DATA]" at bounding box center [276, 299] width 9 height 9
checkbox input "true"
checkbox input "false"
checkbox input "true"
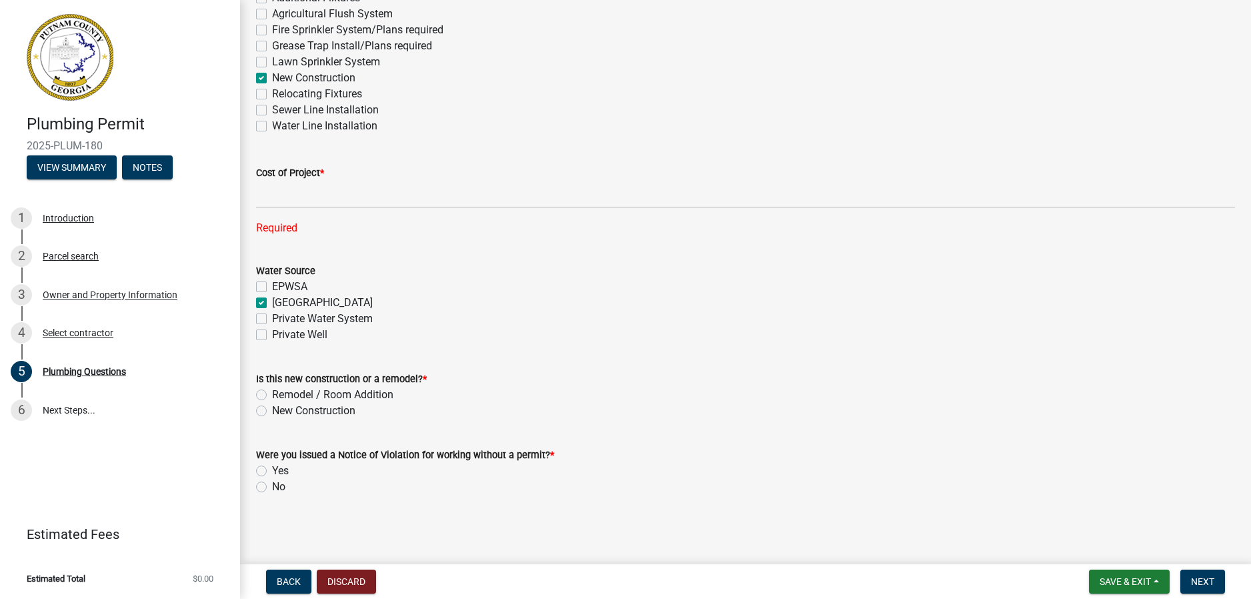
checkbox input "false"
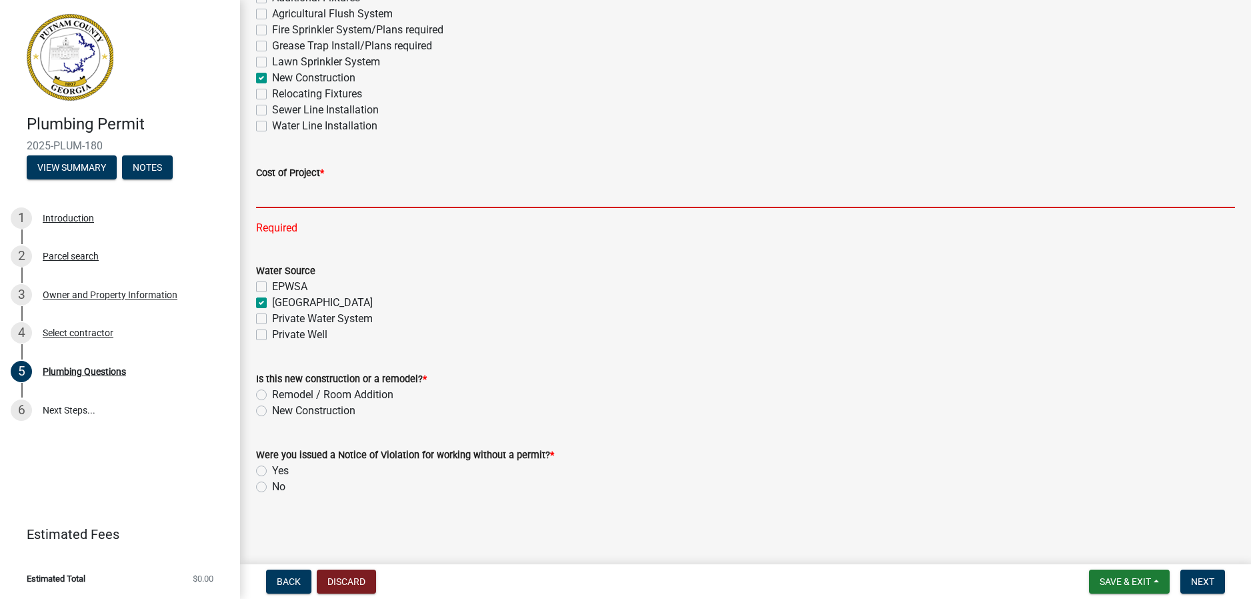
click at [322, 197] on input "text" at bounding box center [745, 194] width 979 height 27
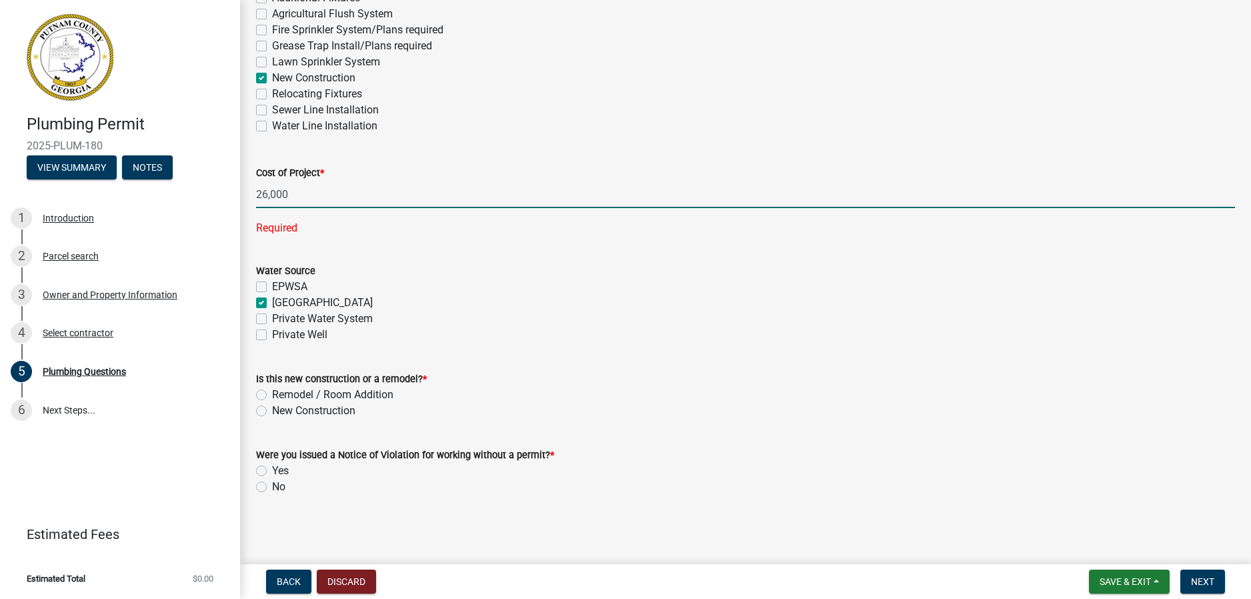
type input "26000"
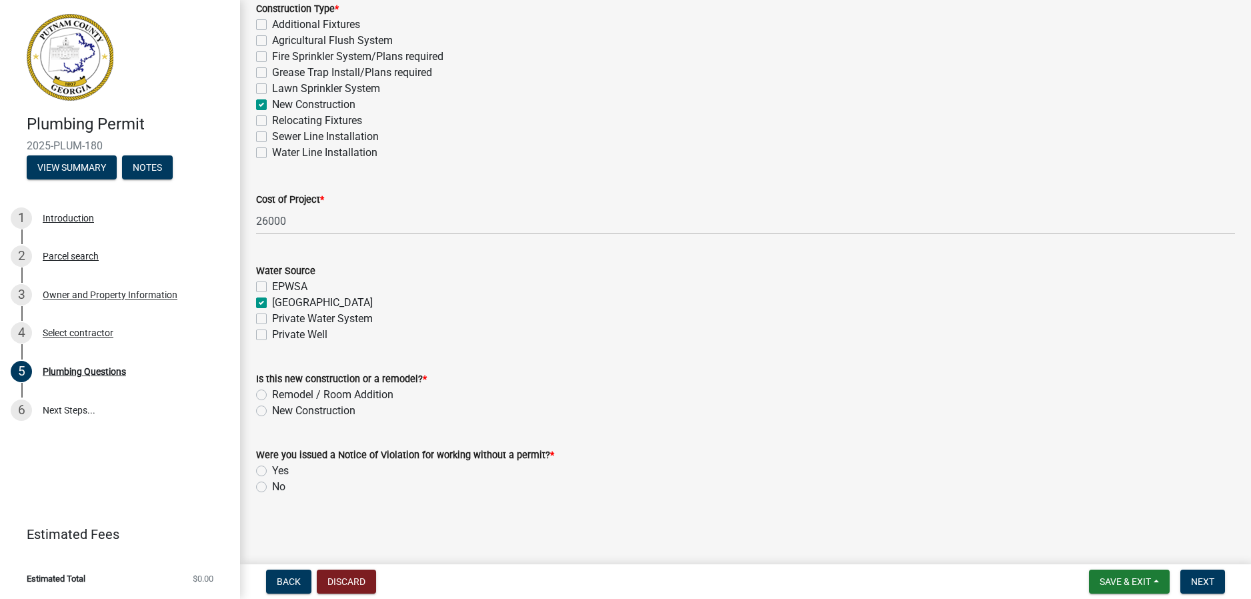
scroll to position [402, 0]
click at [326, 396] on label "Remodel / Room Addition" at bounding box center [332, 395] width 121 height 16
click at [281, 396] on input "Remodel / Room Addition" at bounding box center [276, 391] width 9 height 9
radio input "true"
click at [305, 413] on label "New Construction" at bounding box center [313, 411] width 83 height 16
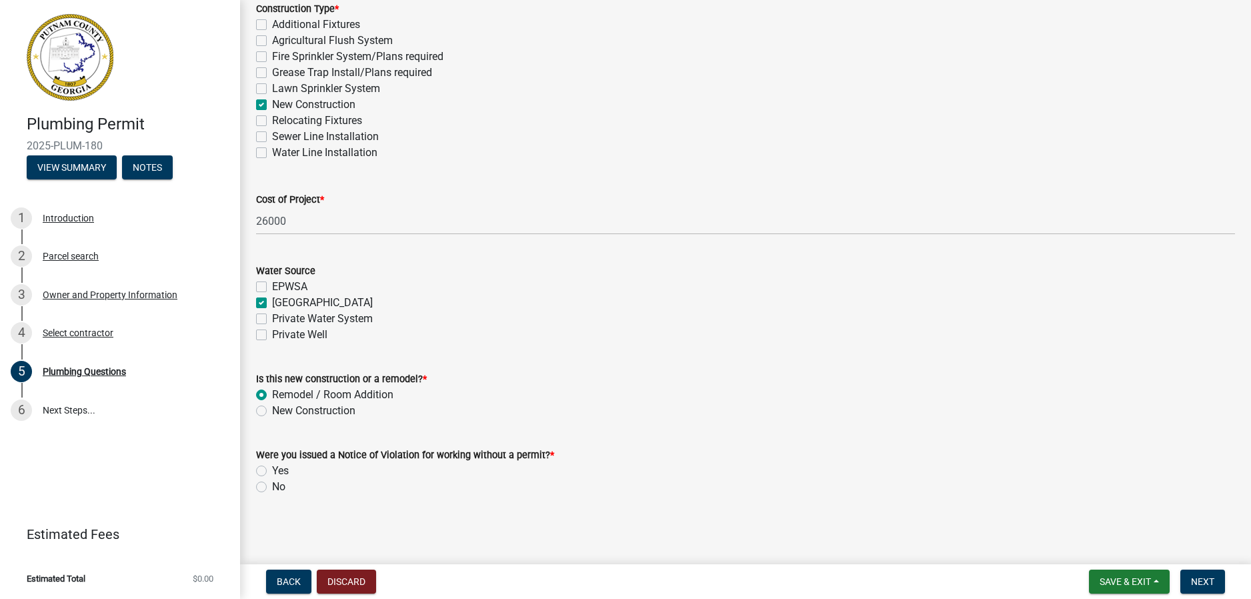
click at [281, 412] on input "New Construction" at bounding box center [276, 407] width 9 height 9
radio input "true"
click at [277, 486] on label "No" at bounding box center [278, 487] width 13 height 16
click at [277, 486] on input "No" at bounding box center [276, 483] width 9 height 9
radio input "true"
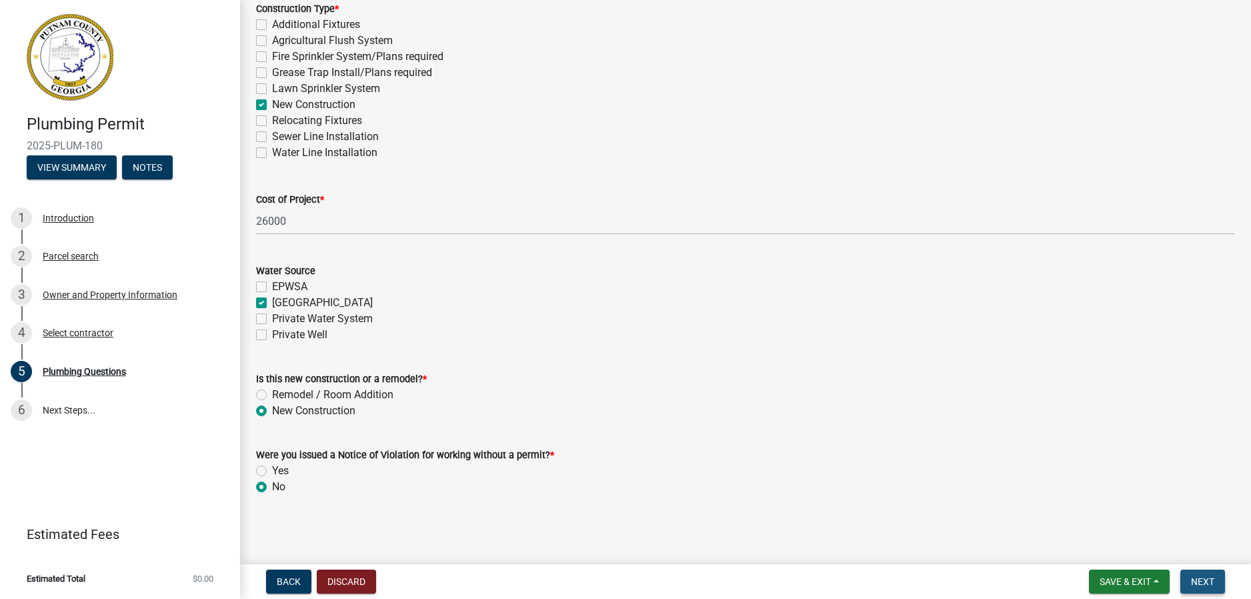
click at [1215, 587] on button "Next" at bounding box center [1203, 582] width 45 height 24
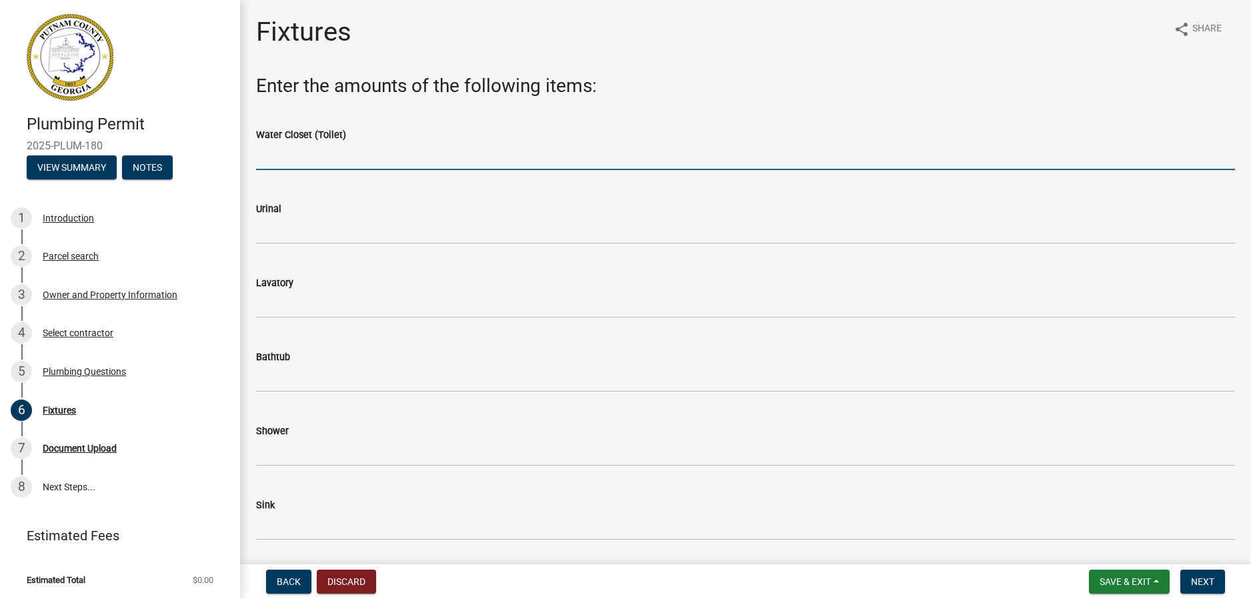
click at [312, 164] on input "text" at bounding box center [745, 156] width 979 height 27
type input "5"
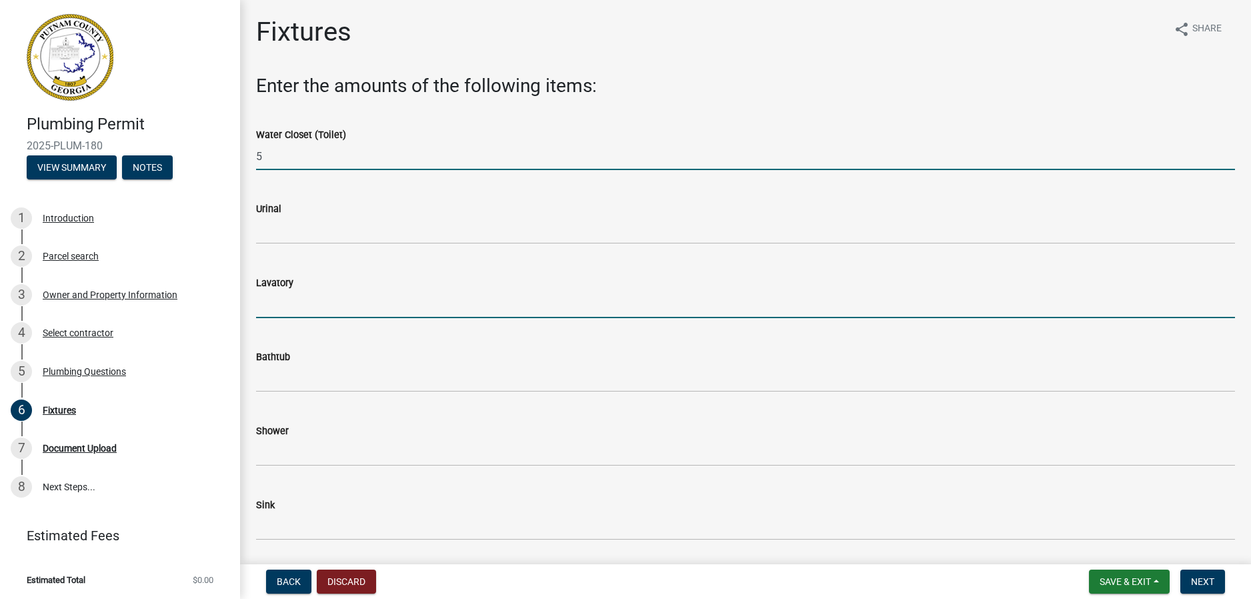
click at [334, 301] on input "text" at bounding box center [745, 304] width 979 height 27
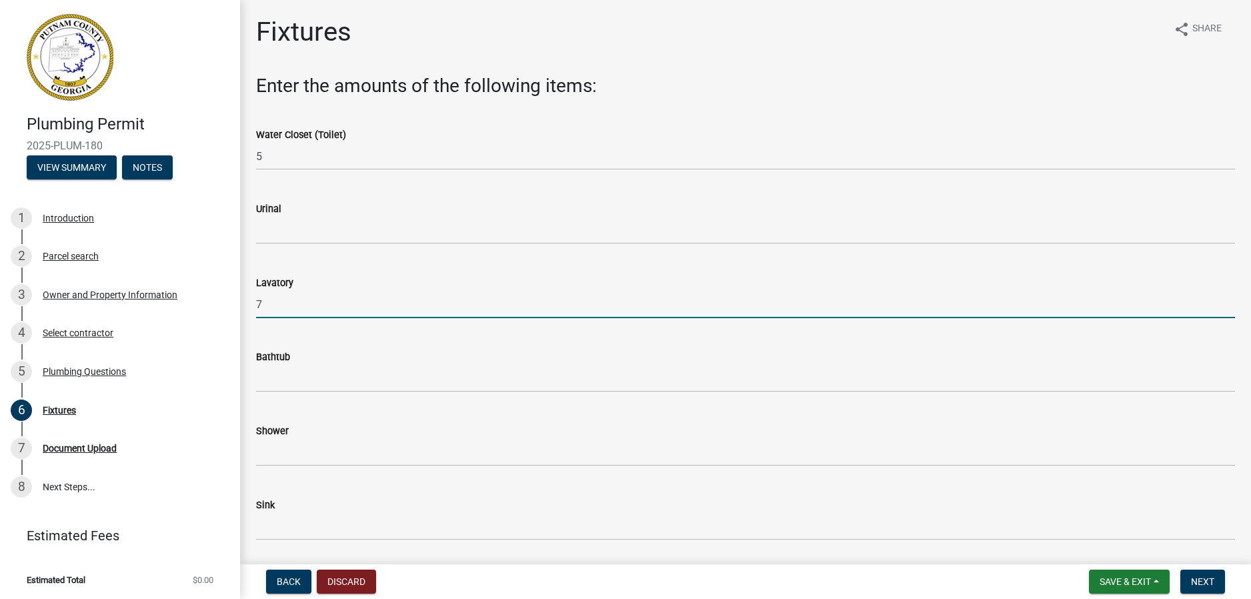
type input "7"
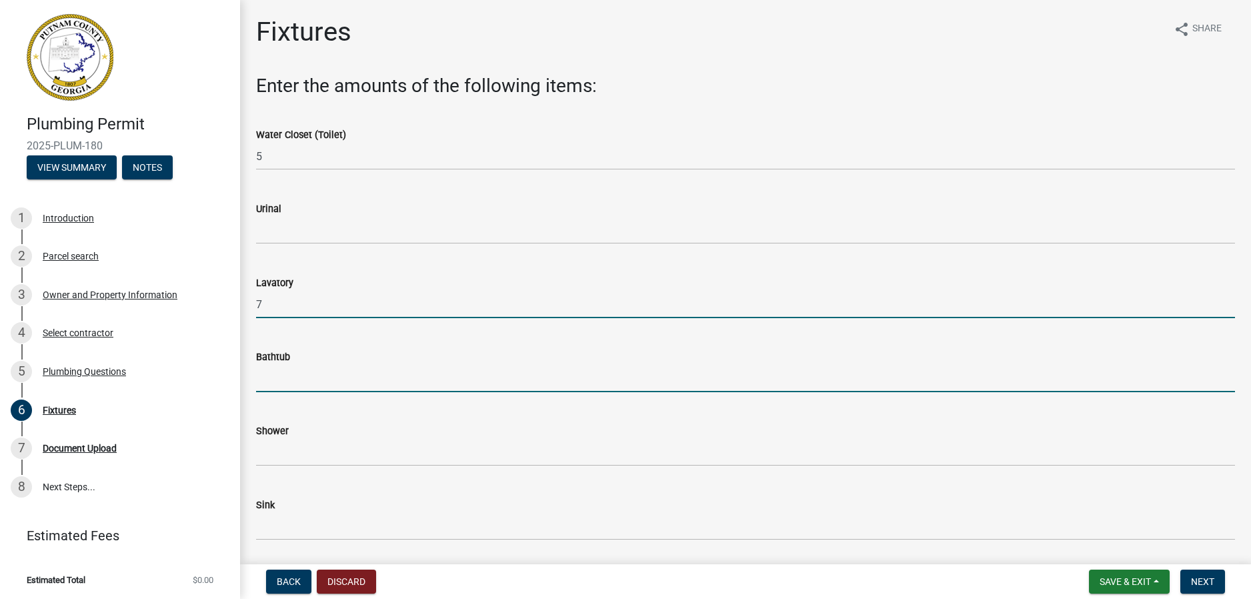
click at [318, 384] on input "text" at bounding box center [745, 378] width 979 height 27
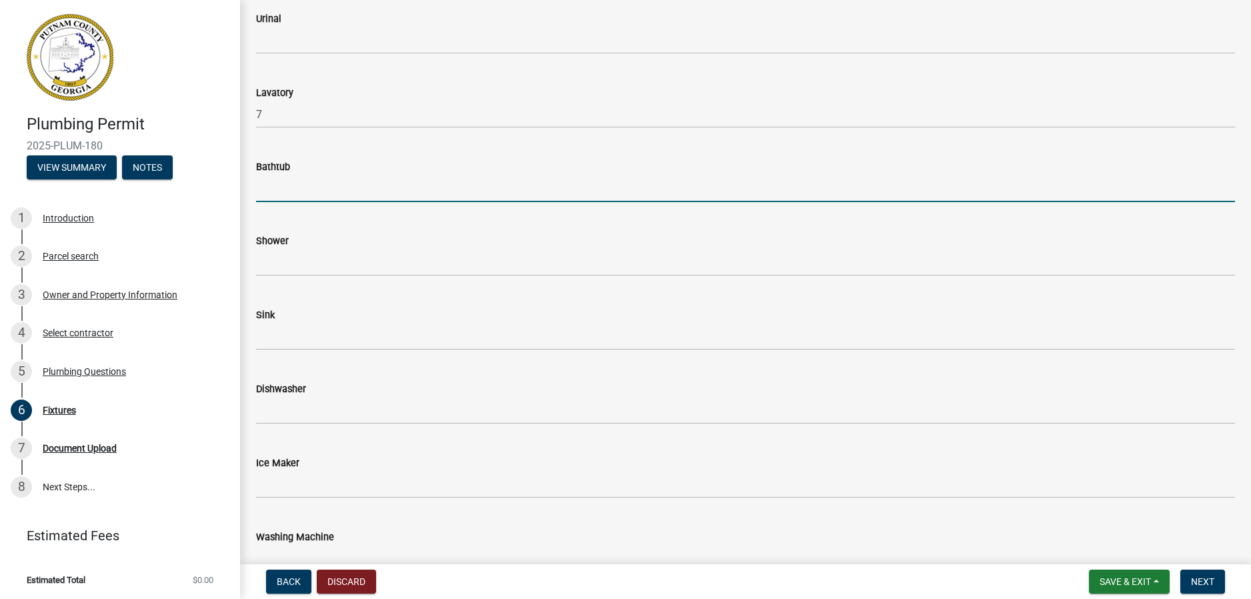
scroll to position [200, 0]
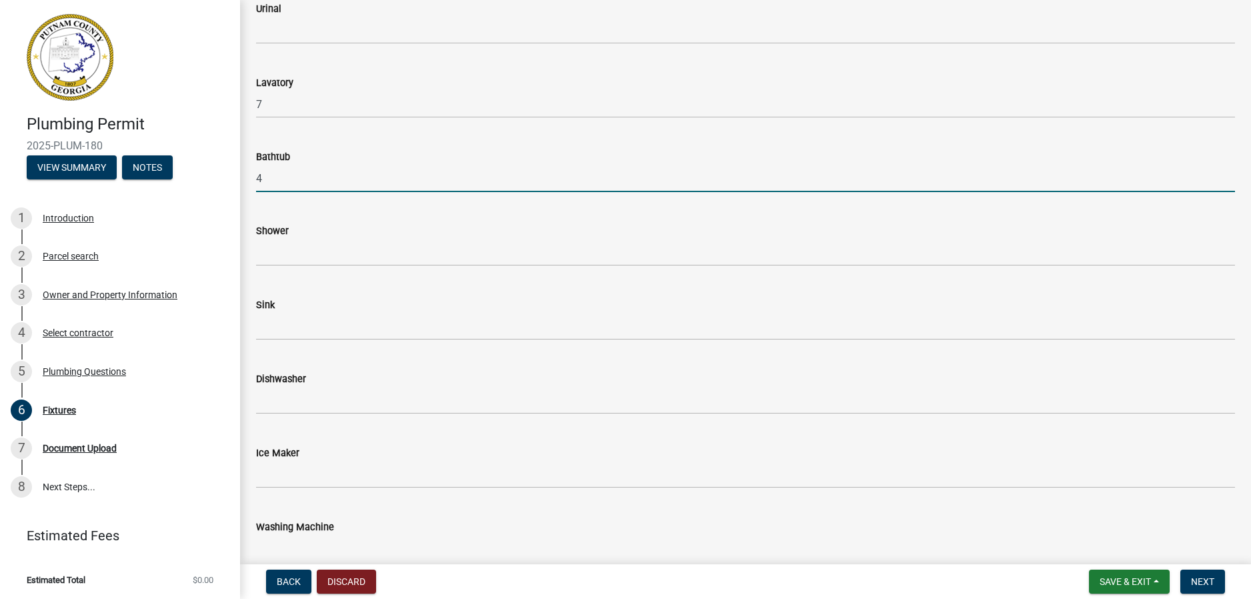
type input "4"
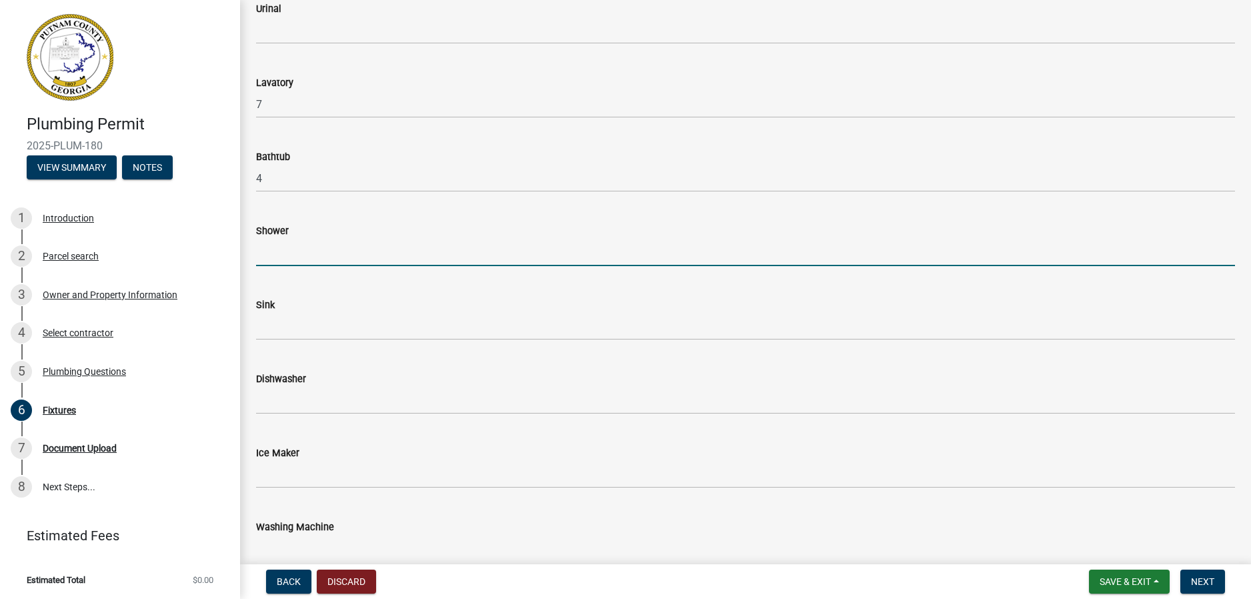
click at [305, 240] on input "text" at bounding box center [745, 252] width 979 height 27
type input "1"
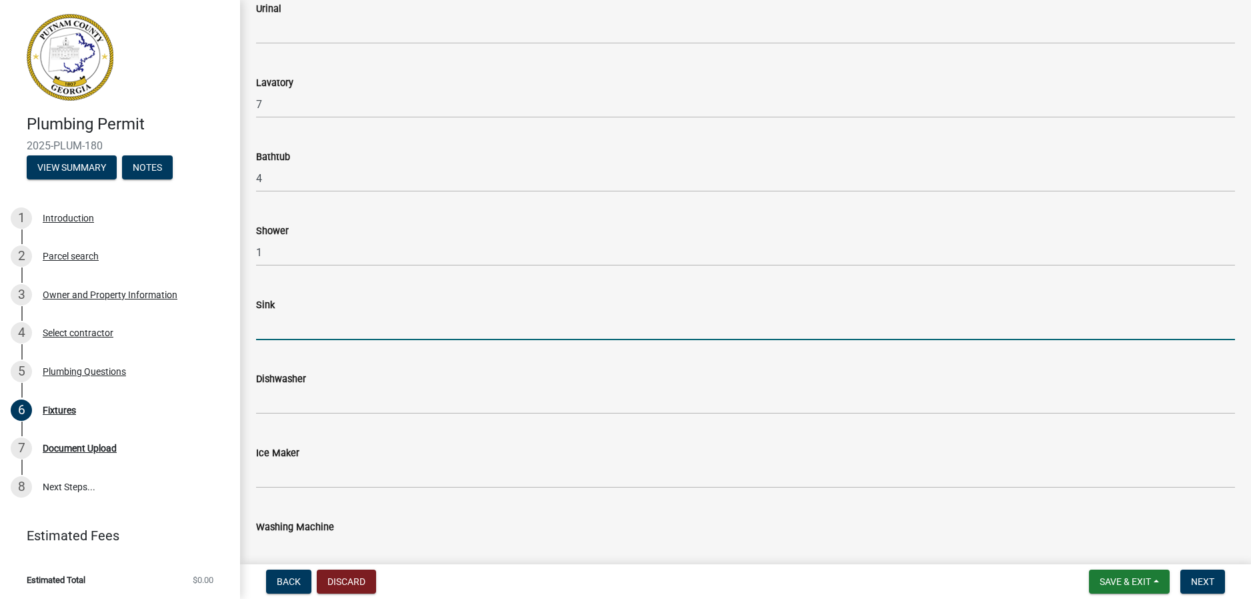
click at [343, 332] on input "text" at bounding box center [745, 326] width 979 height 27
type input "1"
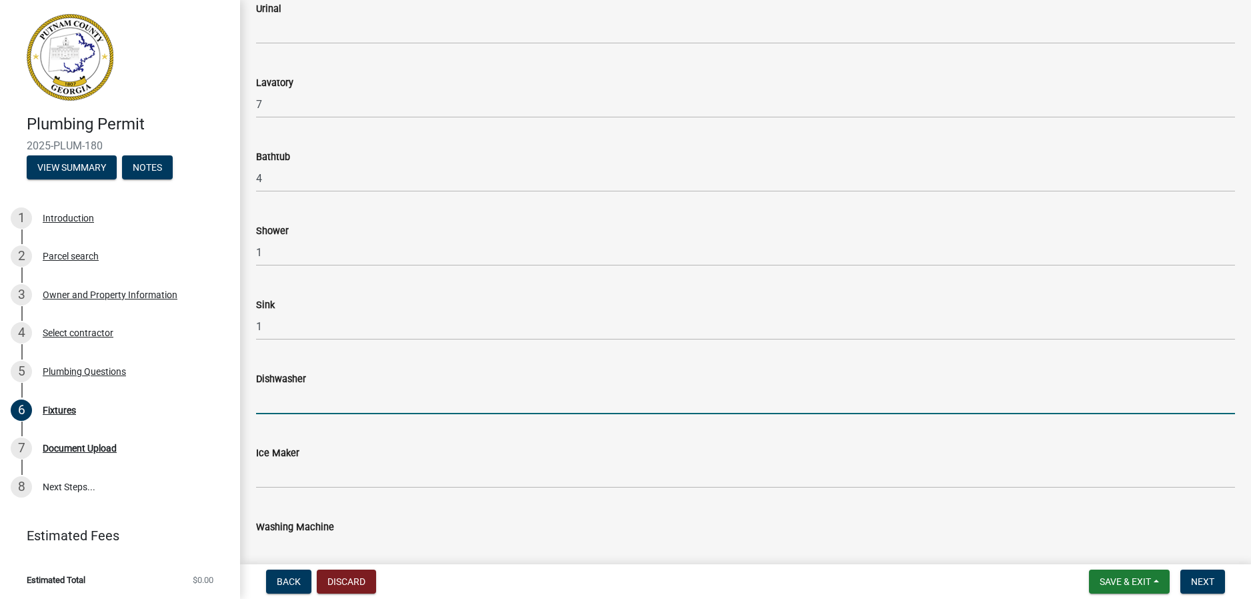
click at [307, 390] on input "text" at bounding box center [745, 400] width 979 height 27
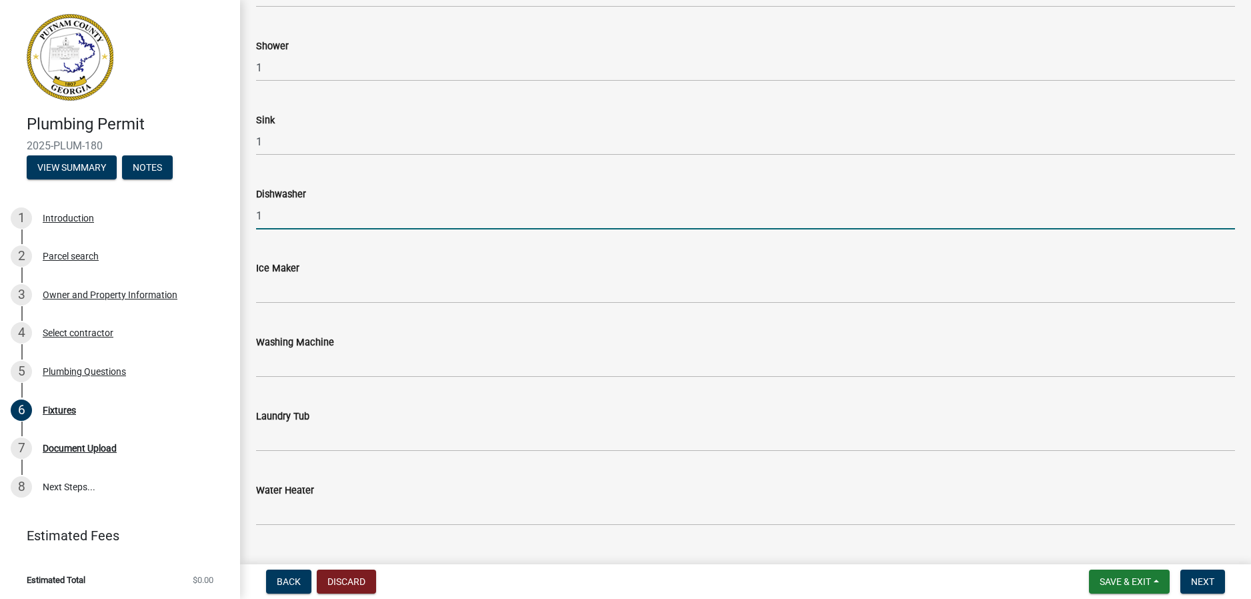
scroll to position [400, 0]
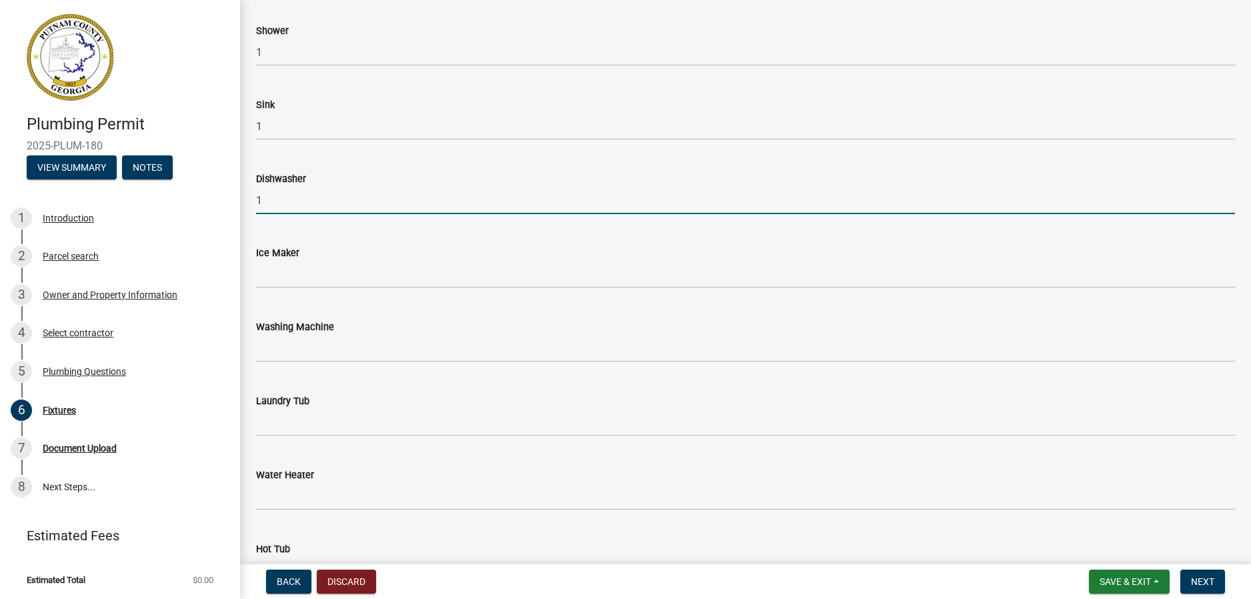
type input "1"
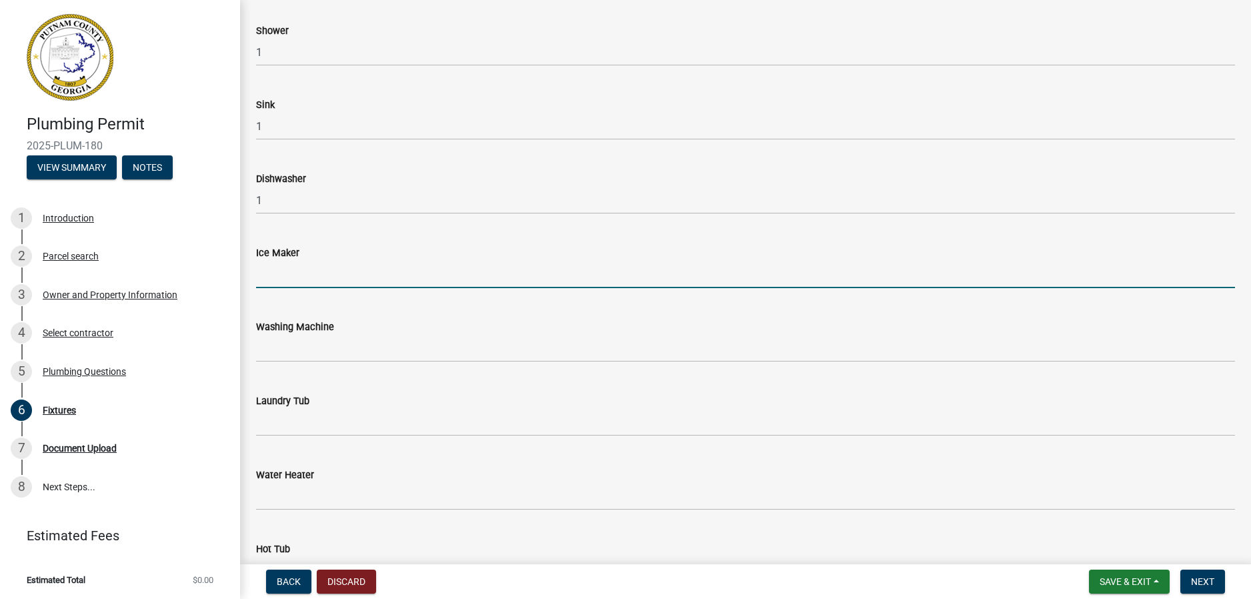
click at [304, 279] on input "text" at bounding box center [745, 274] width 979 height 27
type input "1"
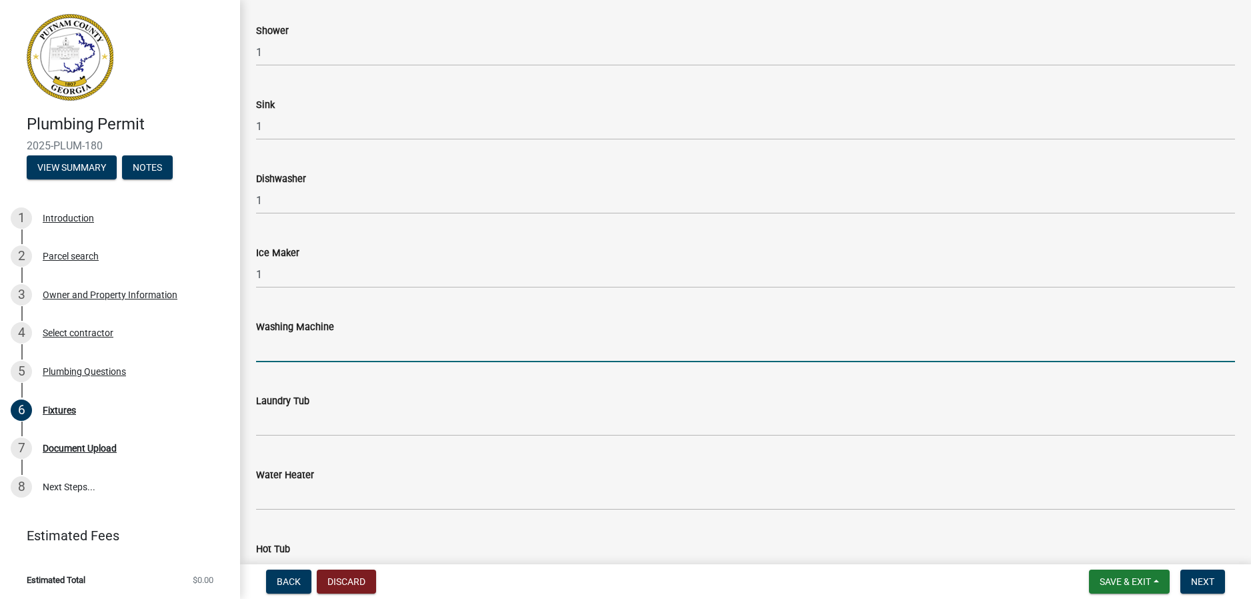
click at [277, 340] on input "text" at bounding box center [745, 348] width 979 height 27
type input "1"
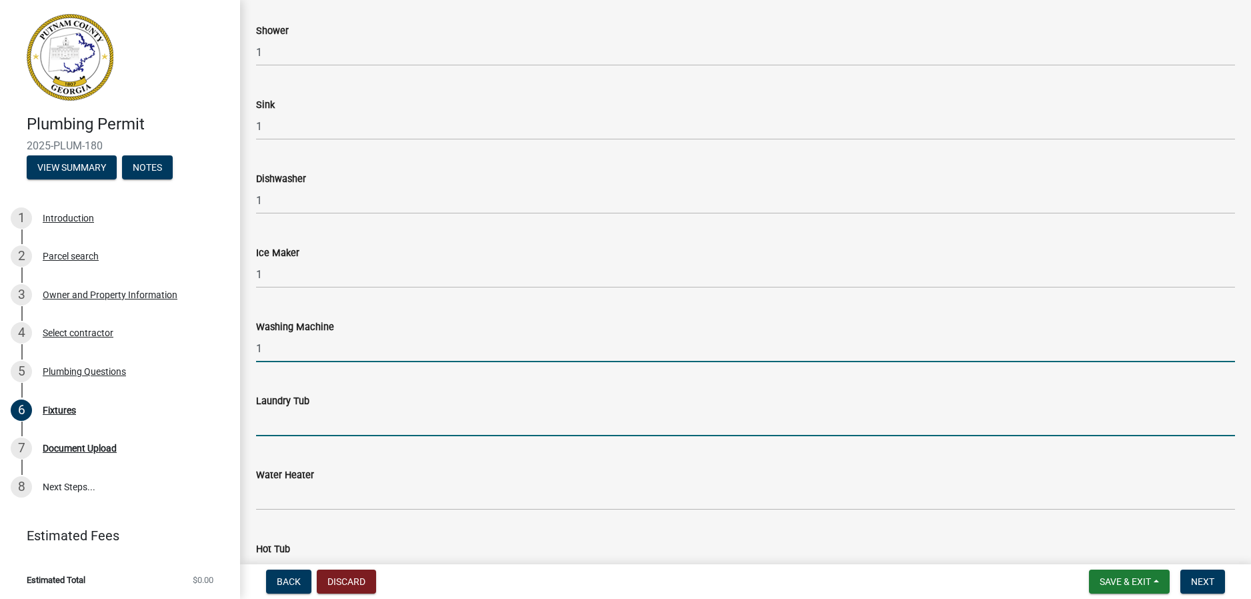
click at [316, 418] on input "text" at bounding box center [745, 422] width 979 height 27
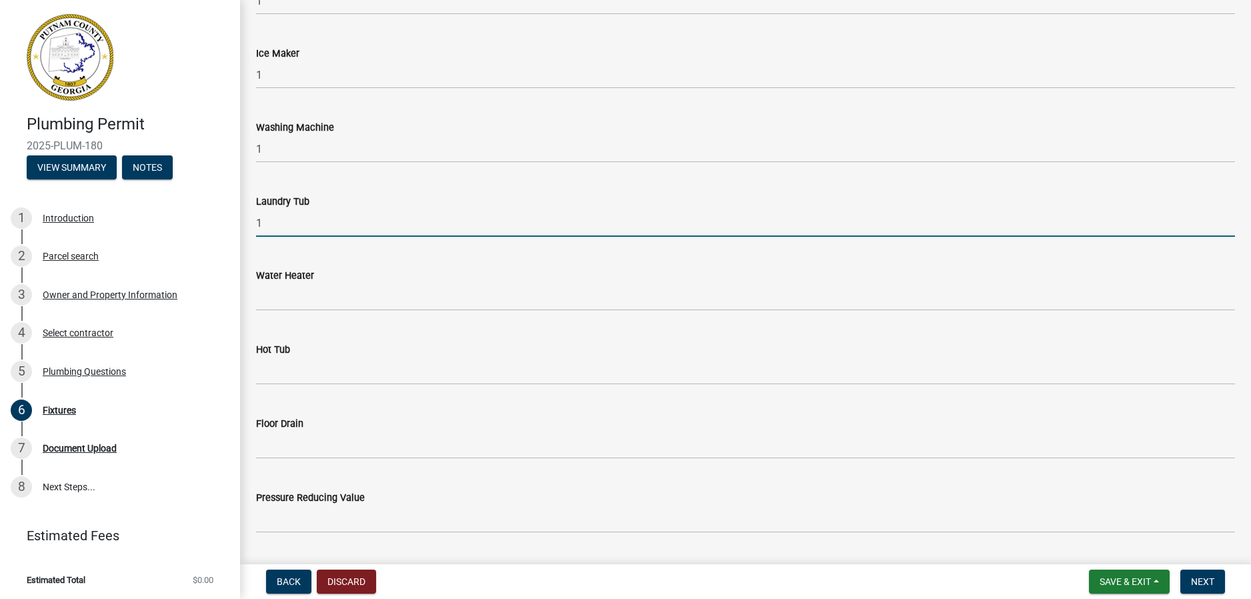
scroll to position [600, 0]
type input "1"
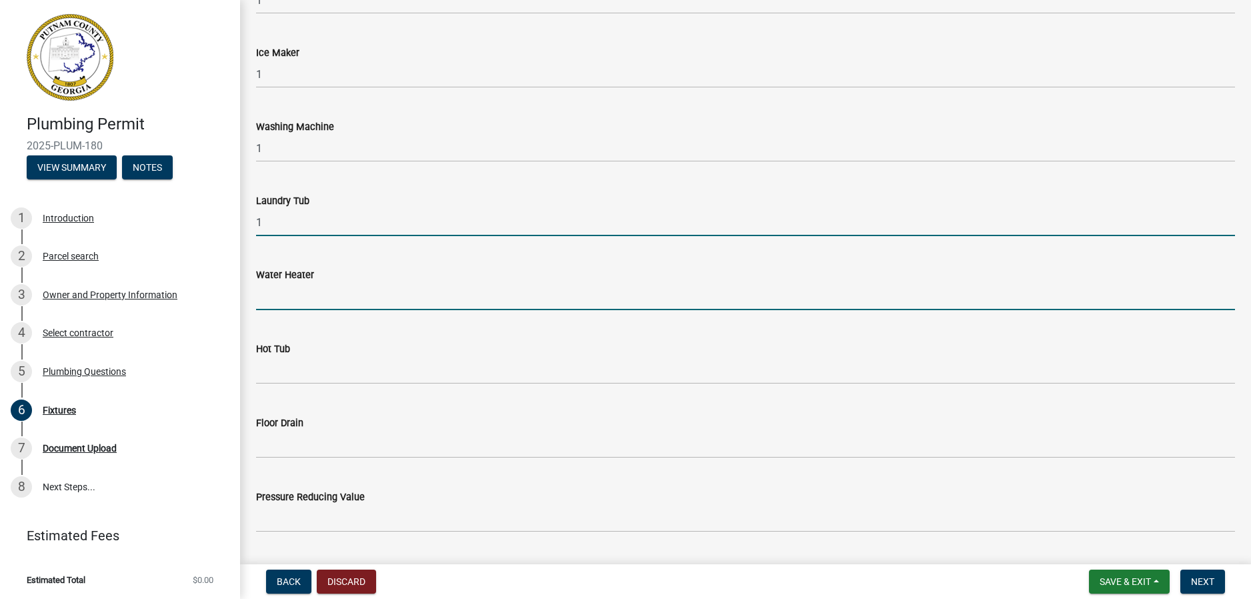
click at [331, 289] on input "text" at bounding box center [745, 296] width 979 height 27
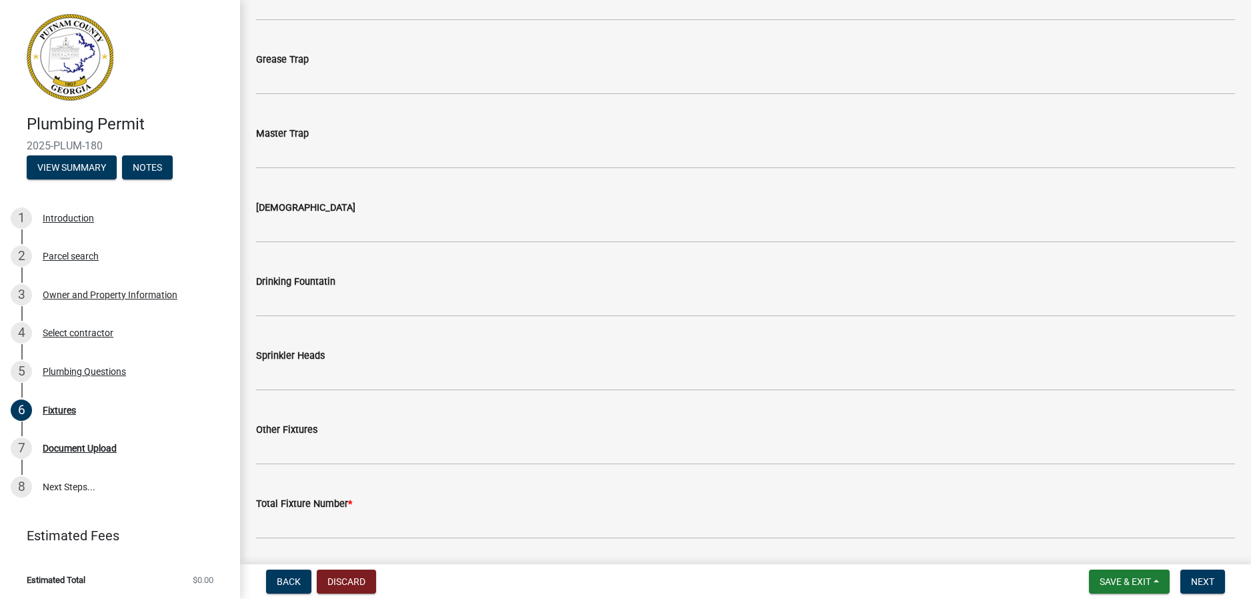
scroll to position [1378, 0]
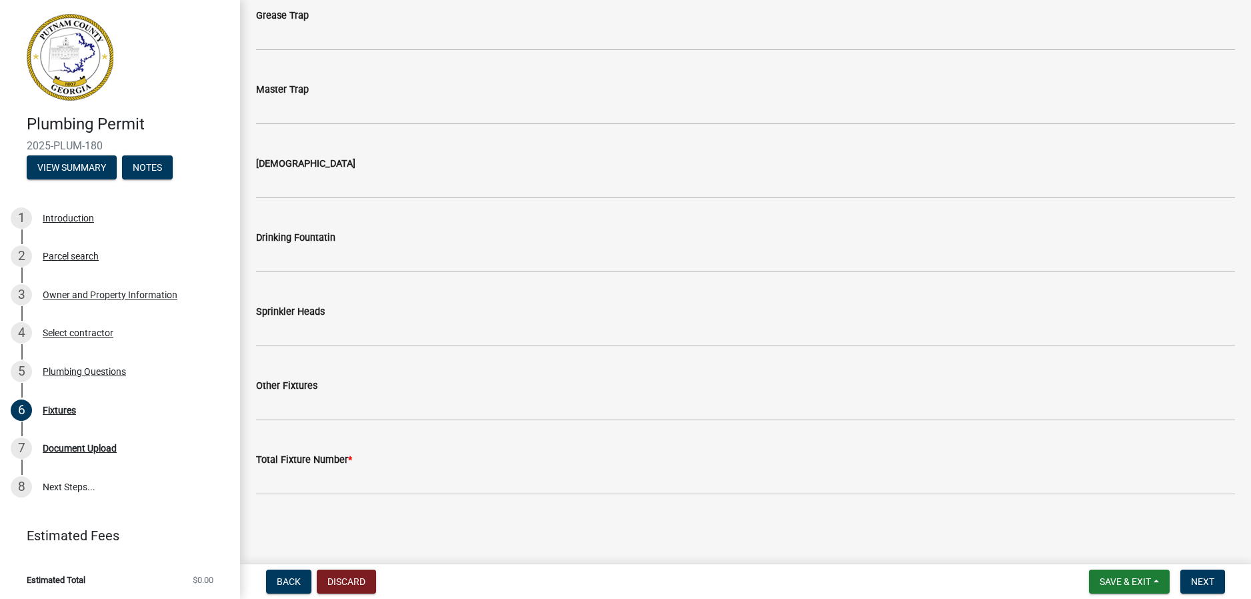
type input "1"
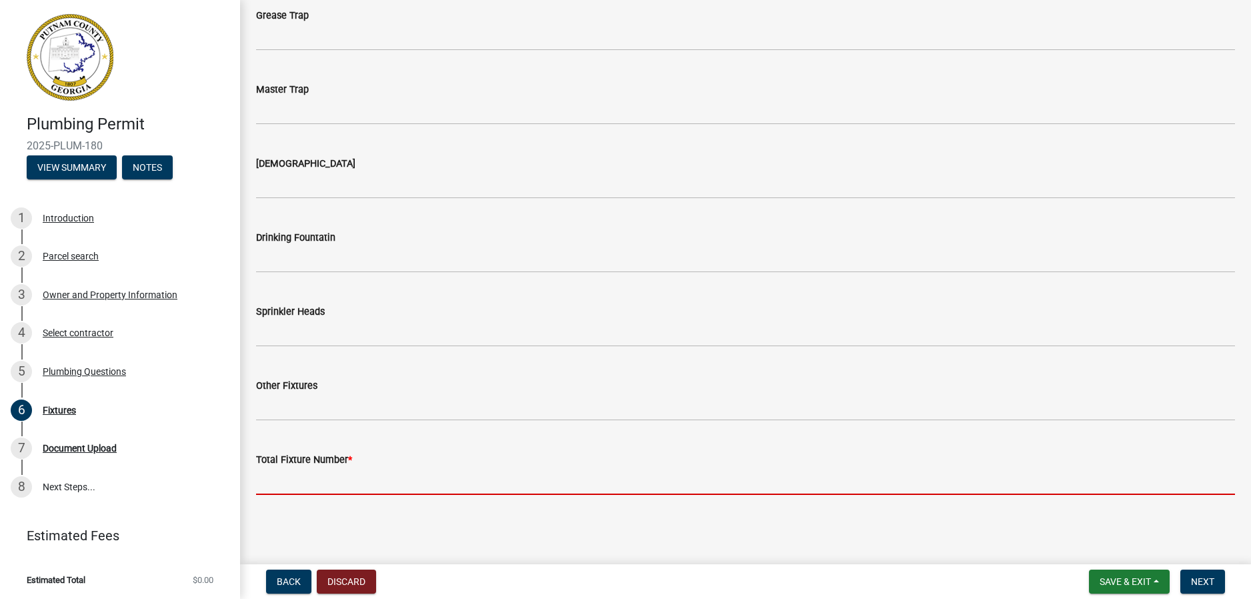
click at [317, 472] on input "text" at bounding box center [745, 481] width 979 height 27
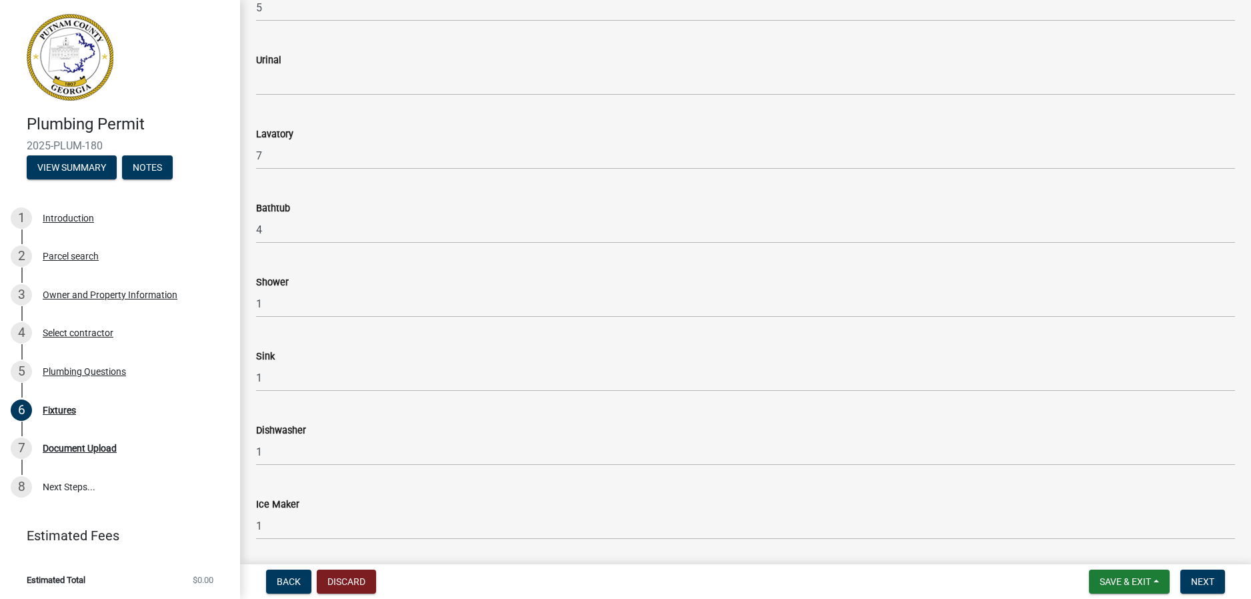
scroll to position [0, 0]
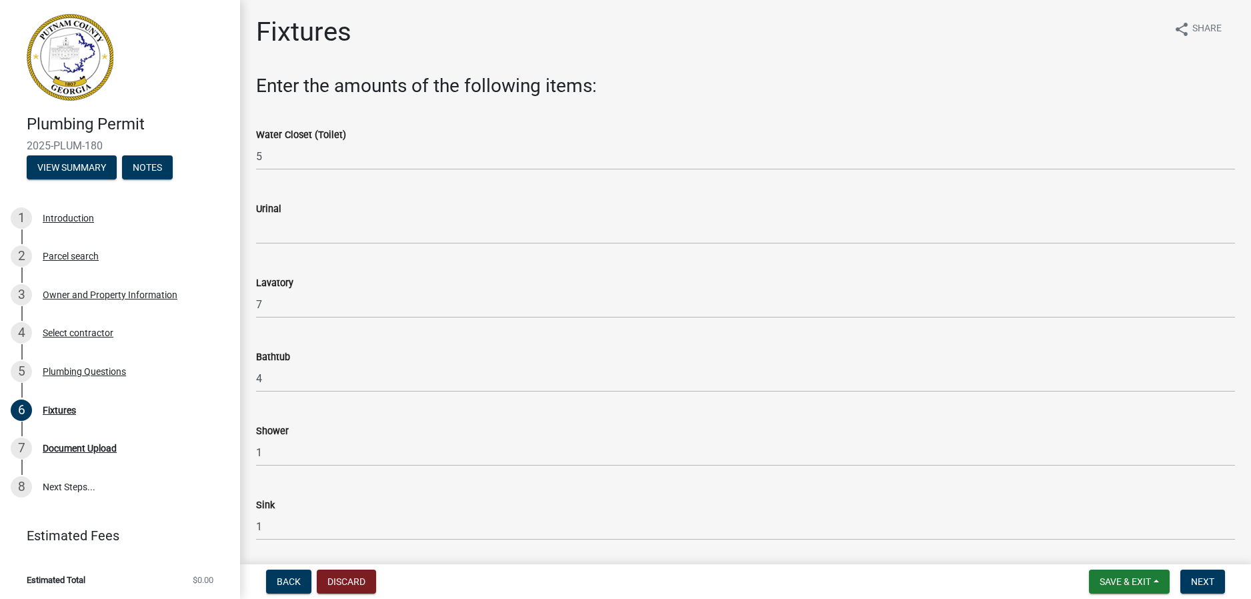
click at [548, 77] on h3 "Enter the amounts of the following items:" at bounding box center [745, 86] width 979 height 23
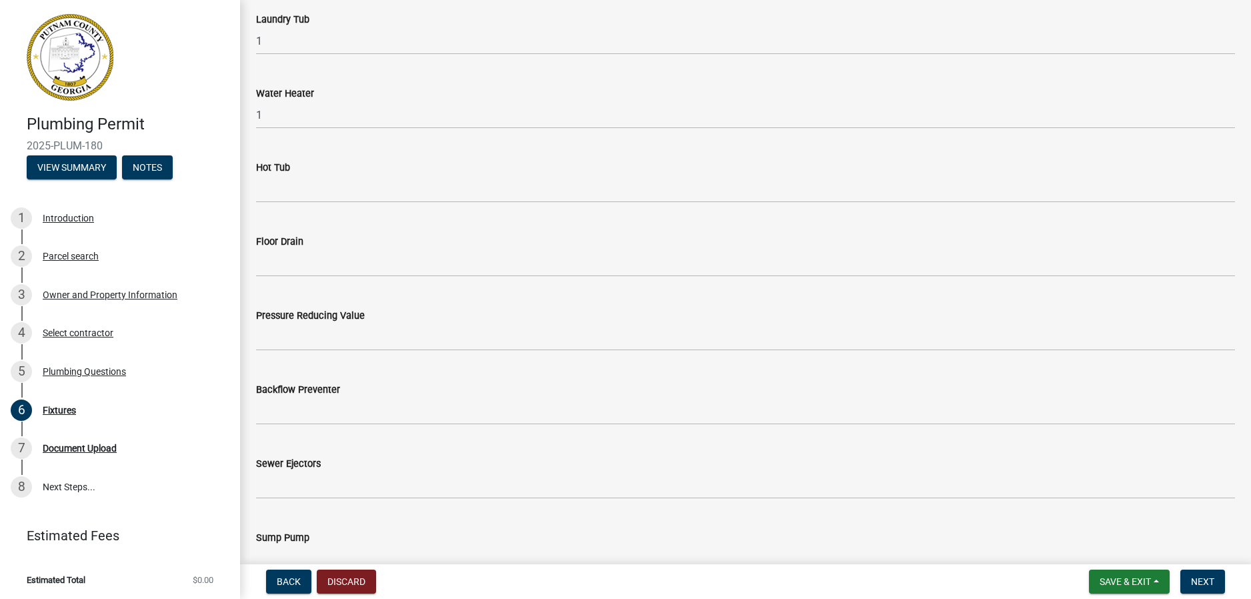
scroll to position [800, 0]
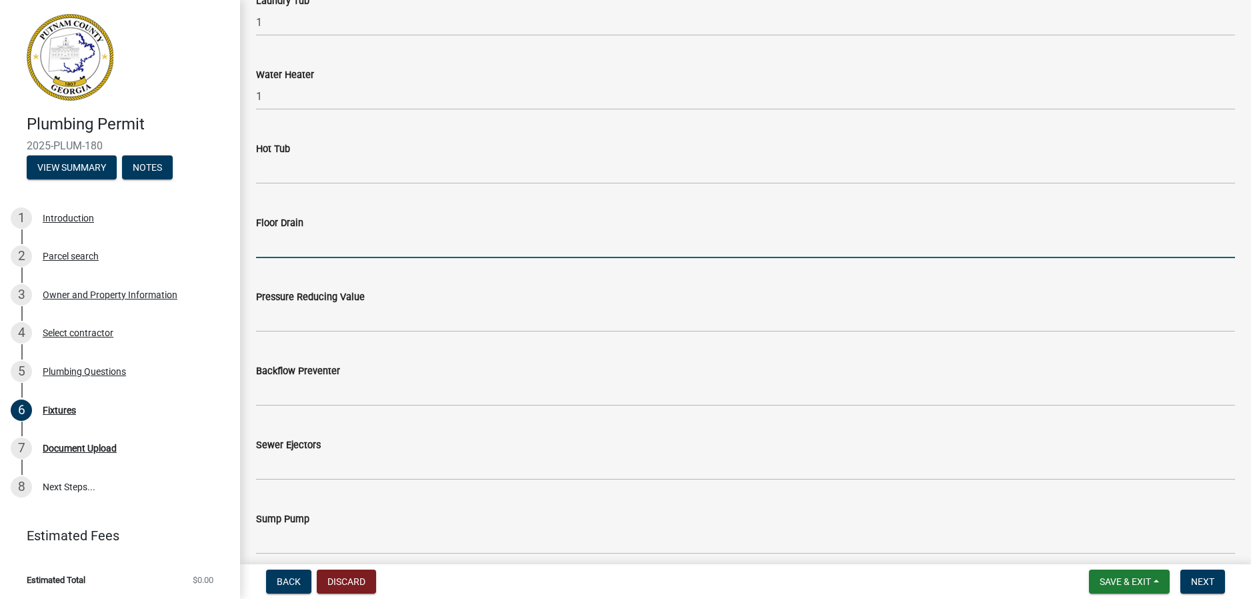
click at [338, 249] on input "text" at bounding box center [745, 244] width 979 height 27
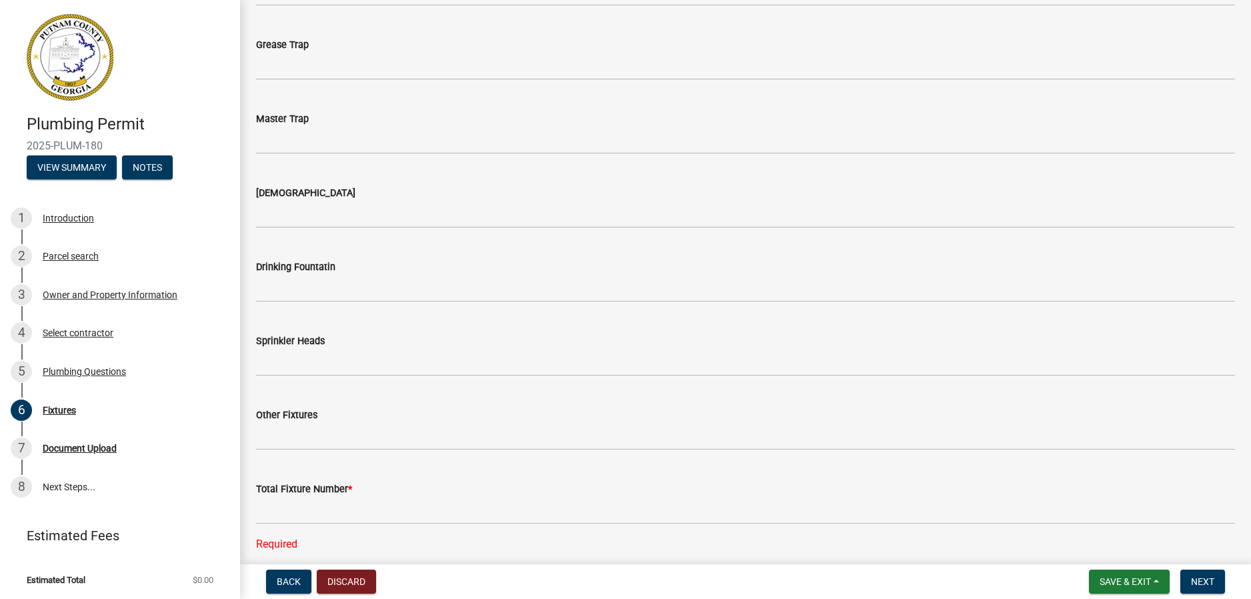
scroll to position [1401, 0]
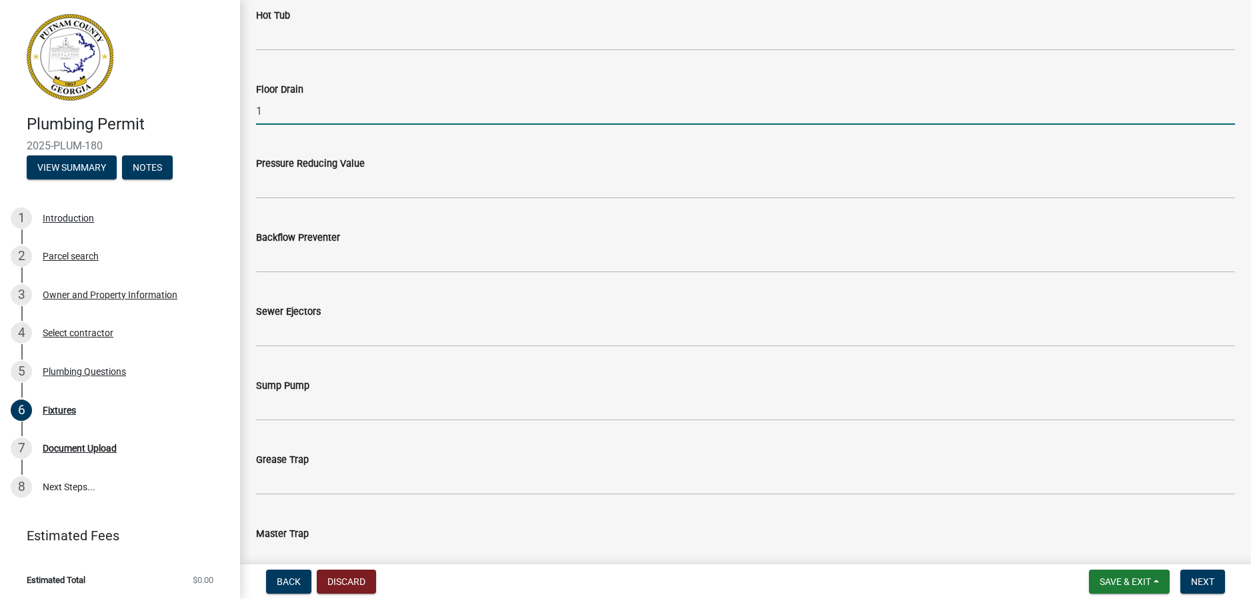
type input "1"
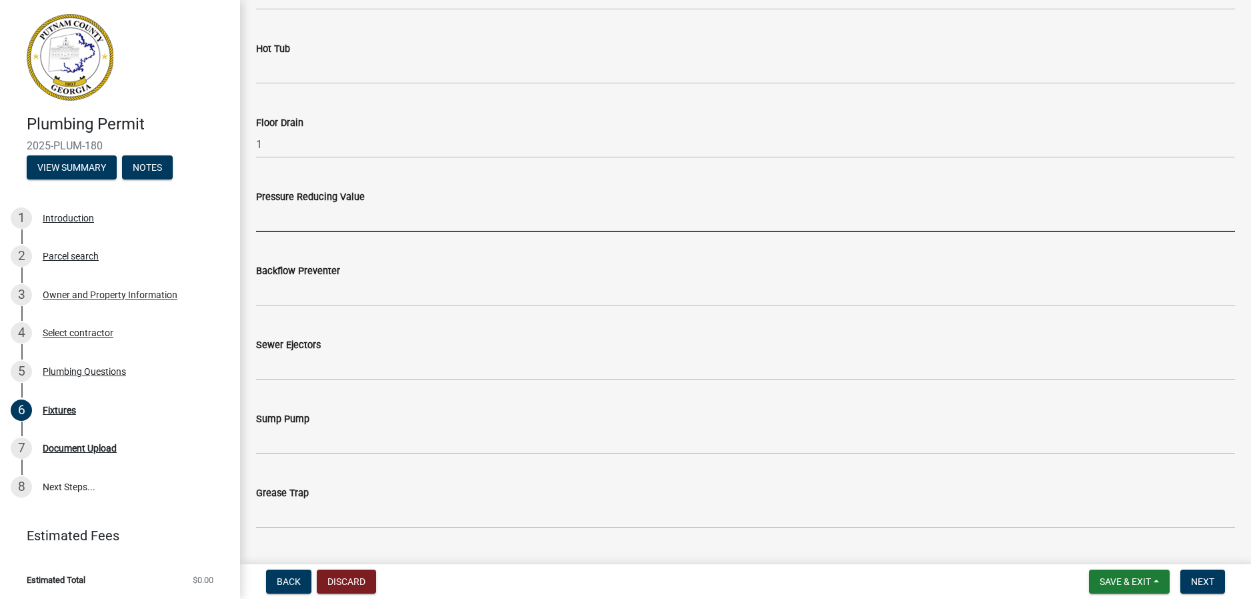
click at [360, 181] on wm-data-entity-input-list "Enter the amounts of the following items: Water Closet (Toilet) 5 Urinal Lavato…" at bounding box center [745, 92] width 979 height 1837
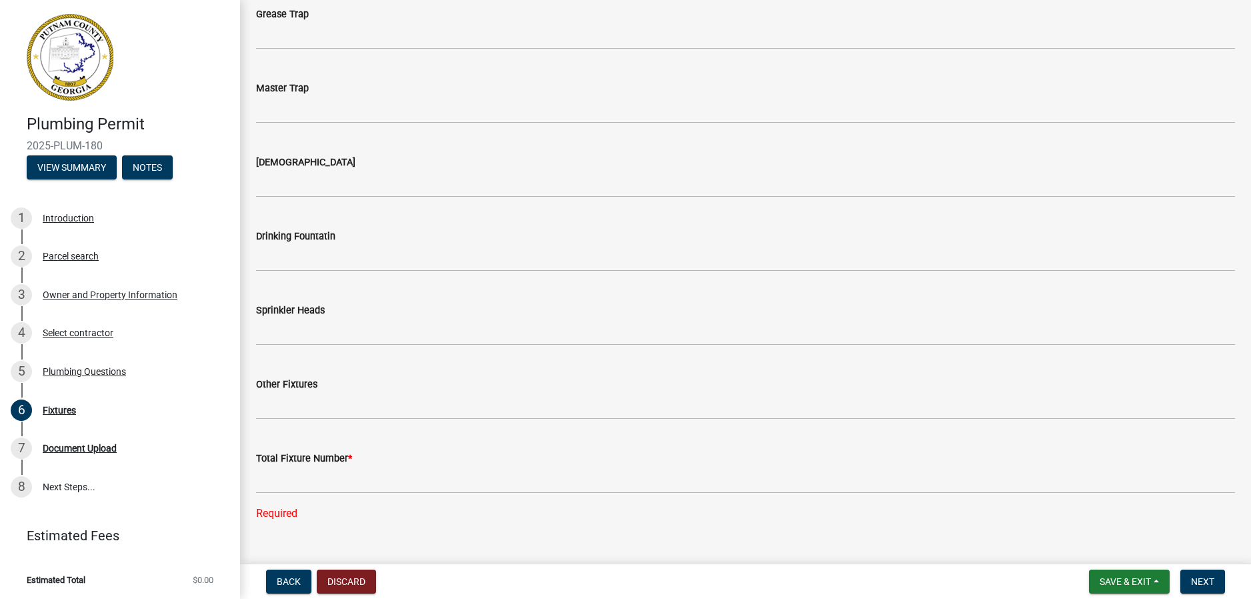
scroll to position [1405, 0]
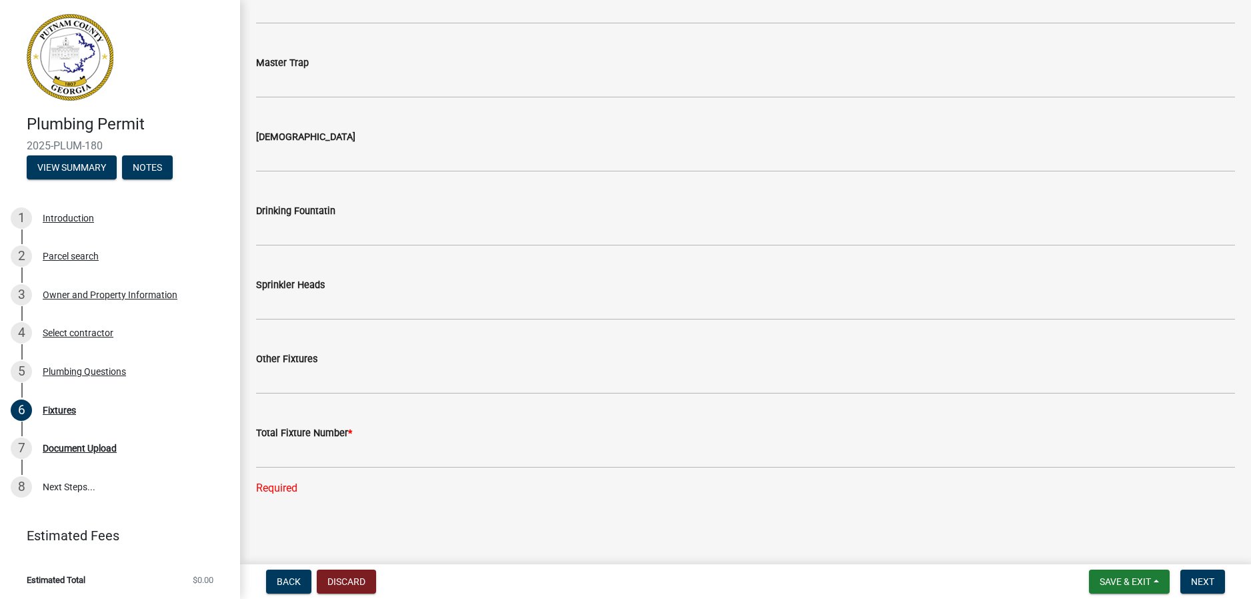
type input "1"
drag, startPoint x: 448, startPoint y: 474, endPoint x: 462, endPoint y: 467, distance: 15.8
click at [458, 469] on div "Total Fixture Number * Required" at bounding box center [745, 451] width 979 height 90
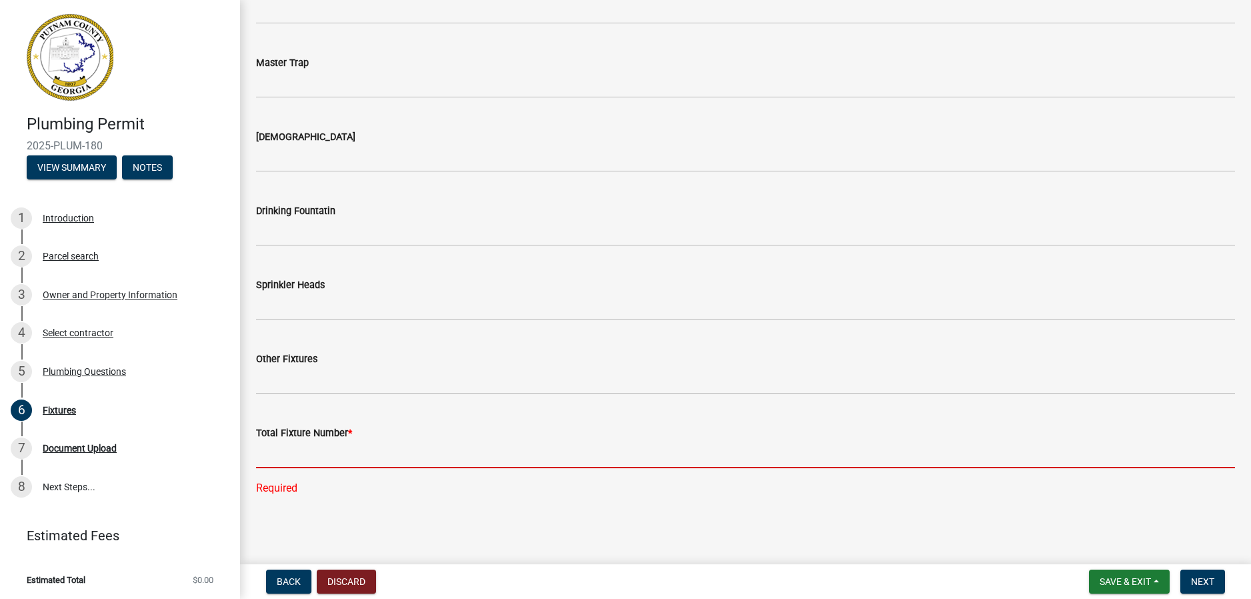
click at [466, 465] on input "text" at bounding box center [745, 454] width 979 height 27
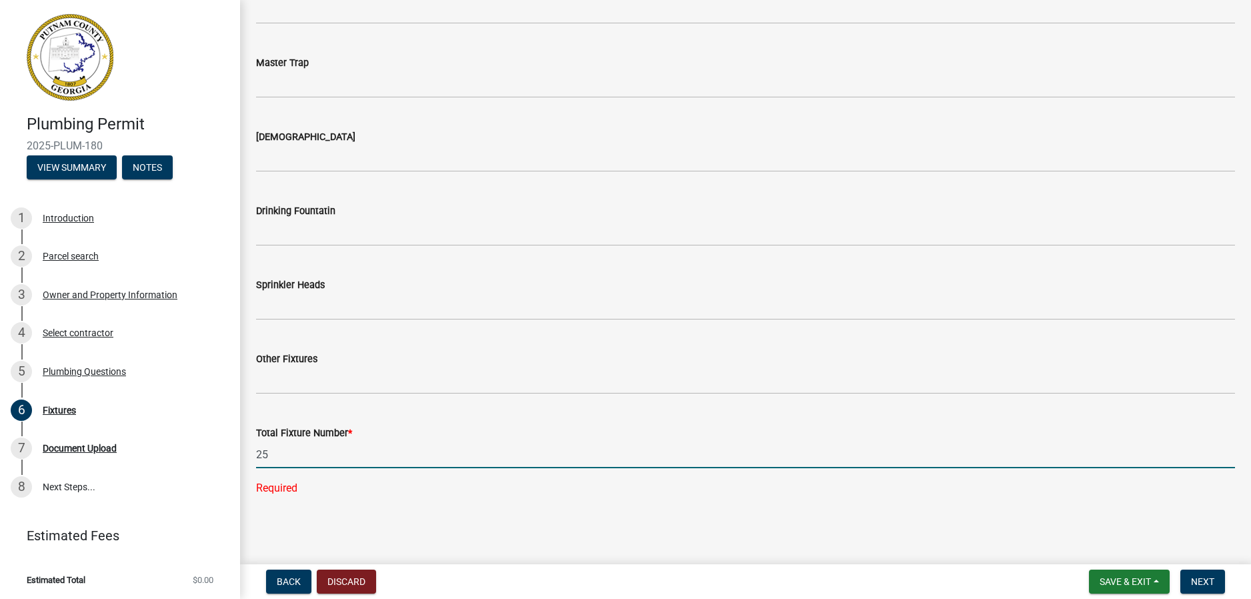
type input "25"
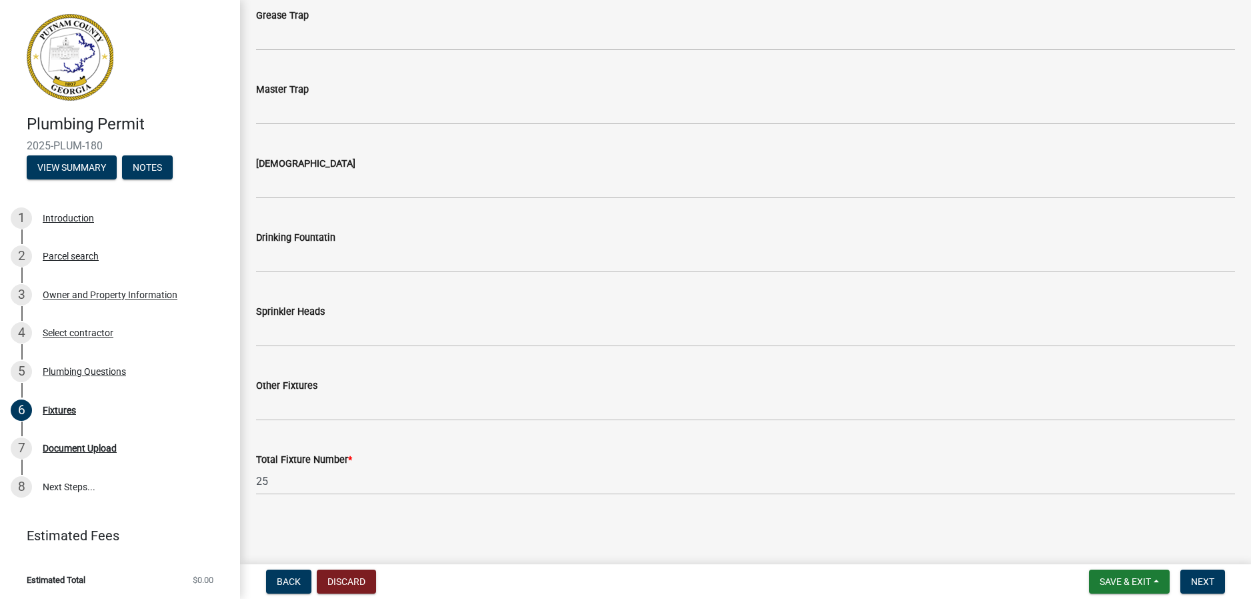
scroll to position [1378, 0]
click at [459, 471] on div "Total Fixture Number * 25" at bounding box center [745, 464] width 979 height 62
click at [1221, 583] on button "Next" at bounding box center [1203, 582] width 45 height 24
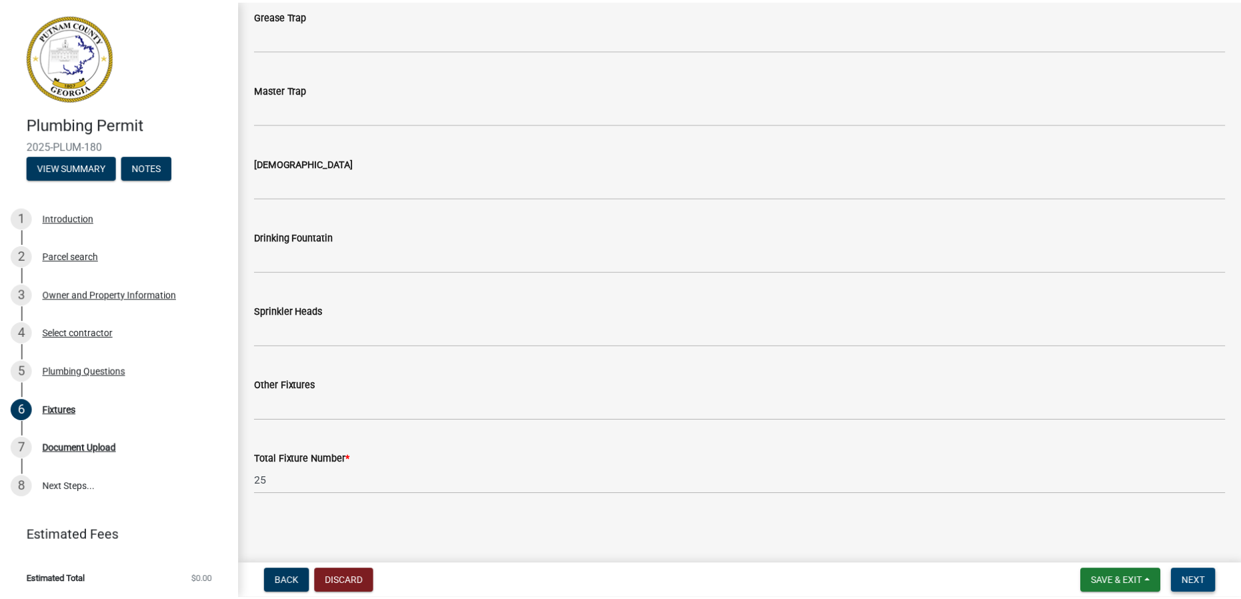
scroll to position [0, 0]
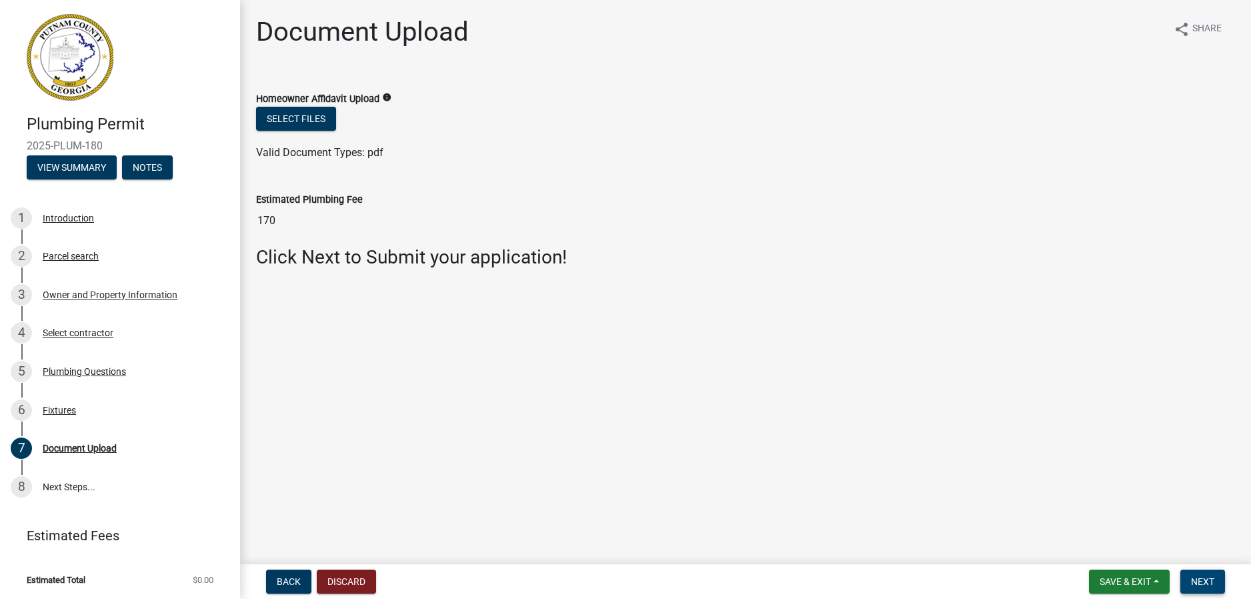
click at [1214, 581] on span "Next" at bounding box center [1202, 581] width 23 height 11
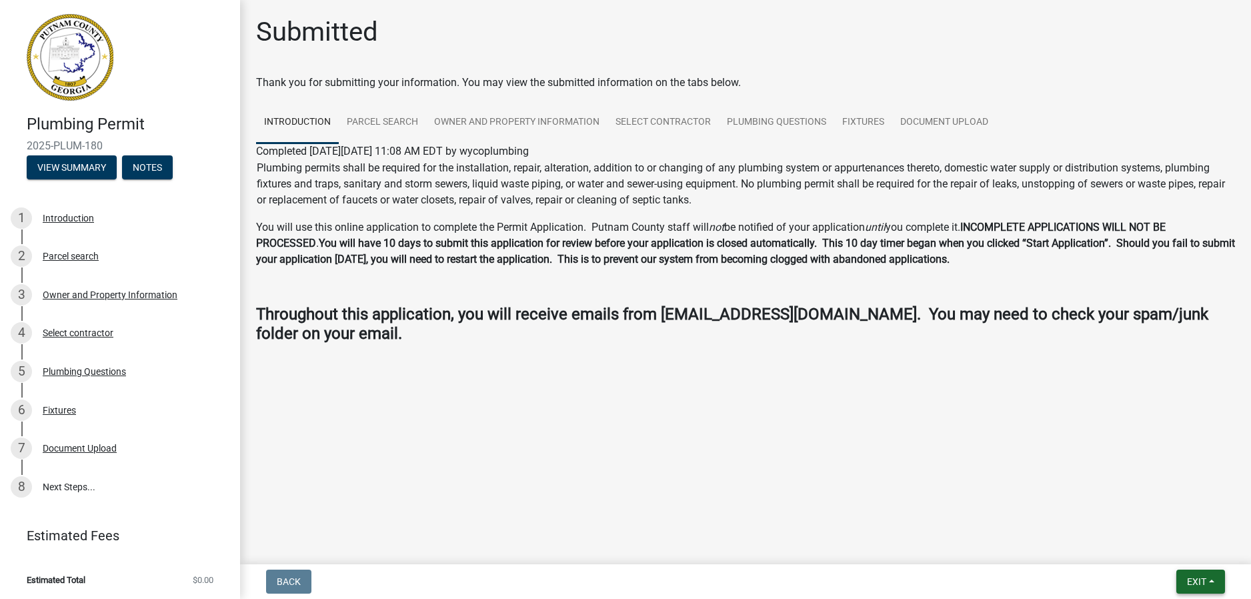
click at [1197, 579] on span "Exit" at bounding box center [1196, 581] width 19 height 11
click at [1182, 552] on button "Save & Exit" at bounding box center [1172, 547] width 107 height 32
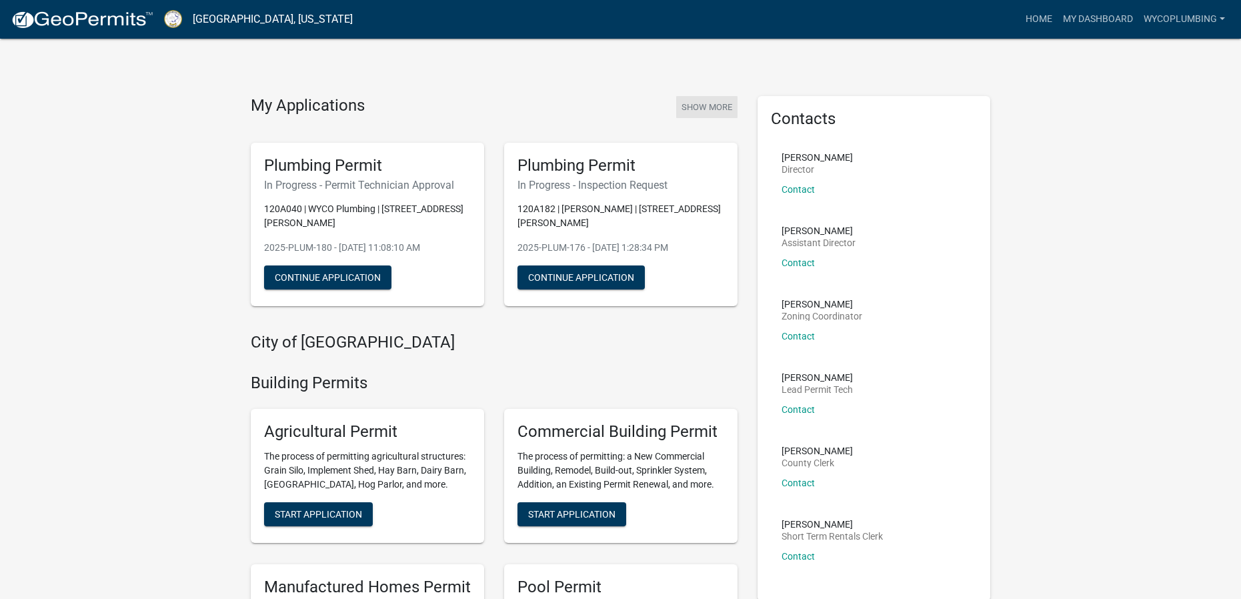
click at [698, 105] on button "Show More" at bounding box center [706, 107] width 61 height 22
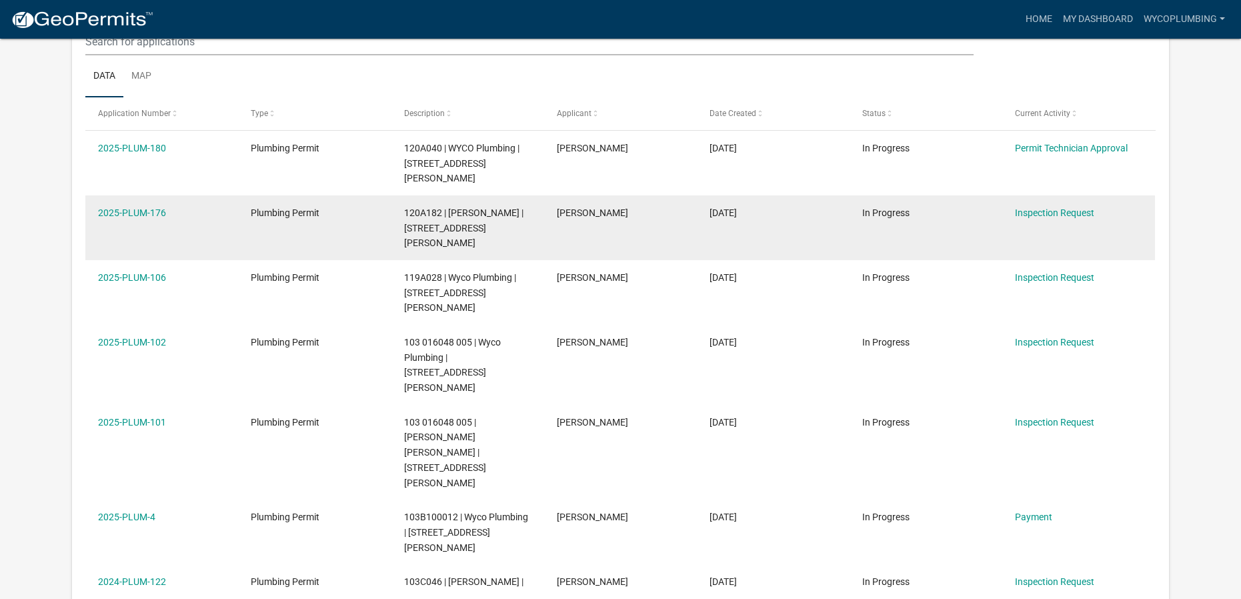
scroll to position [177, 0]
